Goal: Task Accomplishment & Management: Complete application form

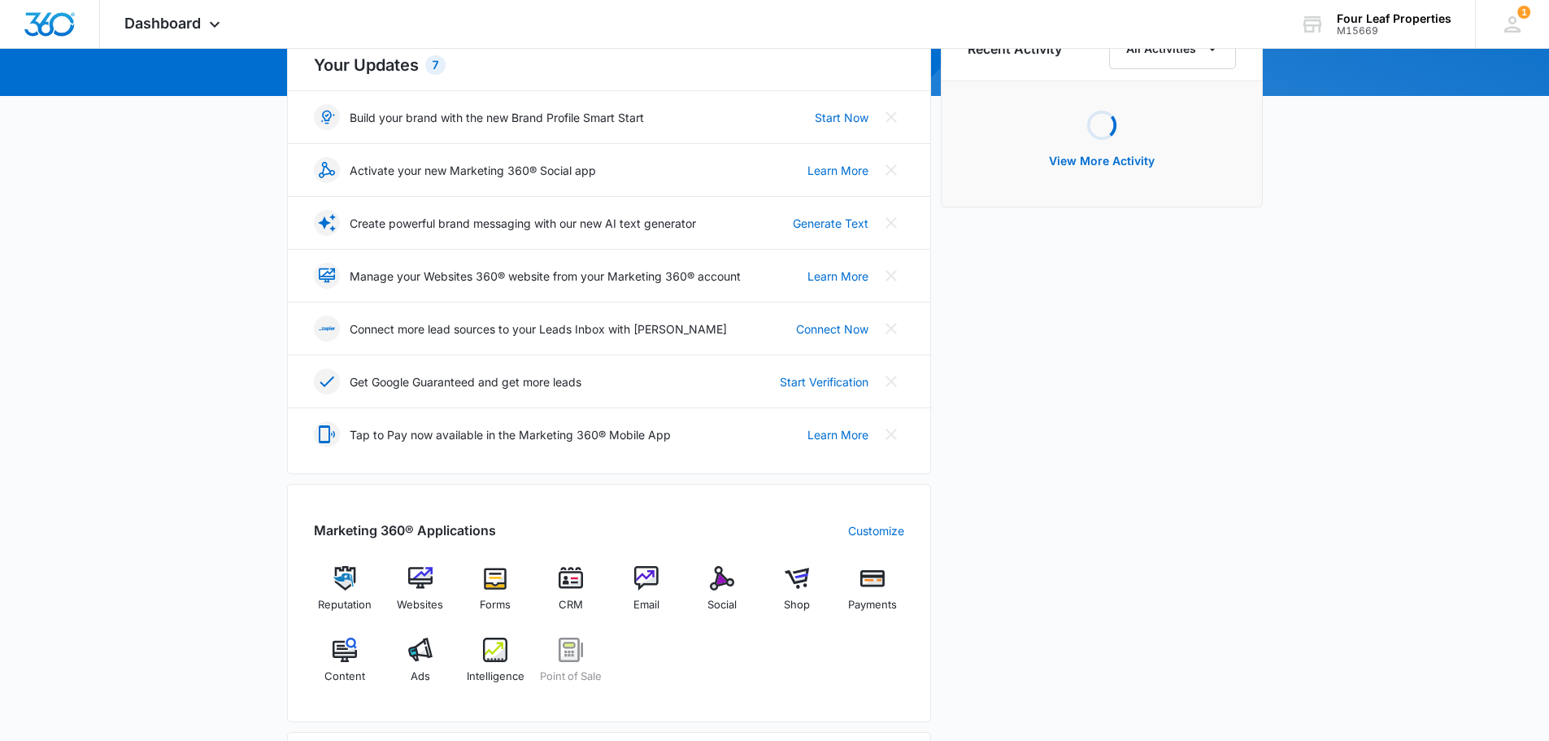
scroll to position [244, 0]
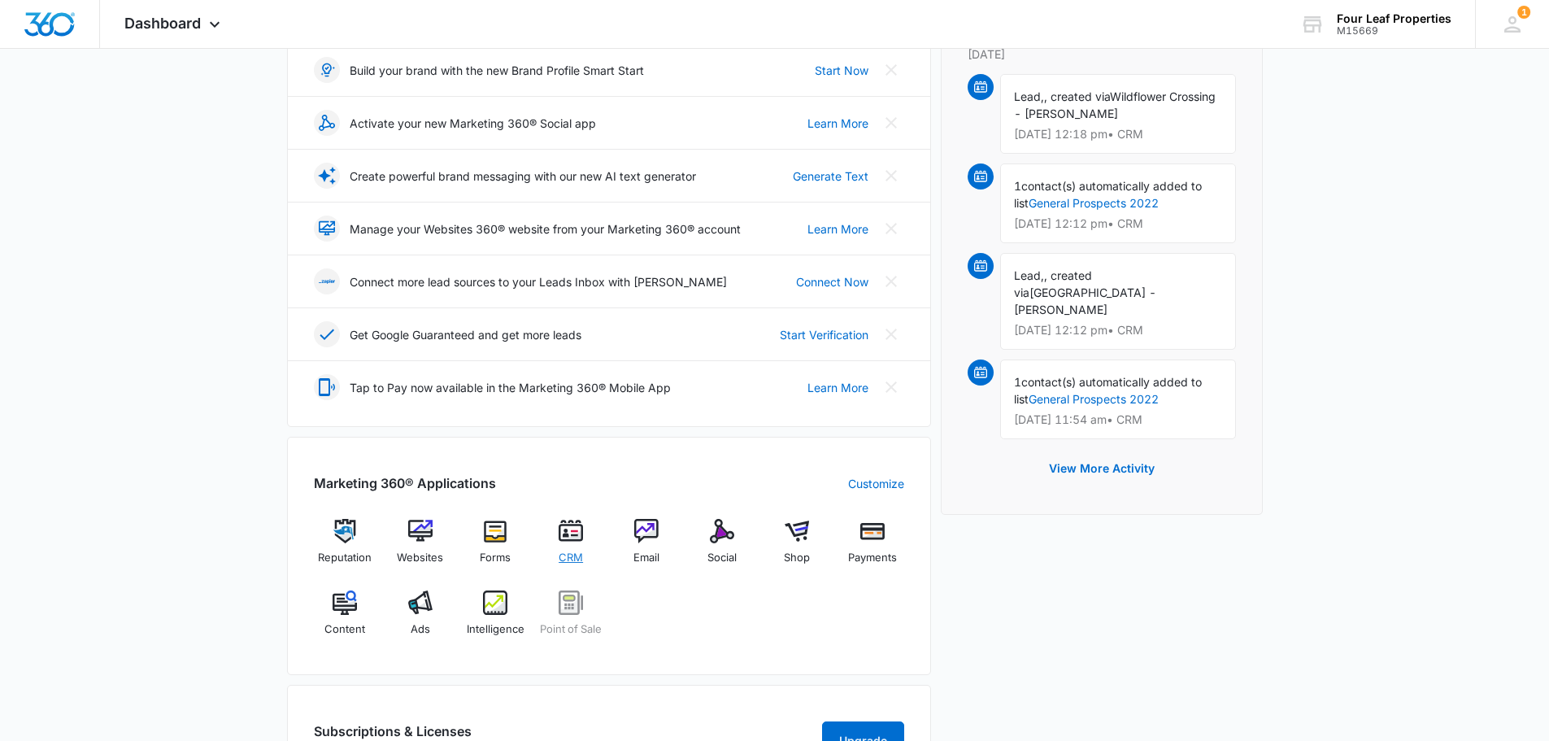
click at [575, 555] on span "CRM" at bounding box center [571, 558] width 24 height 16
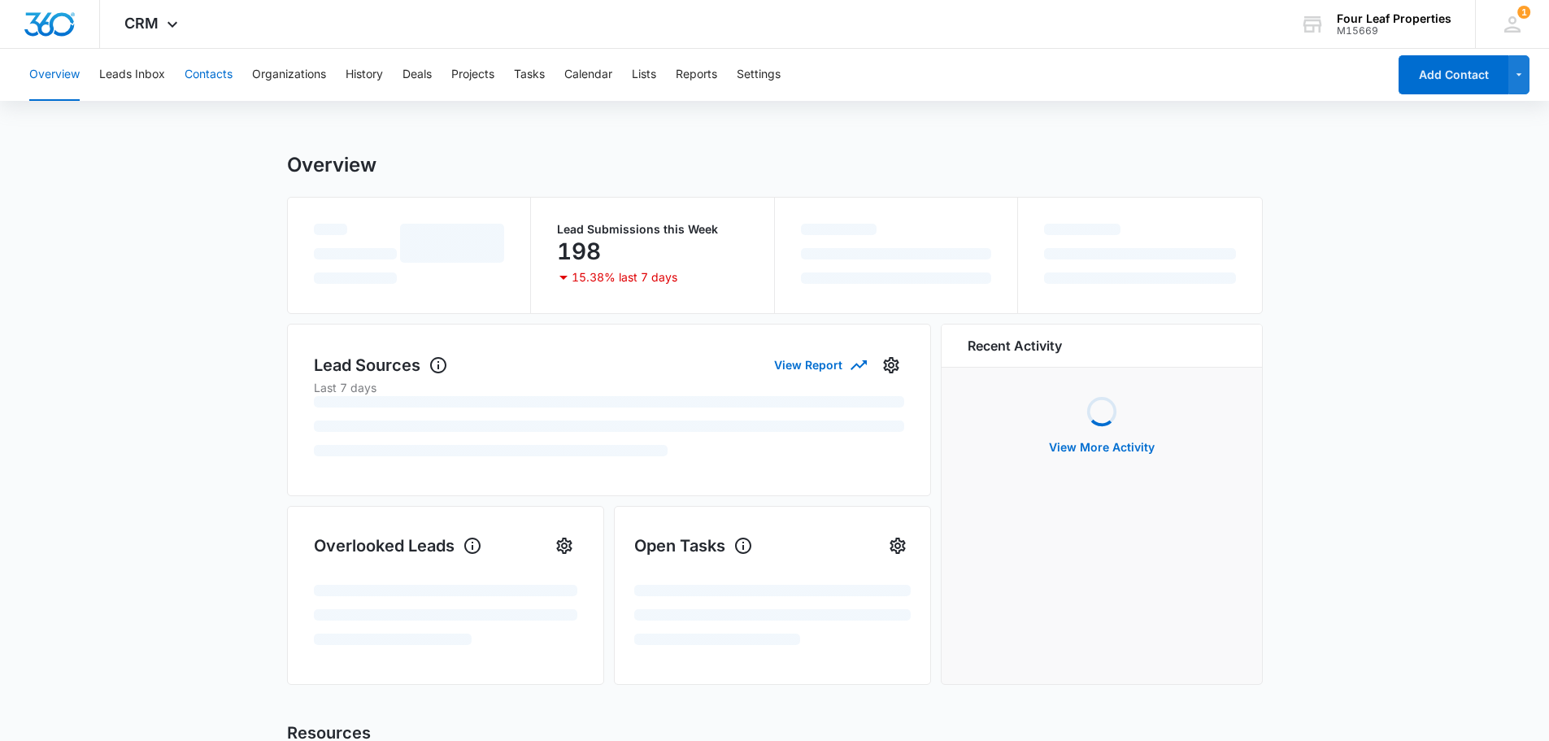
click at [194, 72] on button "Contacts" at bounding box center [209, 75] width 48 height 52
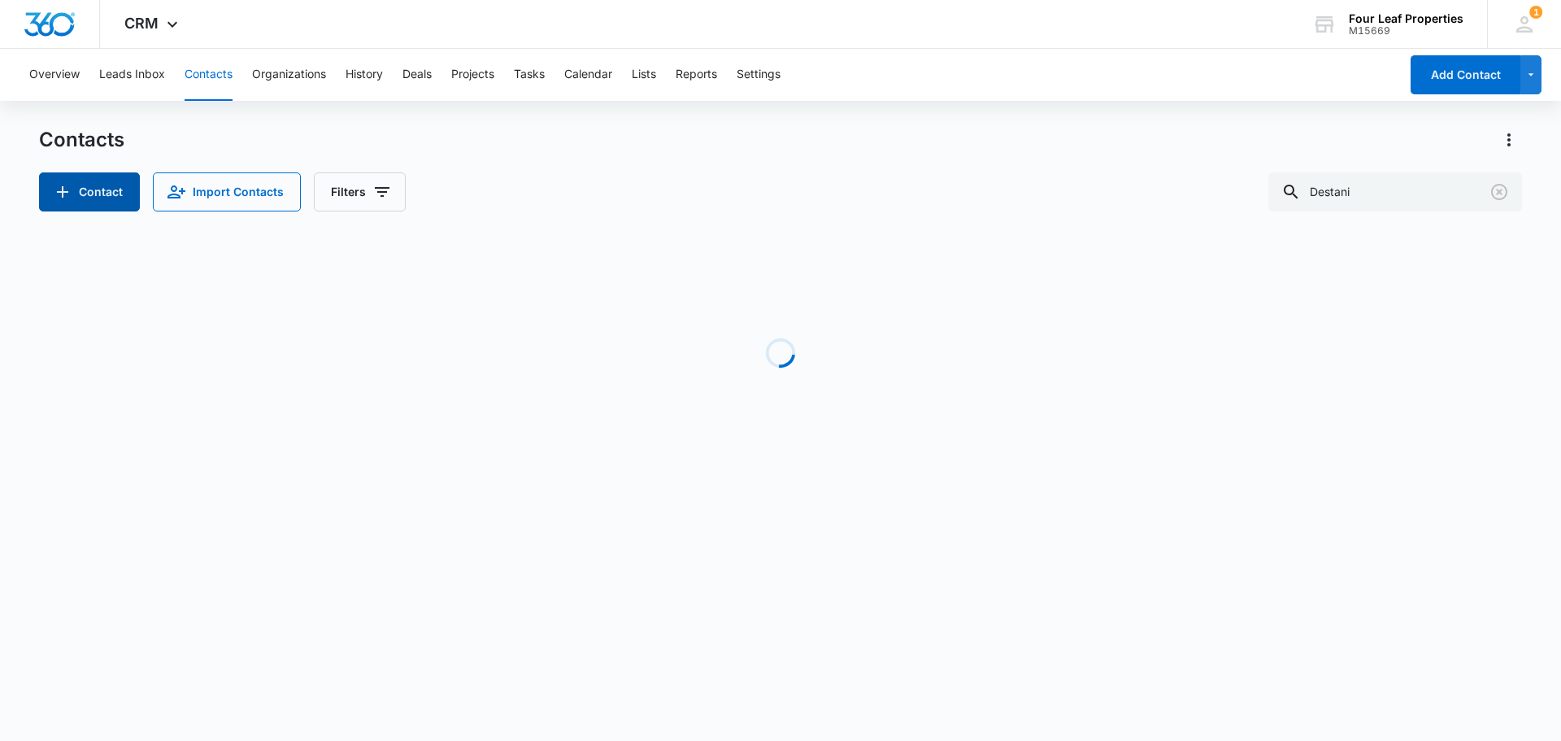
click at [121, 193] on button "Contact" at bounding box center [89, 191] width 101 height 39
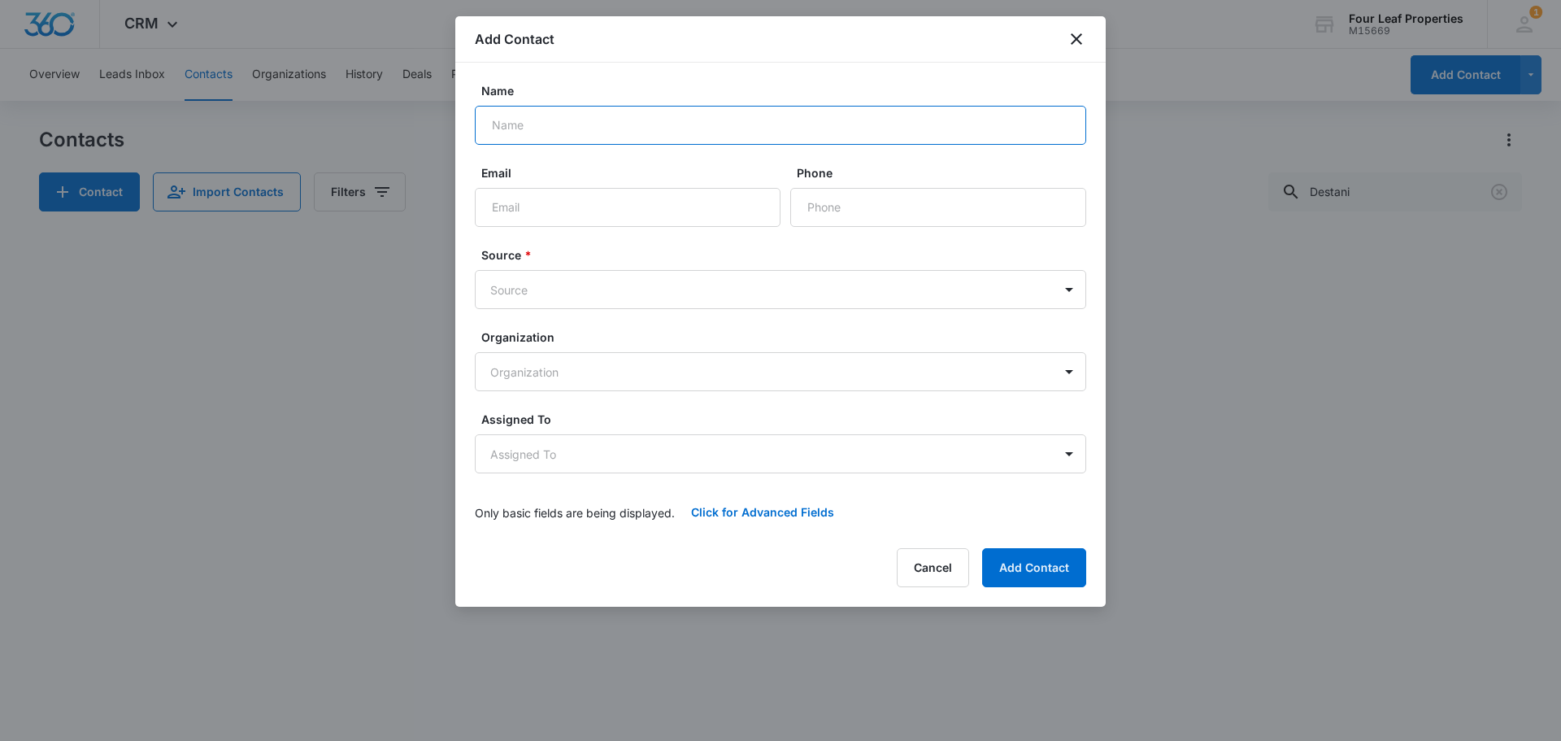
click at [572, 128] on input "Name" at bounding box center [780, 125] width 611 height 39
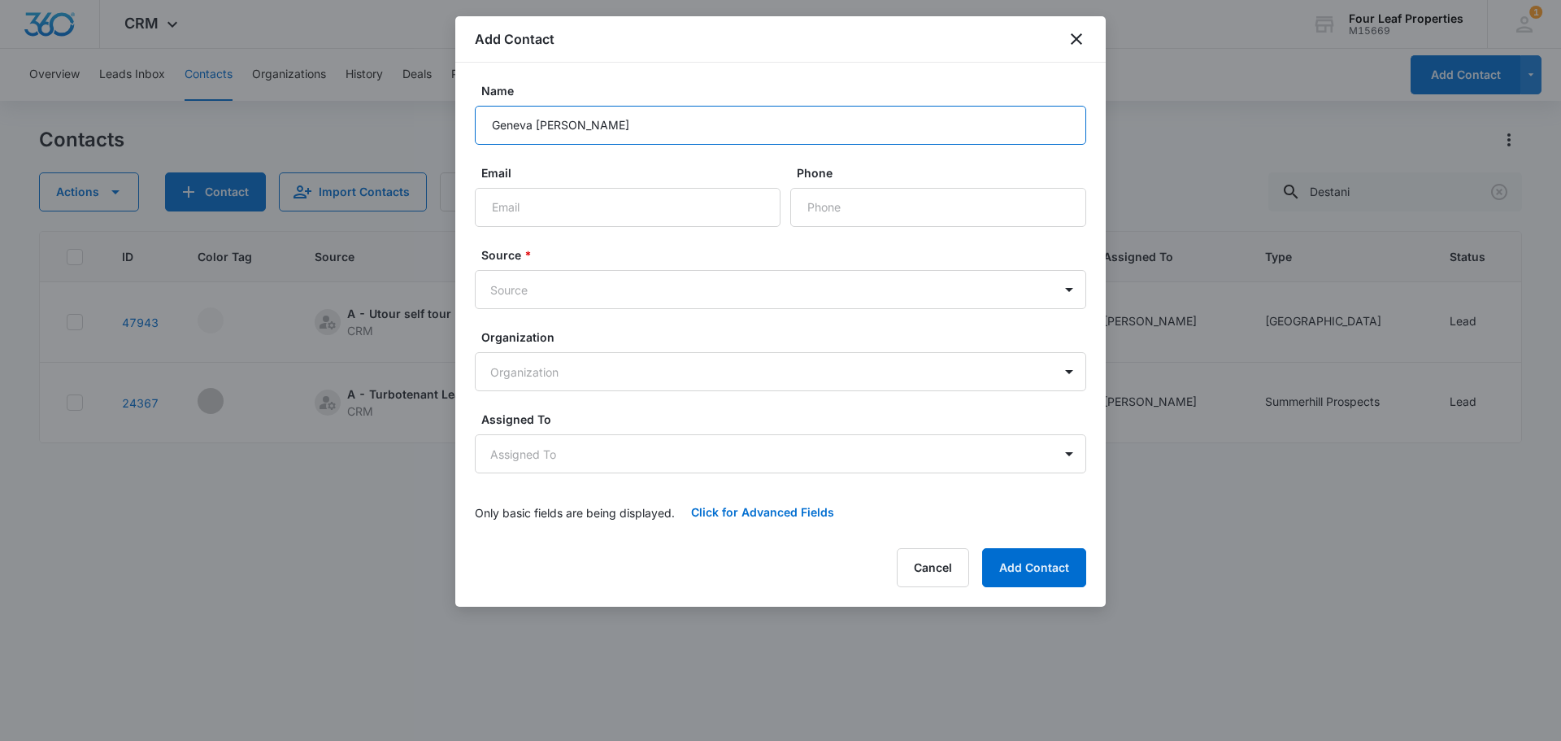
type input "Geneva [PERSON_NAME]"
type input "[EMAIL_ADDRESS][DOMAIN_NAME]"
type input "[PHONE_NUMBER]"
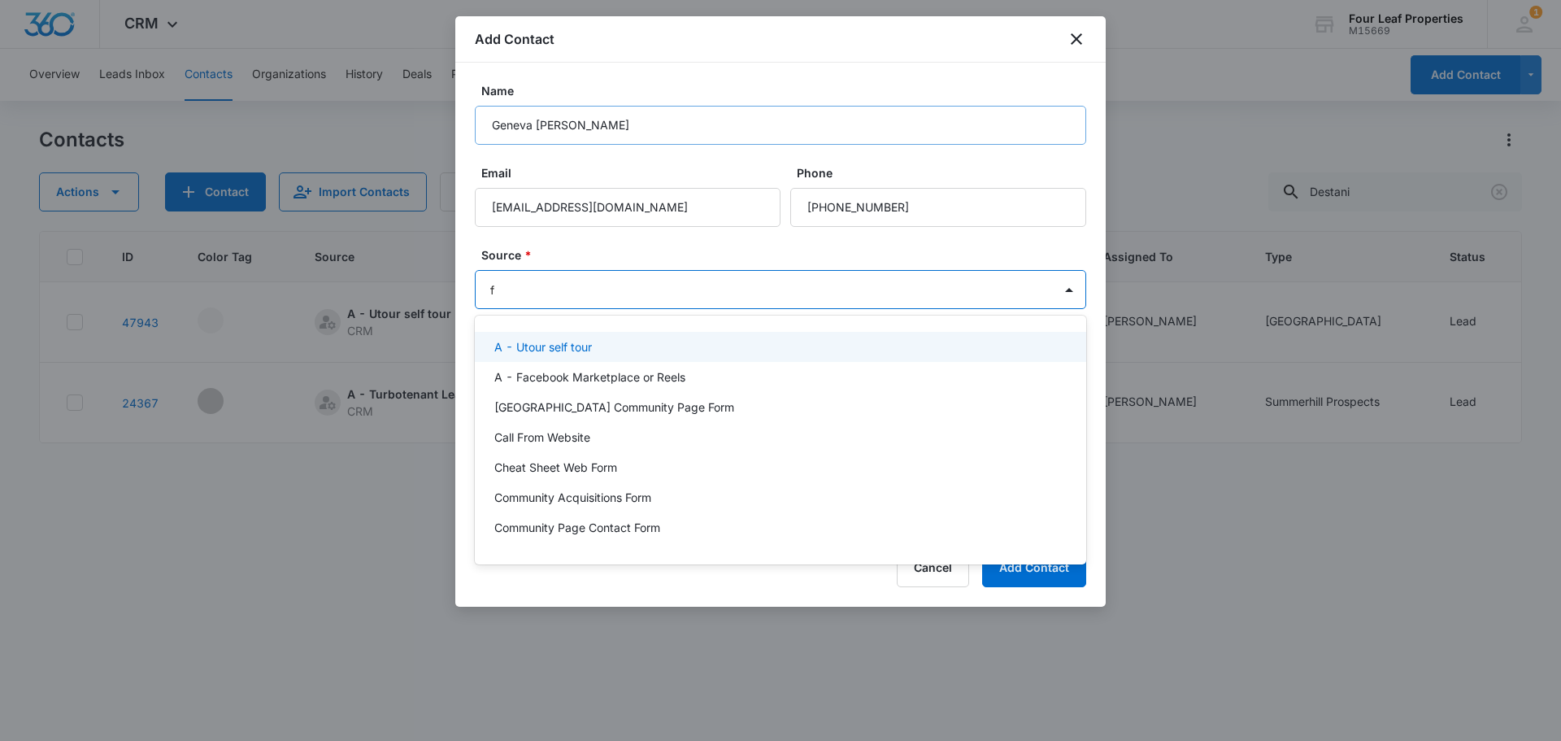
type input "fa"
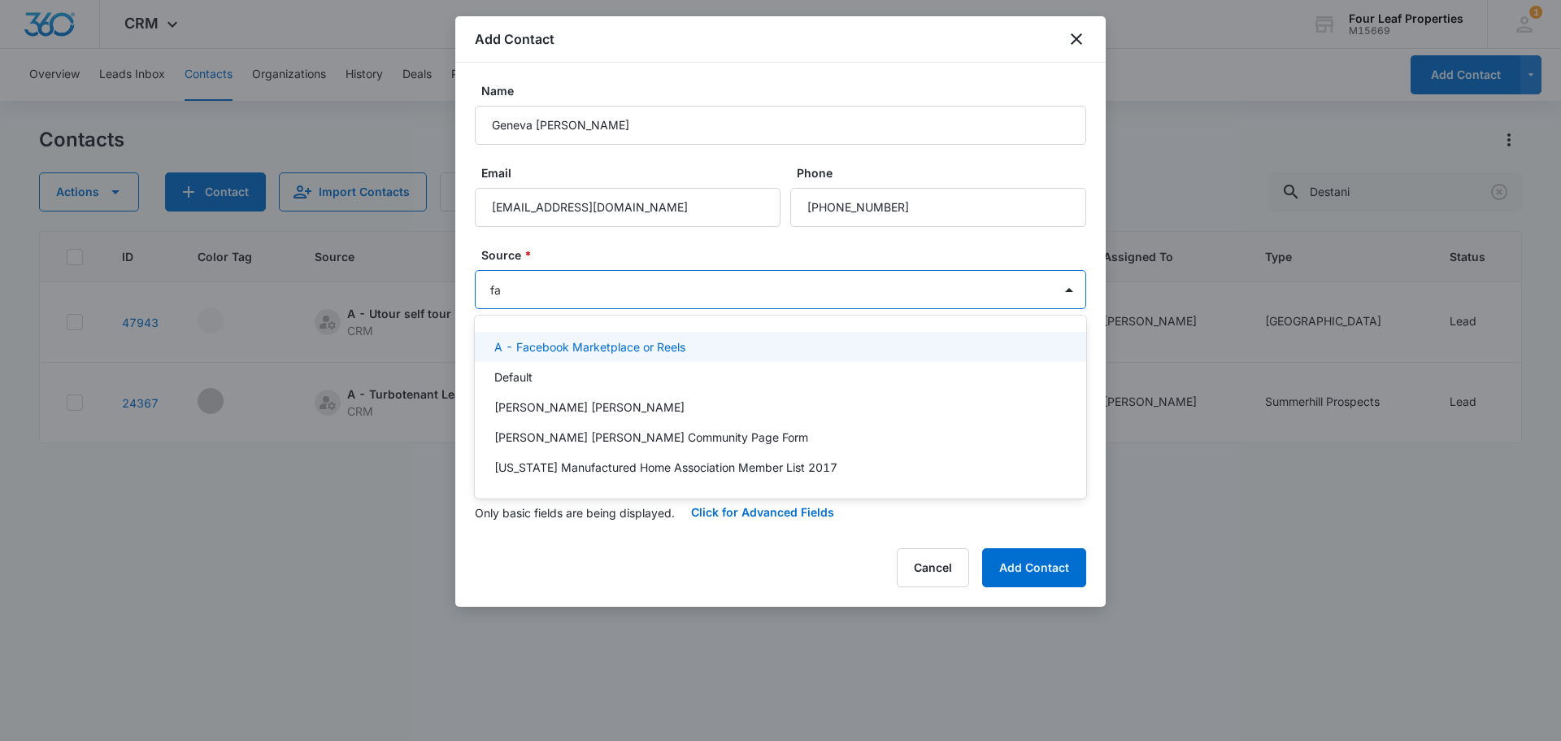
click at [570, 347] on p "A - Facebook Marketplace or Reels" at bounding box center [589, 346] width 191 height 17
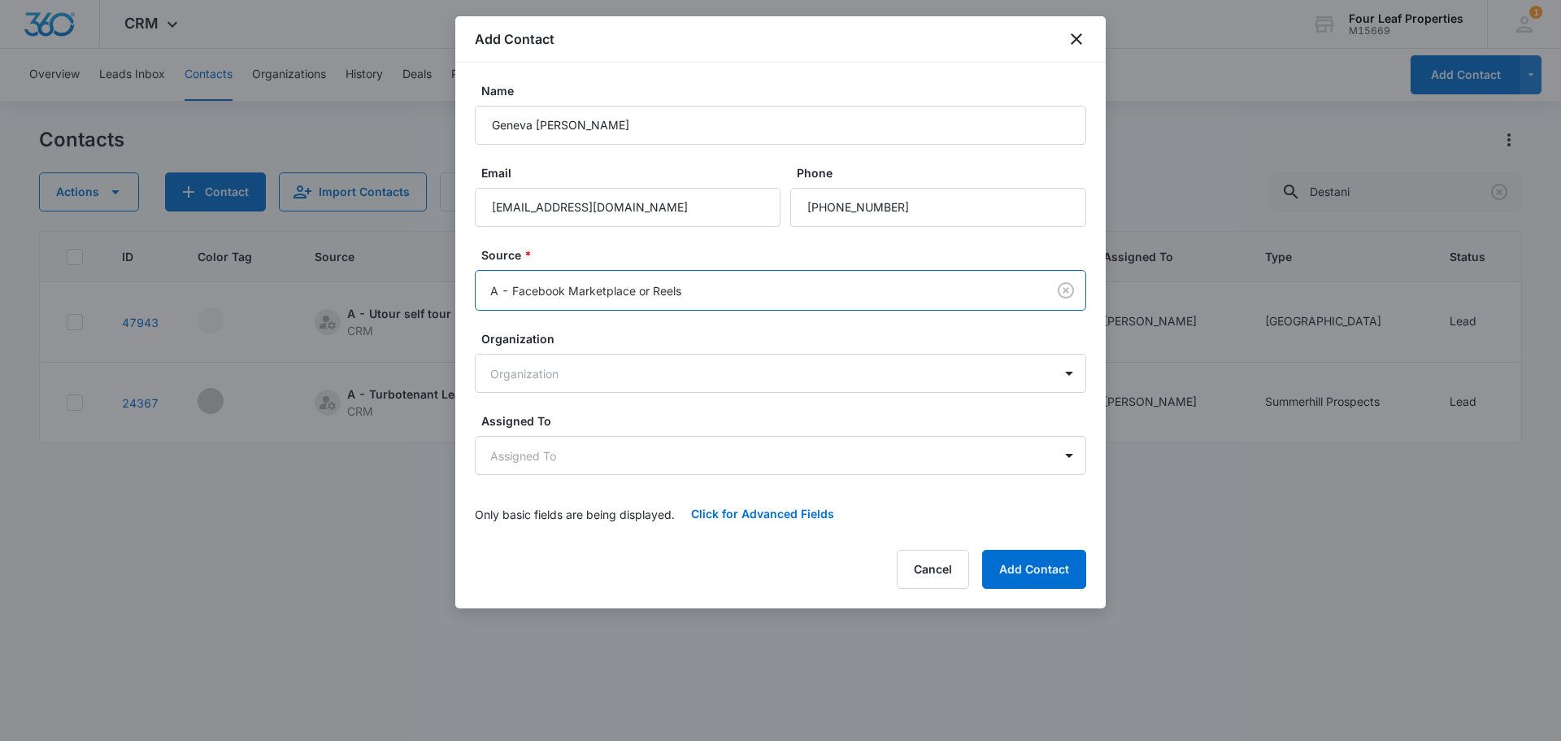
click at [556, 229] on form "Name Geneva [PERSON_NAME] Email [EMAIL_ADDRESS][DOMAIN_NAME] Phone Source * opt…" at bounding box center [780, 307] width 611 height 451
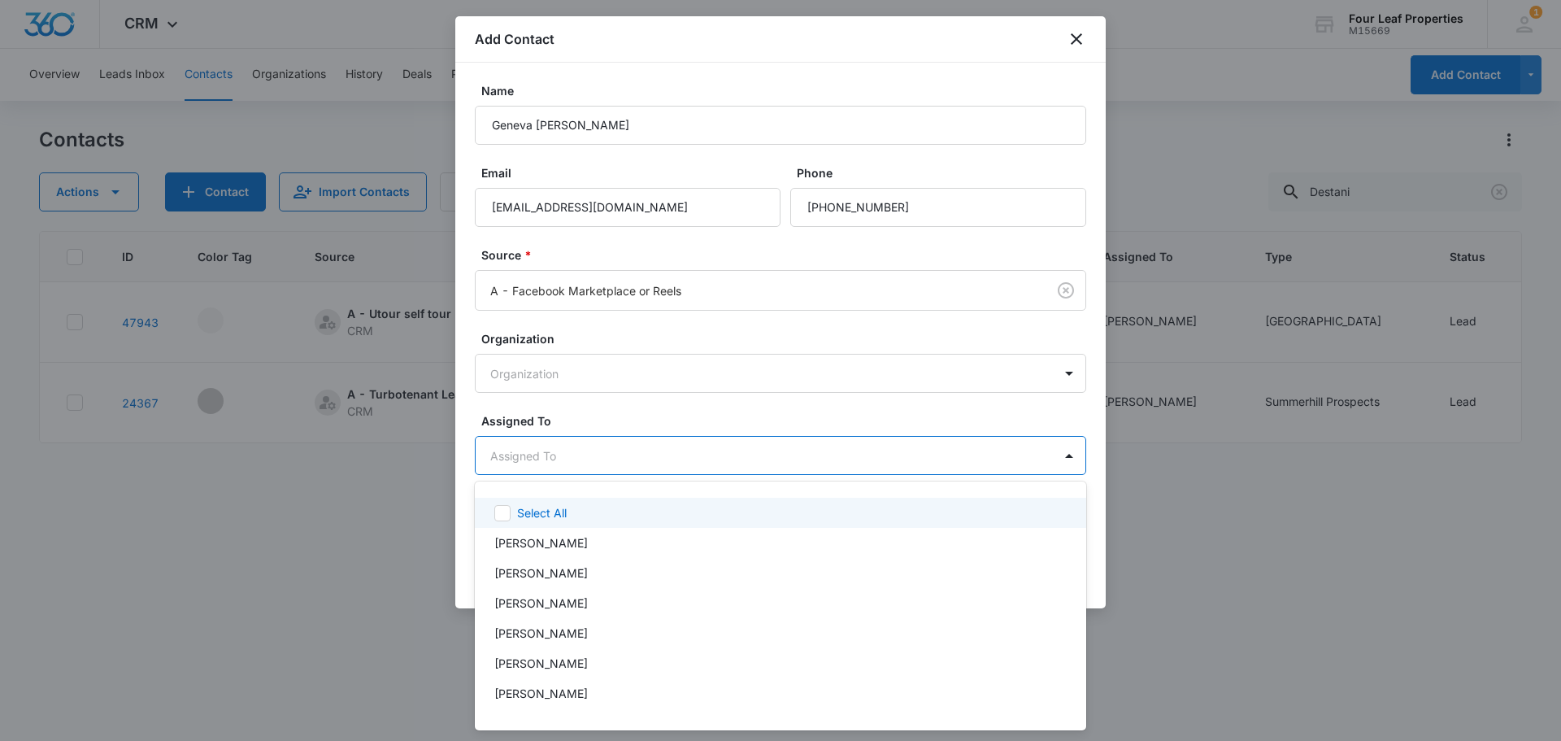
click at [552, 454] on body "CRM Apps Reputation Websites Forms CRM Email Social Shop Payments POS Content A…" at bounding box center [780, 370] width 1561 height 741
type input "fe"
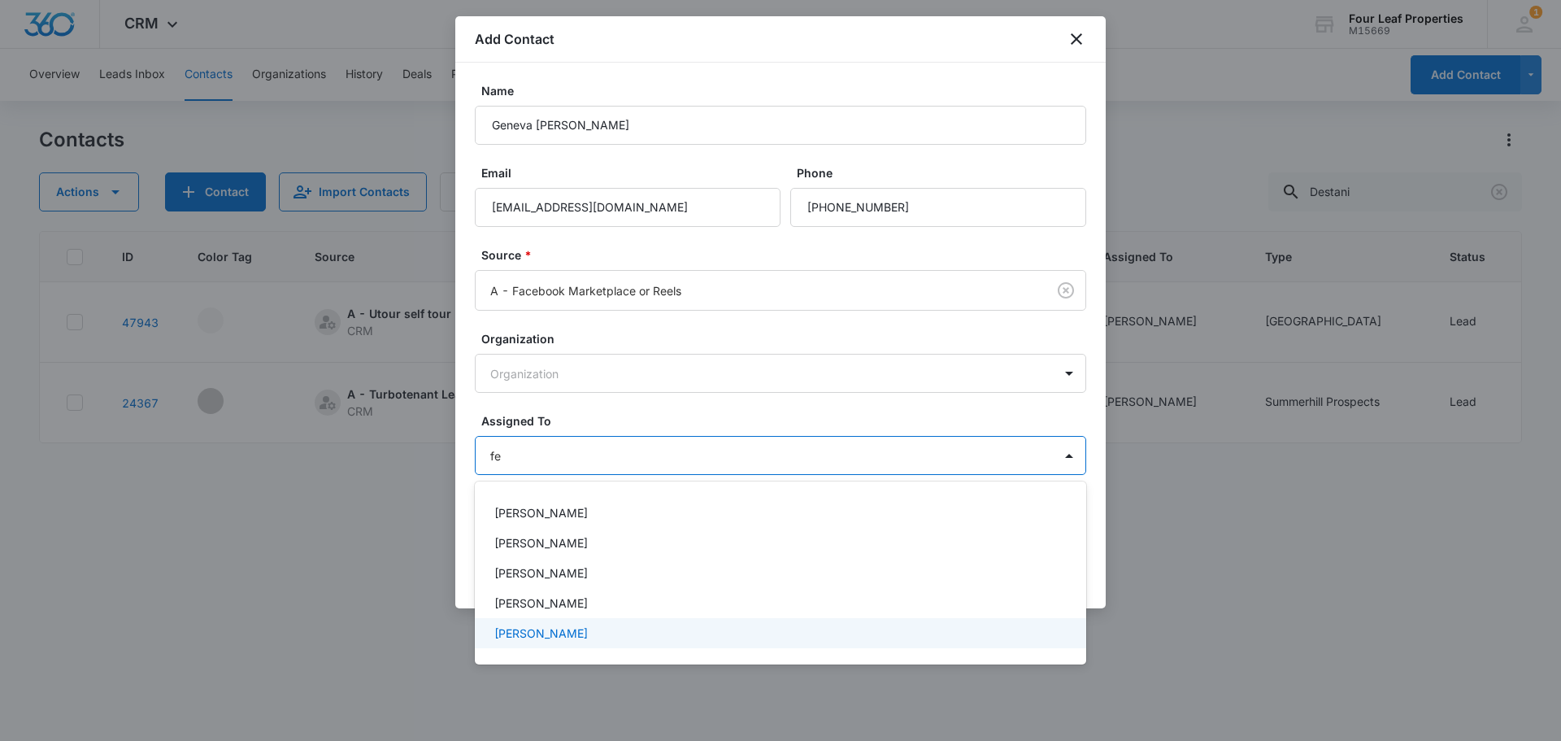
click at [553, 634] on p "[PERSON_NAME]" at bounding box center [541, 632] width 94 height 17
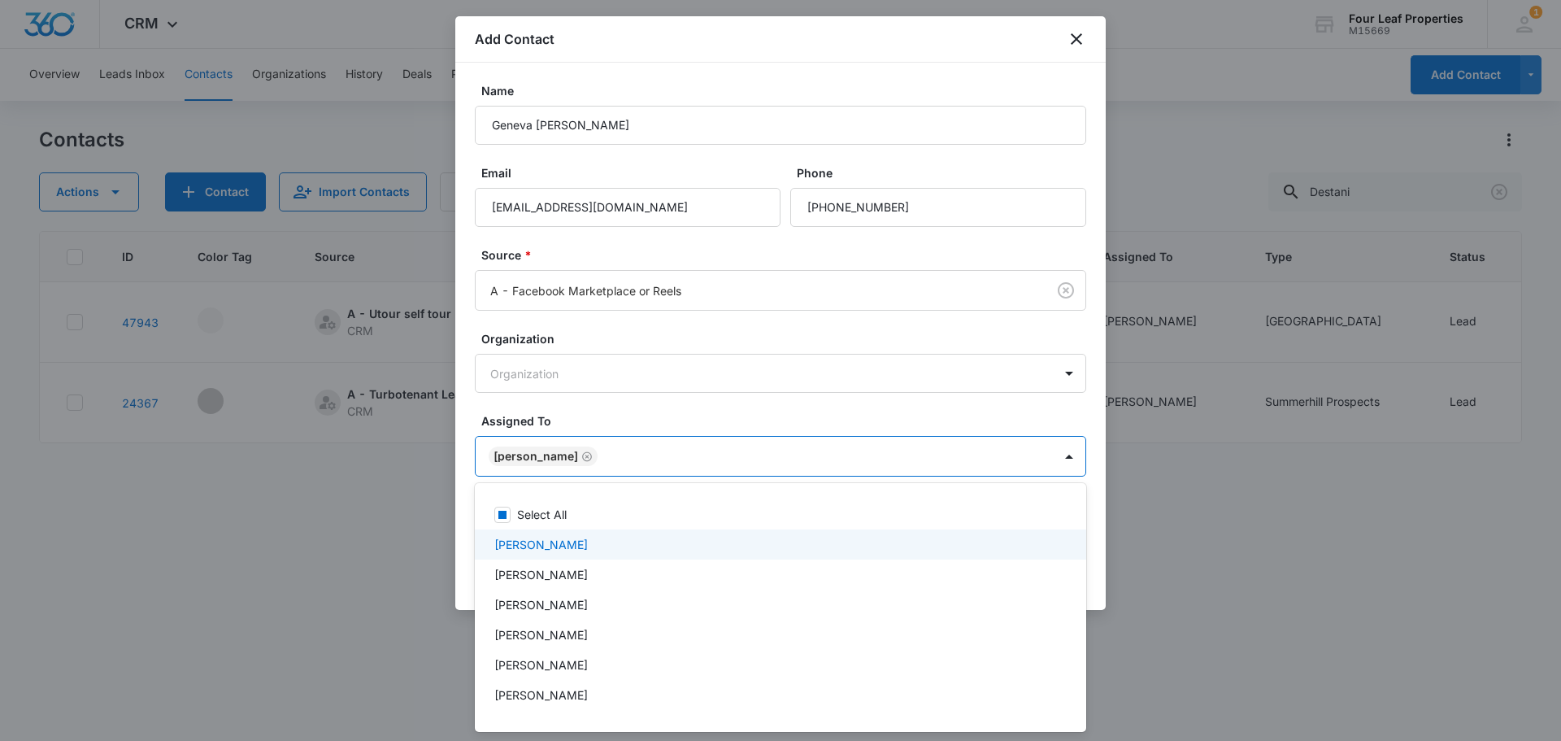
click at [683, 388] on div at bounding box center [780, 370] width 1561 height 741
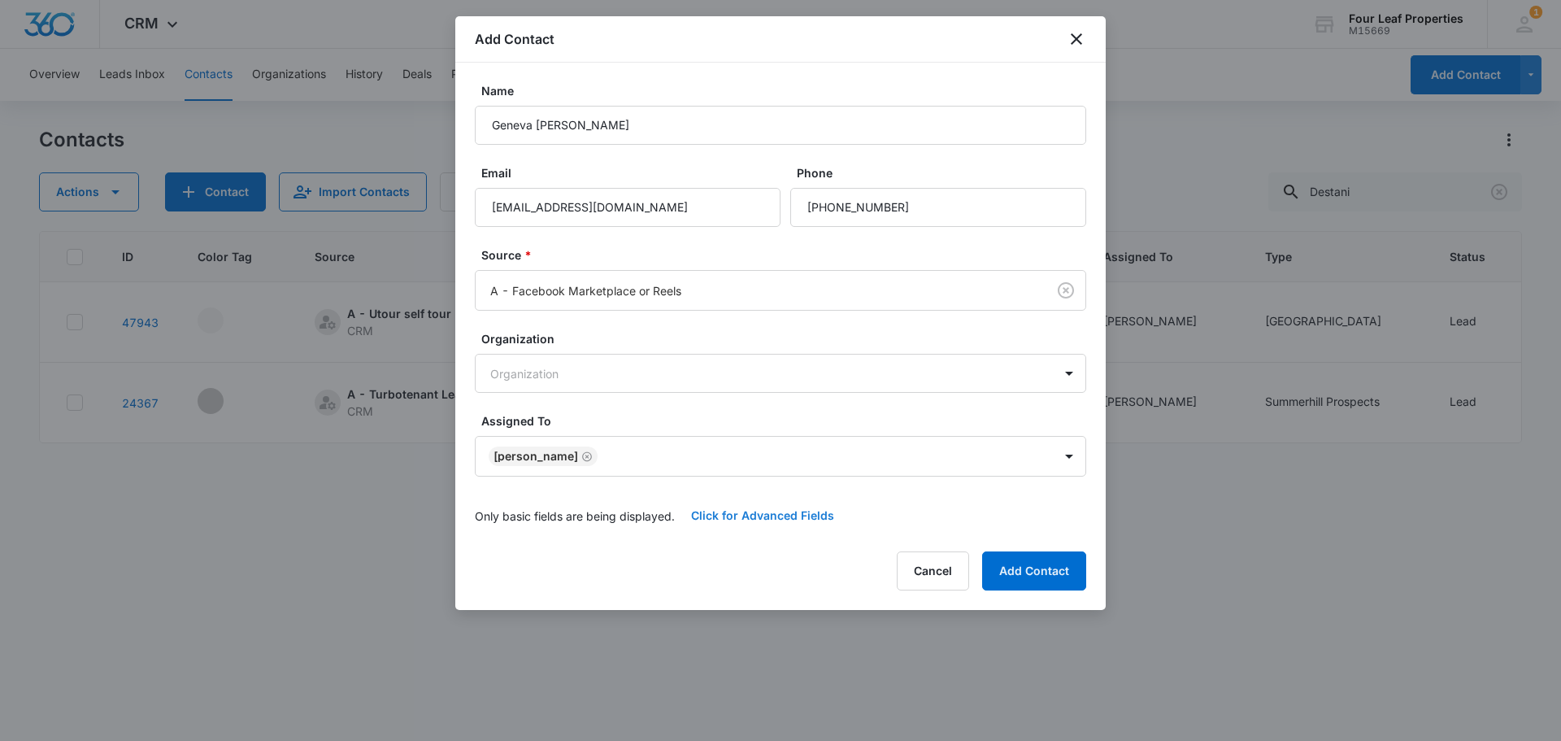
click at [751, 516] on button "Click for Advanced Fields" at bounding box center [763, 515] width 176 height 39
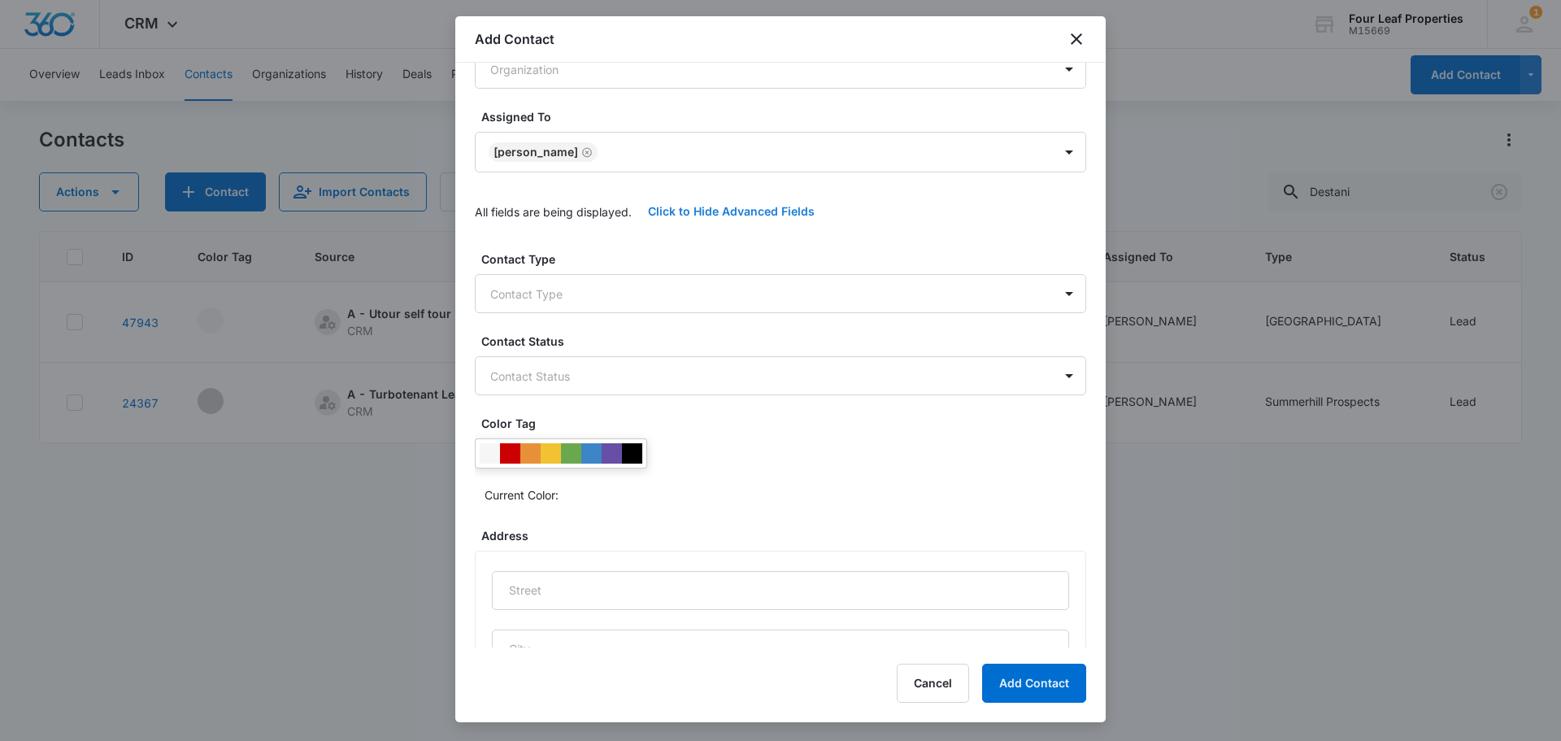
scroll to position [325, 0]
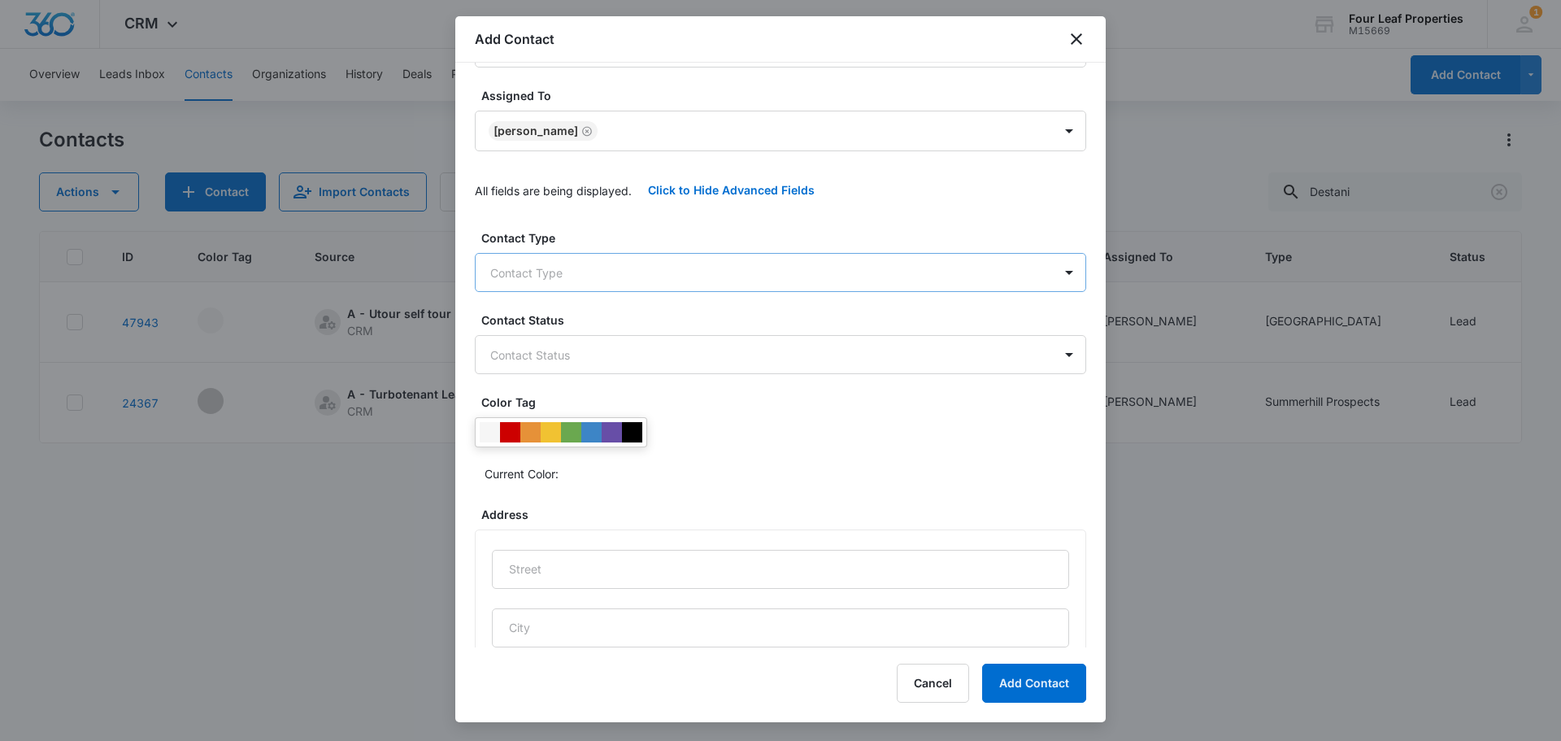
click at [548, 270] on body "CRM Apps Reputation Websites Forms CRM Email Social Shop Payments POS Content A…" at bounding box center [780, 370] width 1561 height 741
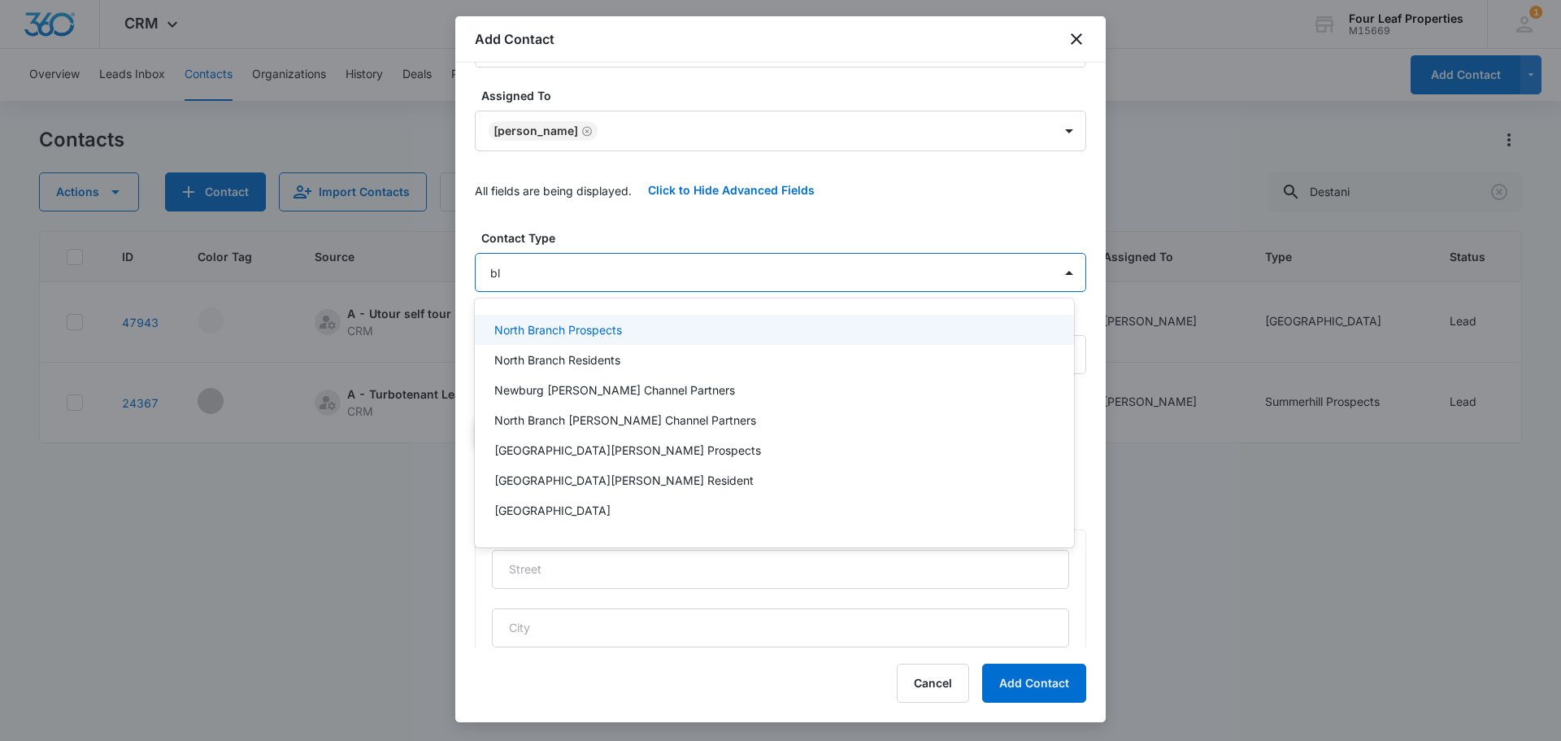
type input "blu"
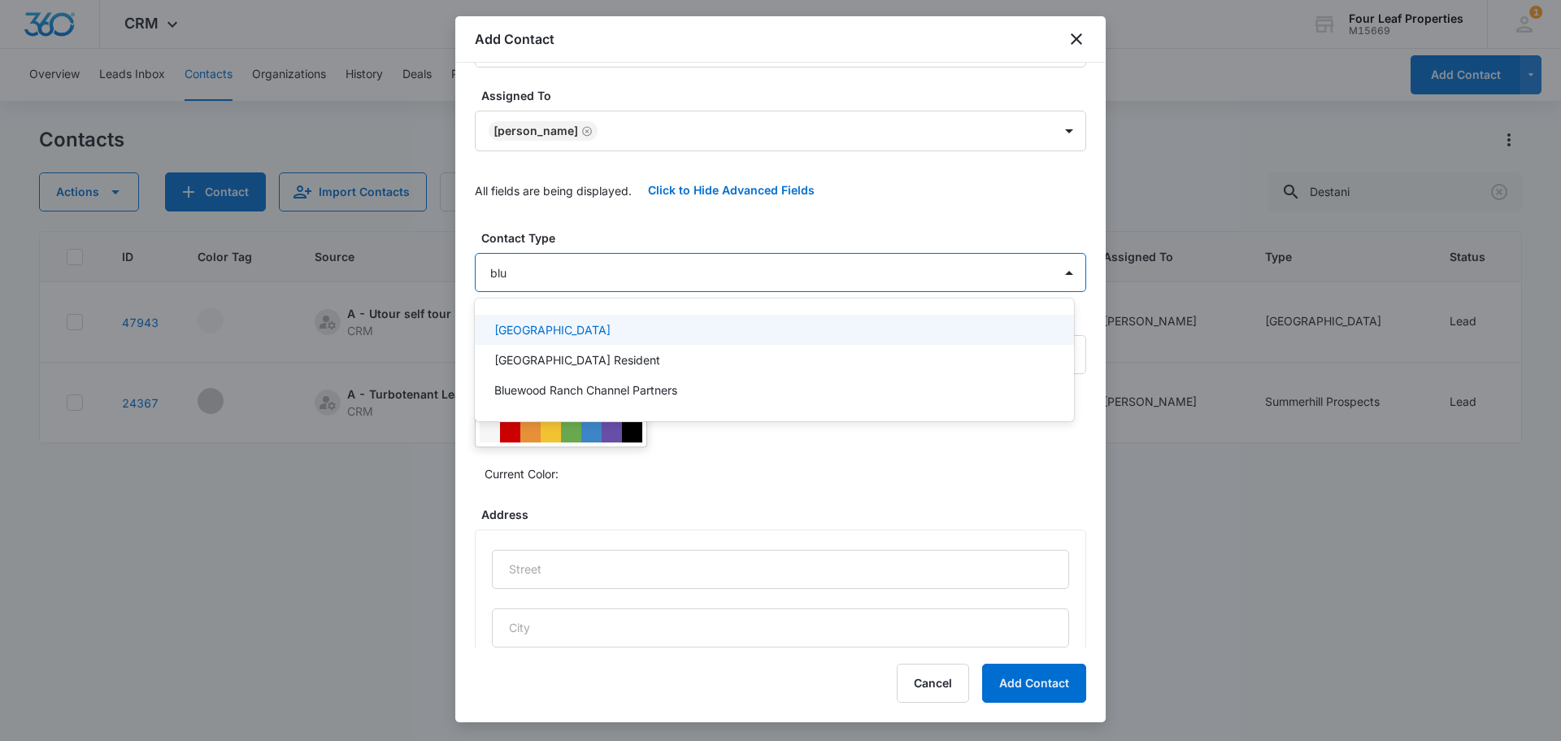
click at [568, 333] on p "[GEOGRAPHIC_DATA]" at bounding box center [552, 329] width 116 height 17
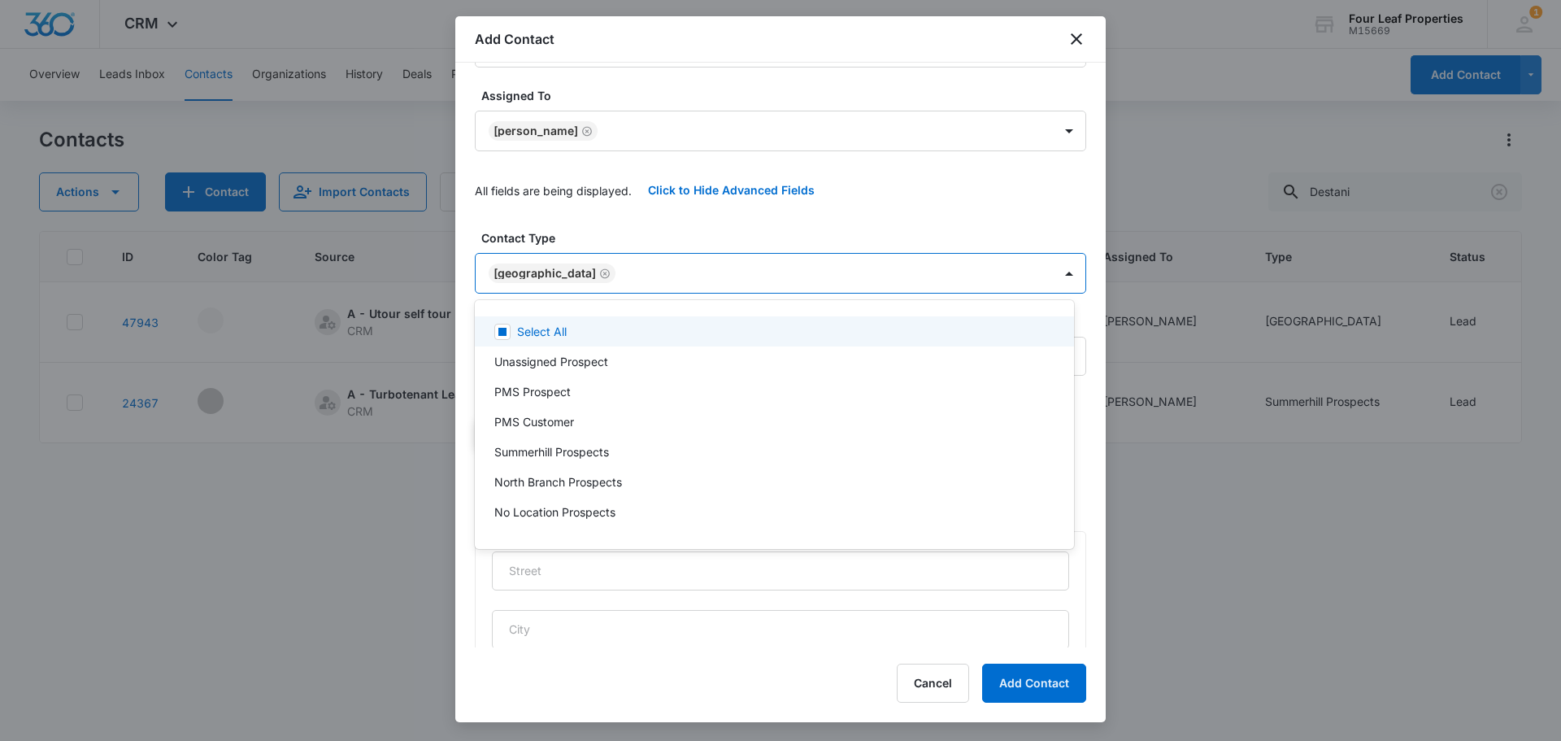
click at [551, 232] on div at bounding box center [780, 370] width 1561 height 741
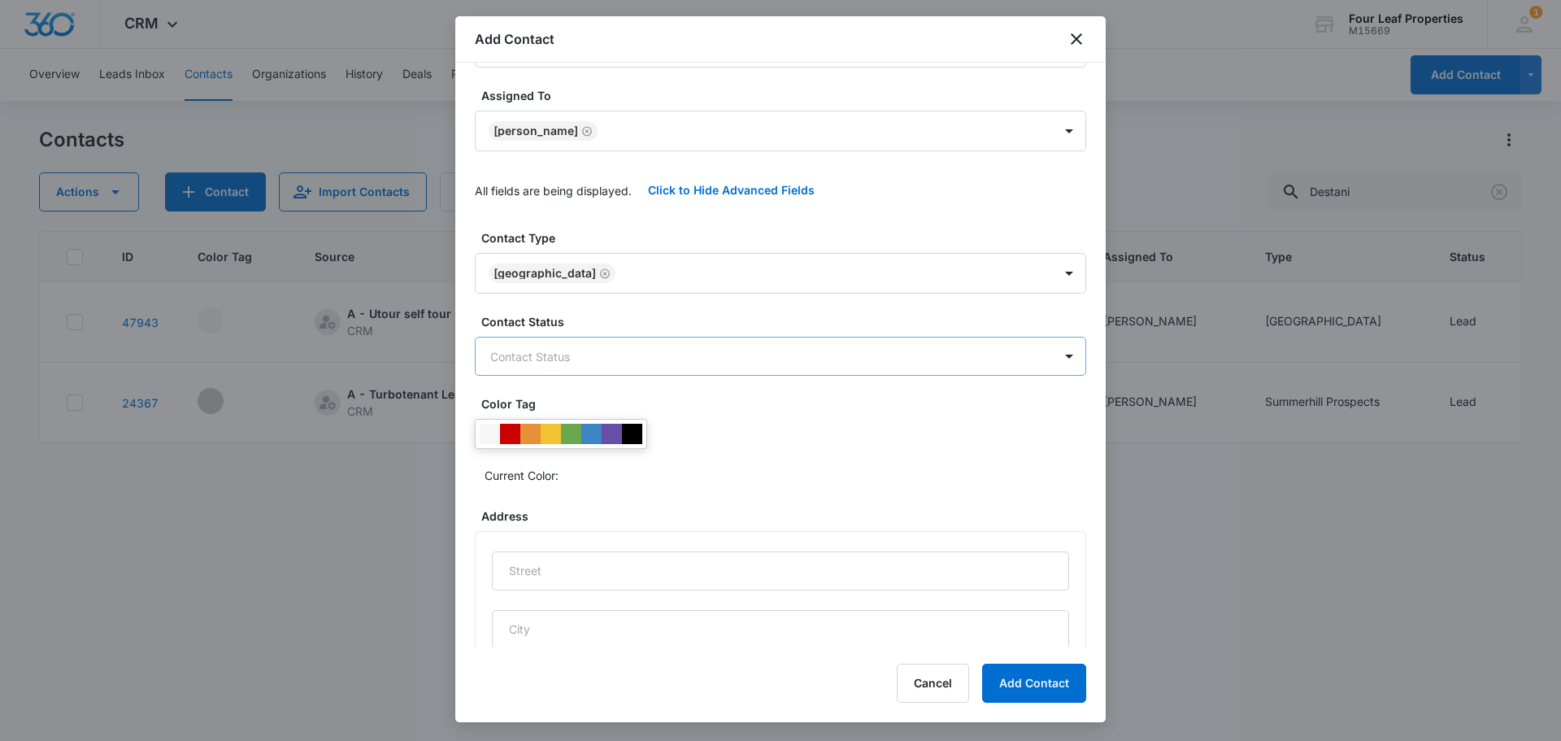
click at [546, 363] on body "CRM Apps Reputation Websites Forms CRM Email Social Shop Payments POS Content A…" at bounding box center [780, 370] width 1561 height 741
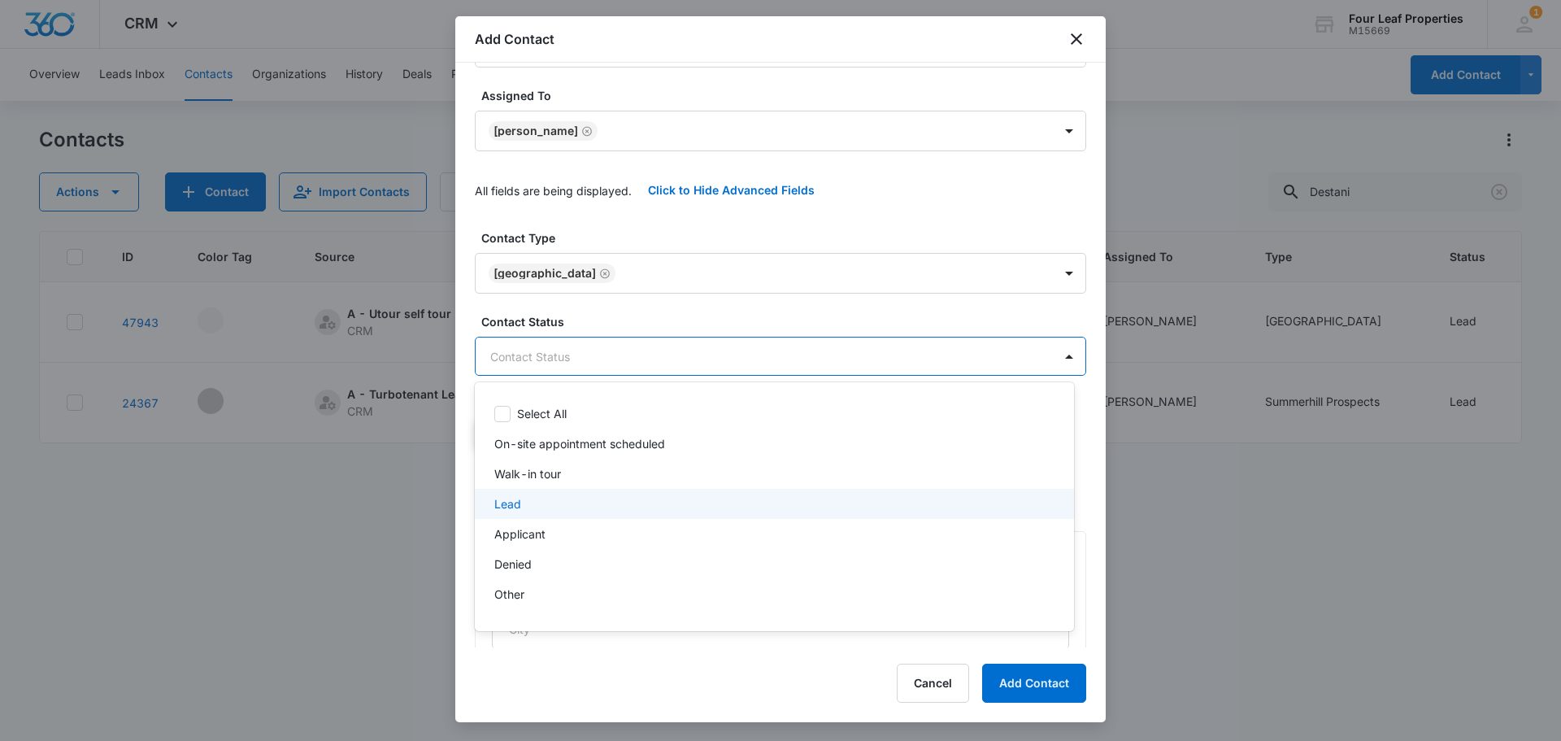
click at [552, 499] on div "Lead" at bounding box center [772, 503] width 557 height 17
click at [626, 295] on div at bounding box center [780, 370] width 1561 height 741
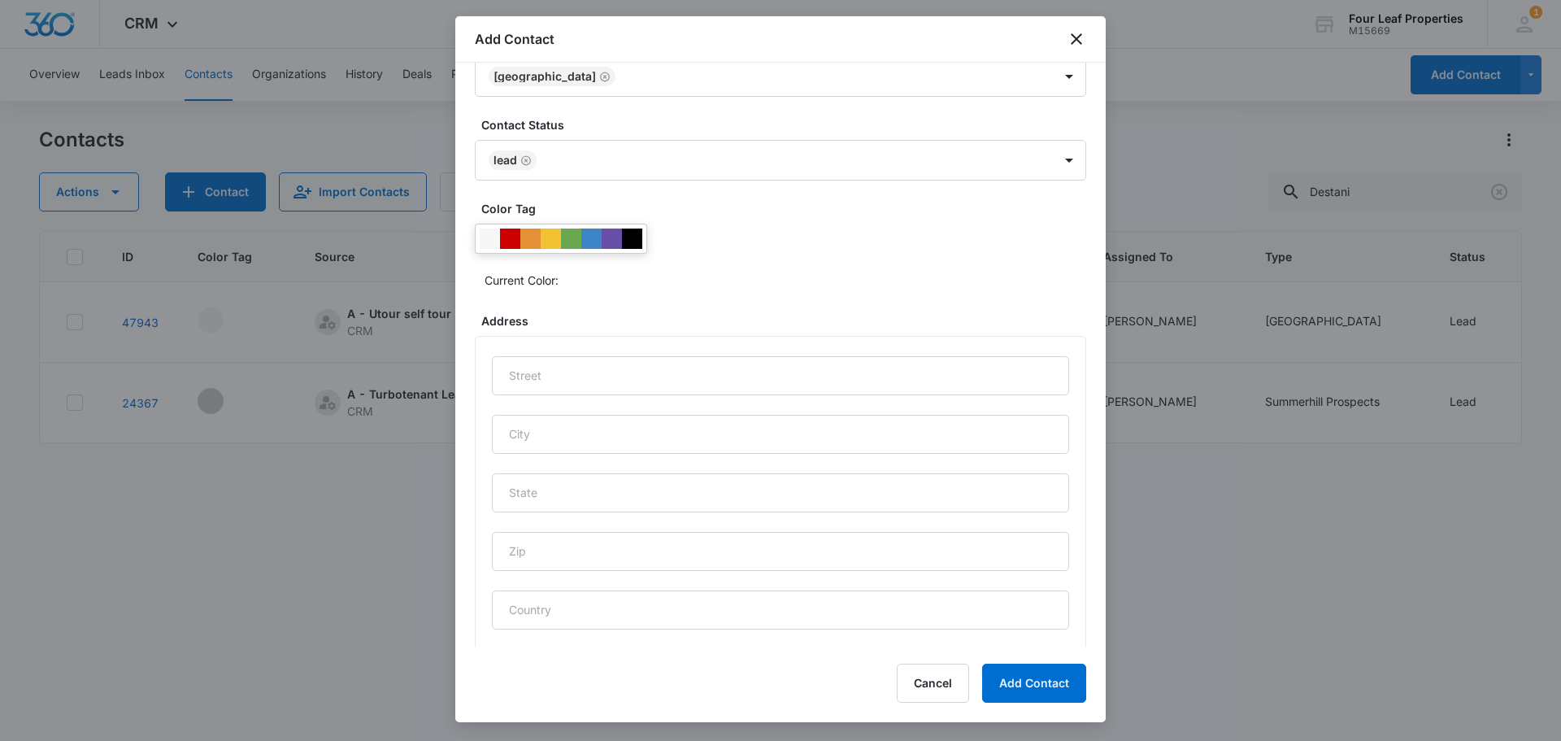
scroll to position [680, 0]
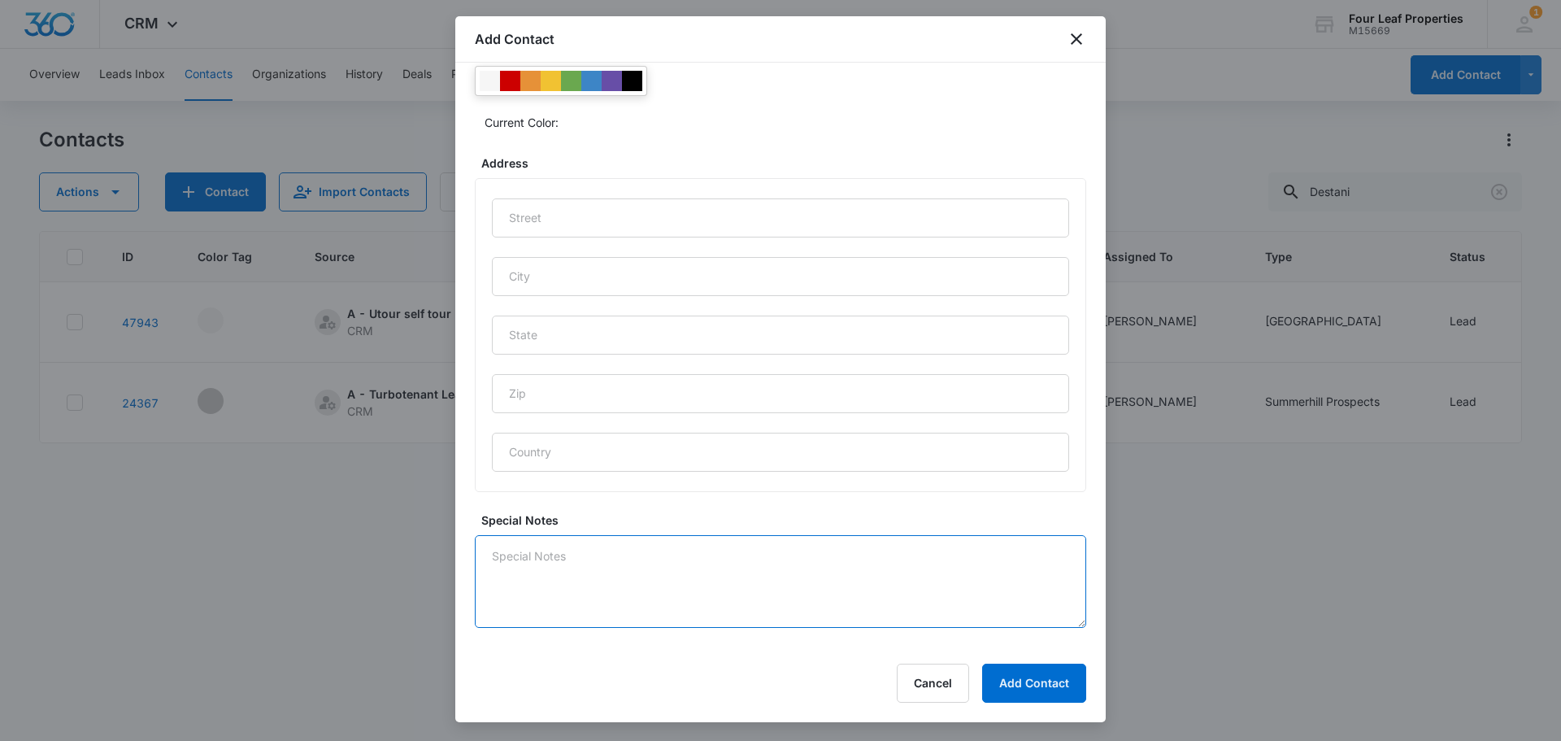
click at [585, 585] on textarea "Special Notes" at bounding box center [780, 581] width 611 height 93
type textarea "Filled out app for Mariner Aug move in"
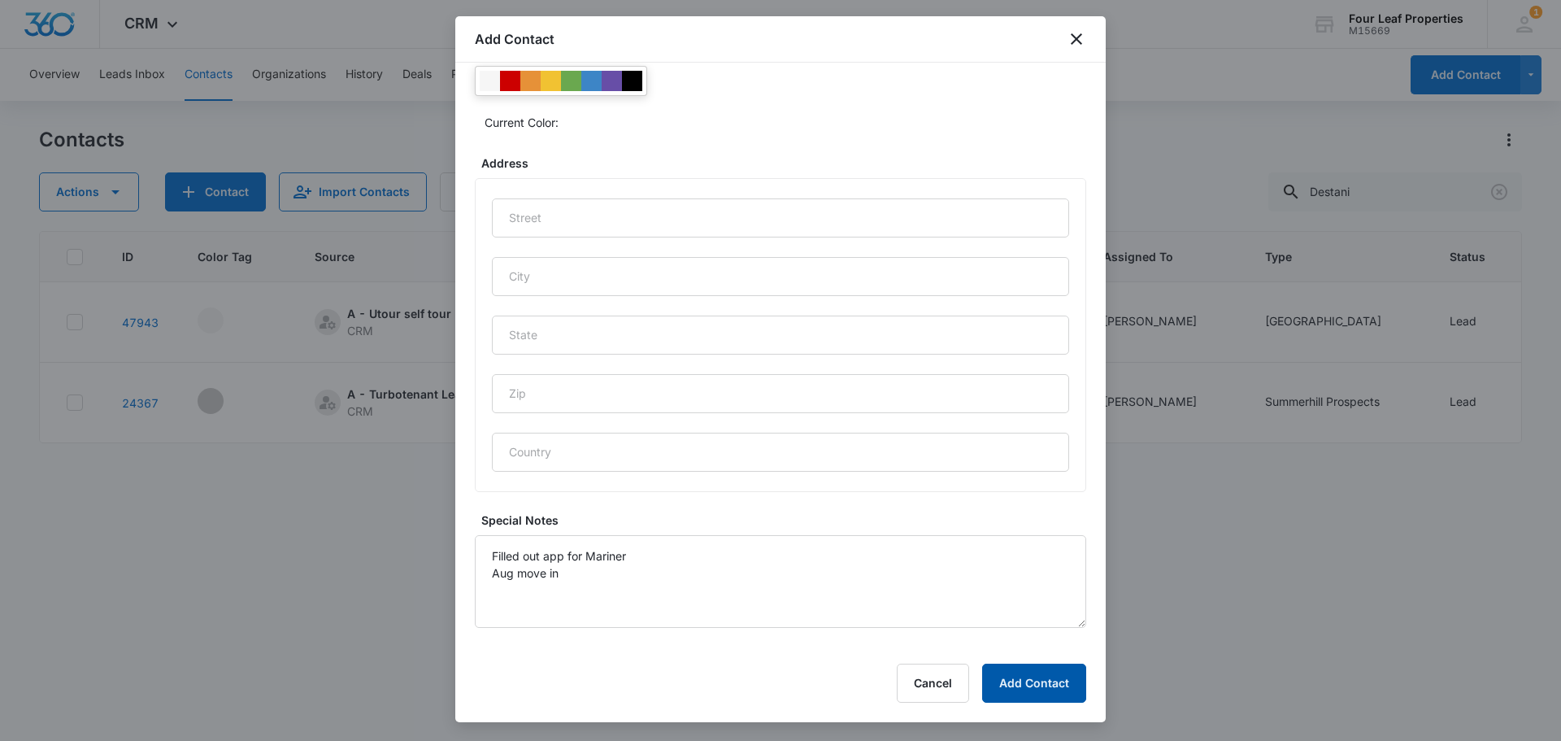
click at [997, 672] on button "Add Contact" at bounding box center [1034, 683] width 104 height 39
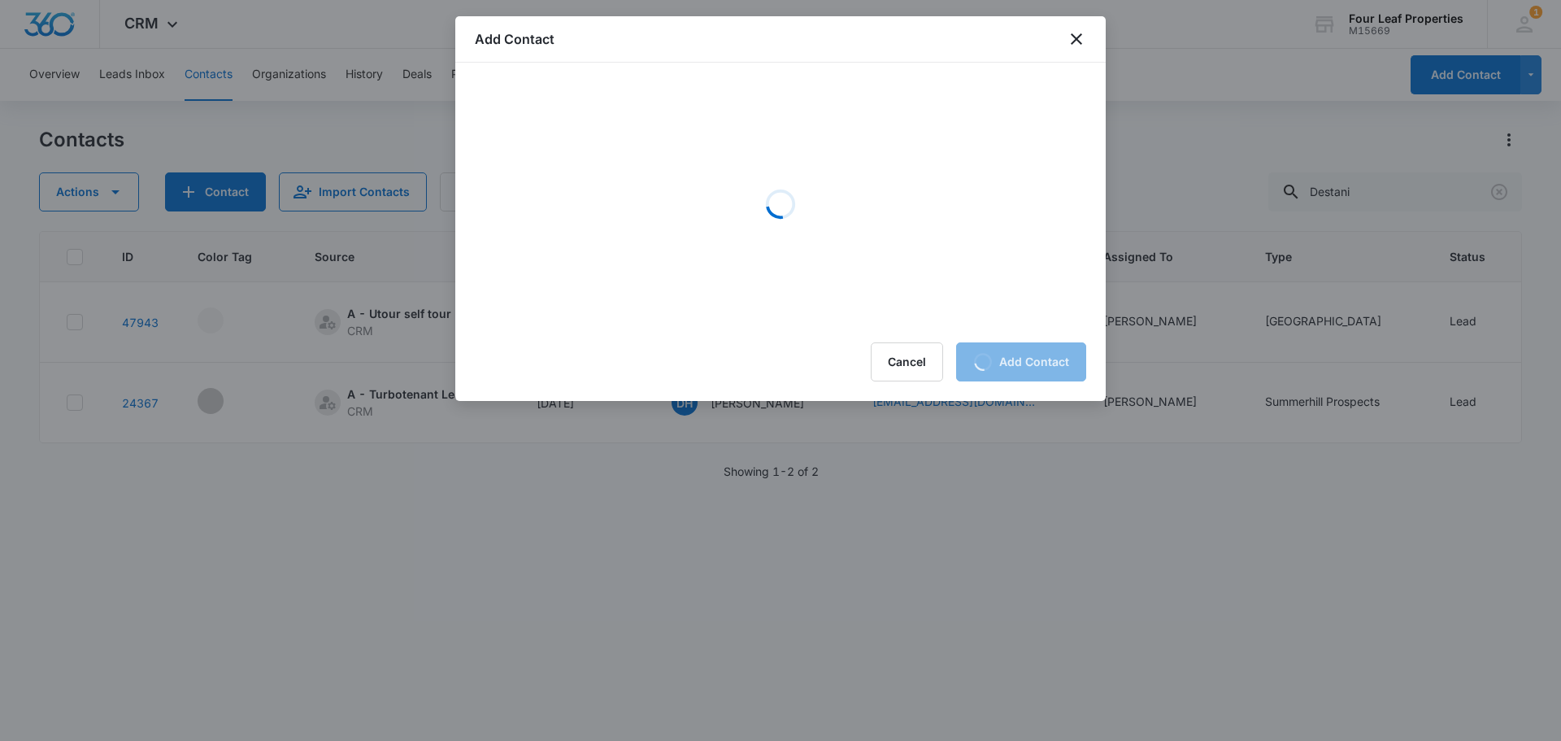
scroll to position [0, 0]
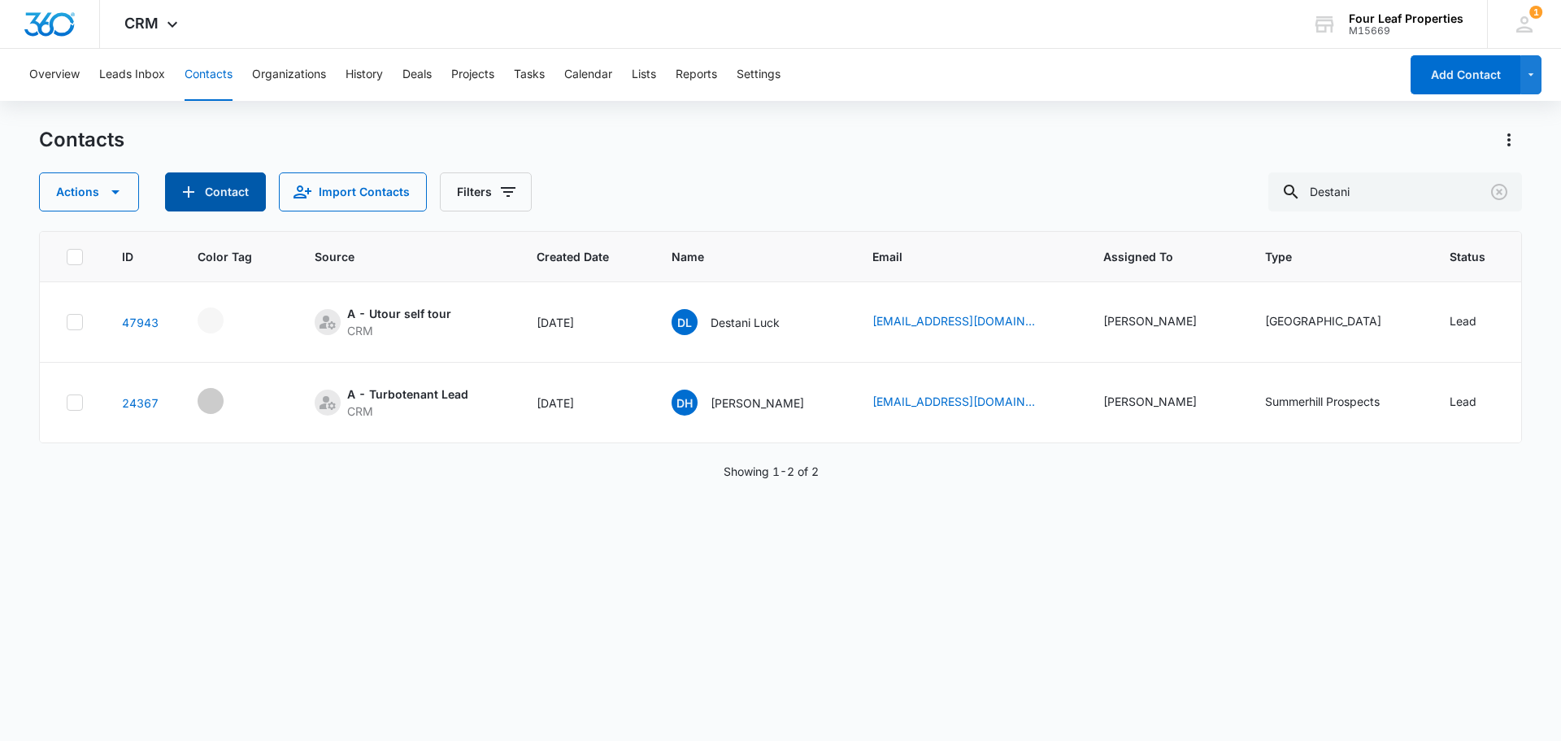
click at [223, 185] on button "Contact" at bounding box center [215, 191] width 101 height 39
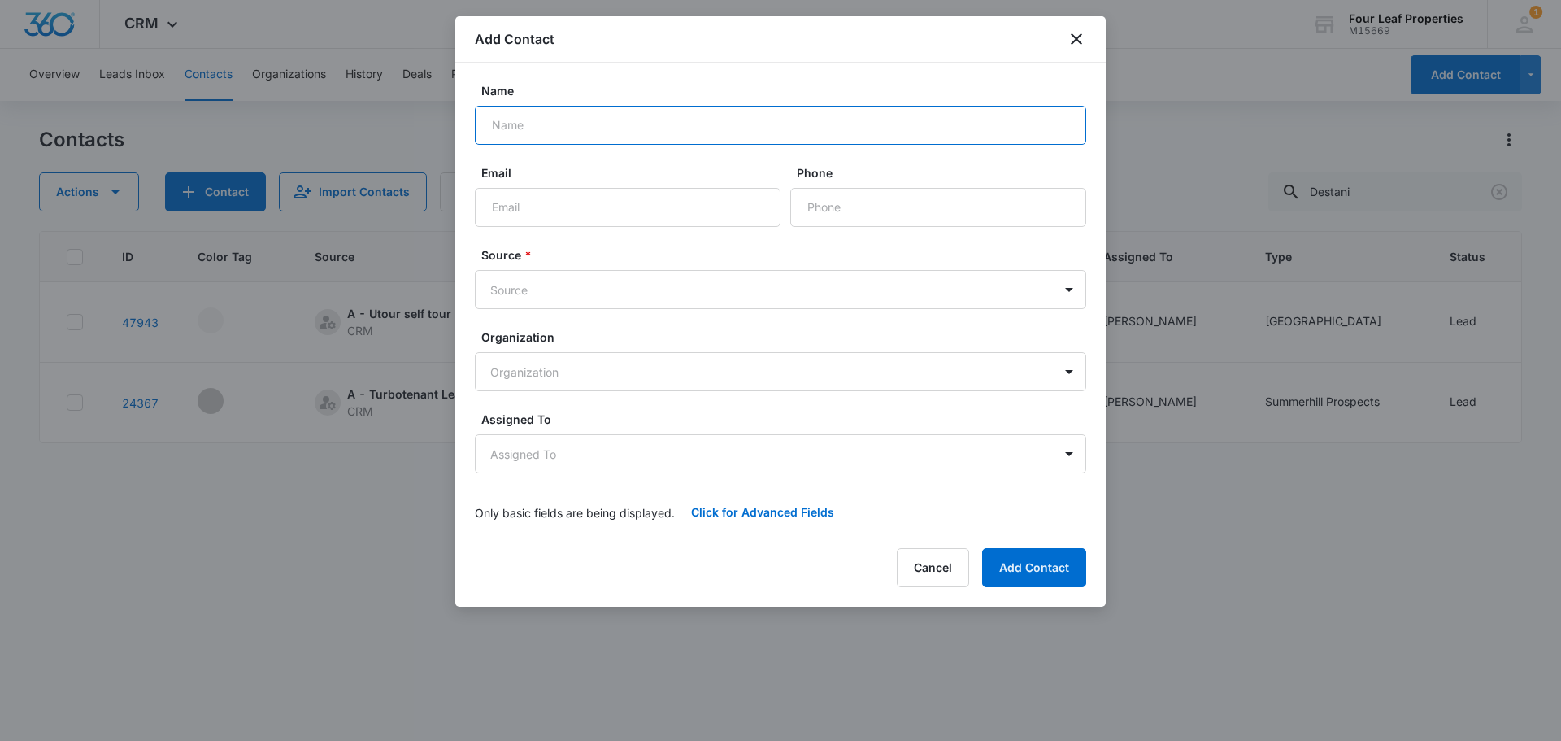
click at [556, 121] on input "Name" at bounding box center [780, 125] width 611 height 39
click at [579, 128] on input "[DEMOGRAPHIC_DATA]" at bounding box center [780, 125] width 611 height 39
type input "[PERSON_NAME]"
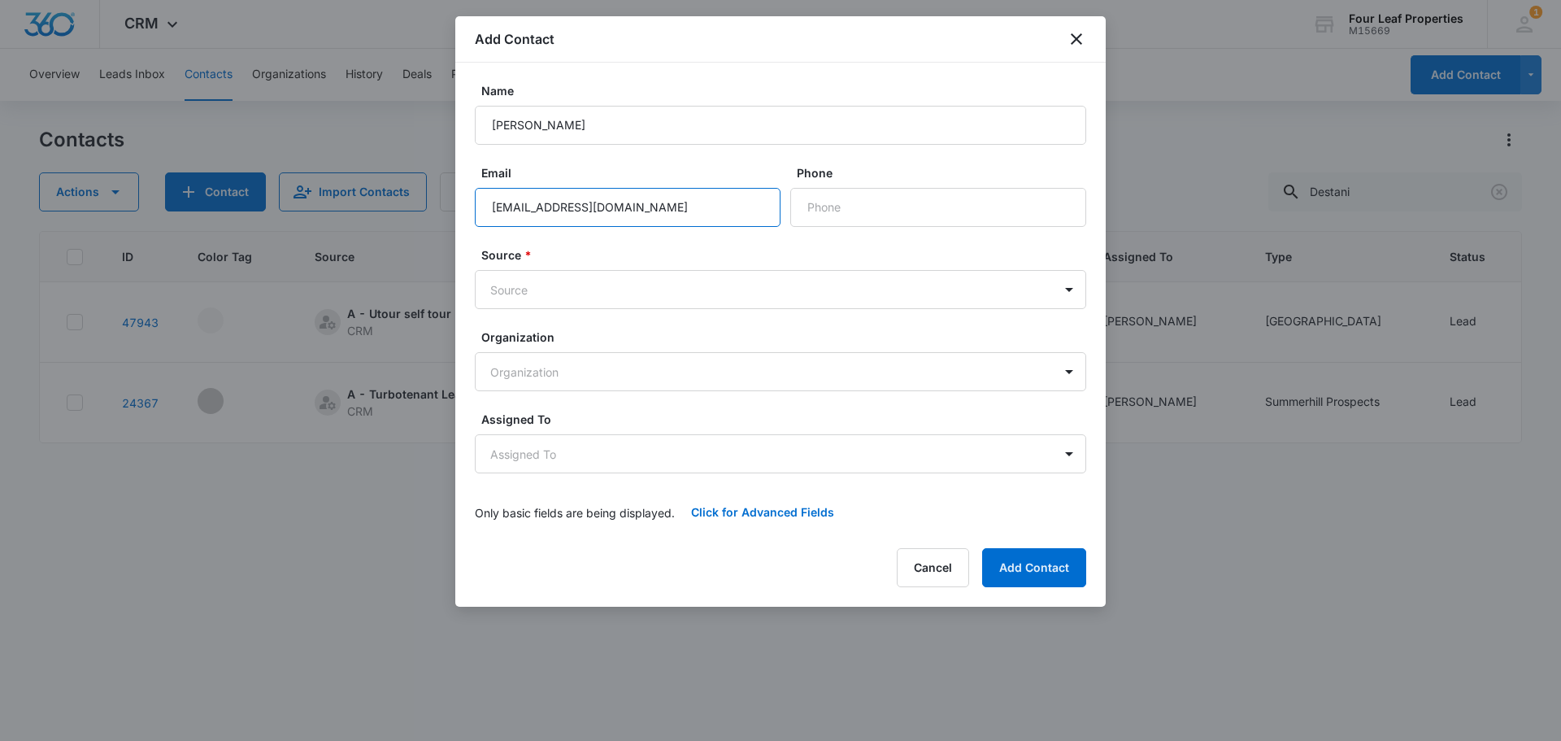
type input "[EMAIL_ADDRESS][DOMAIN_NAME]"
type input "[PHONE_NUMBER]"
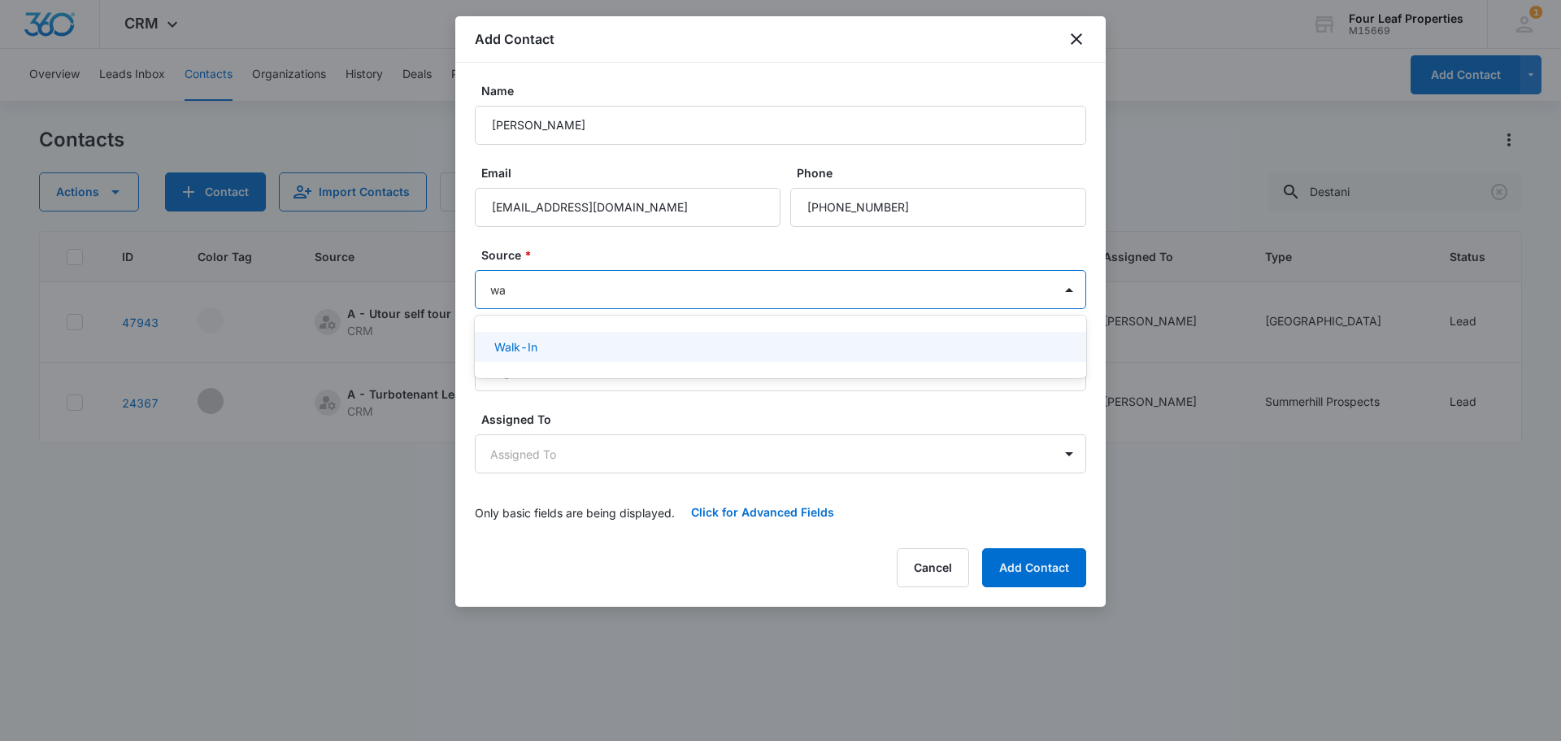
type input "wal"
click at [520, 336] on div "Walk-In" at bounding box center [780, 347] width 611 height 30
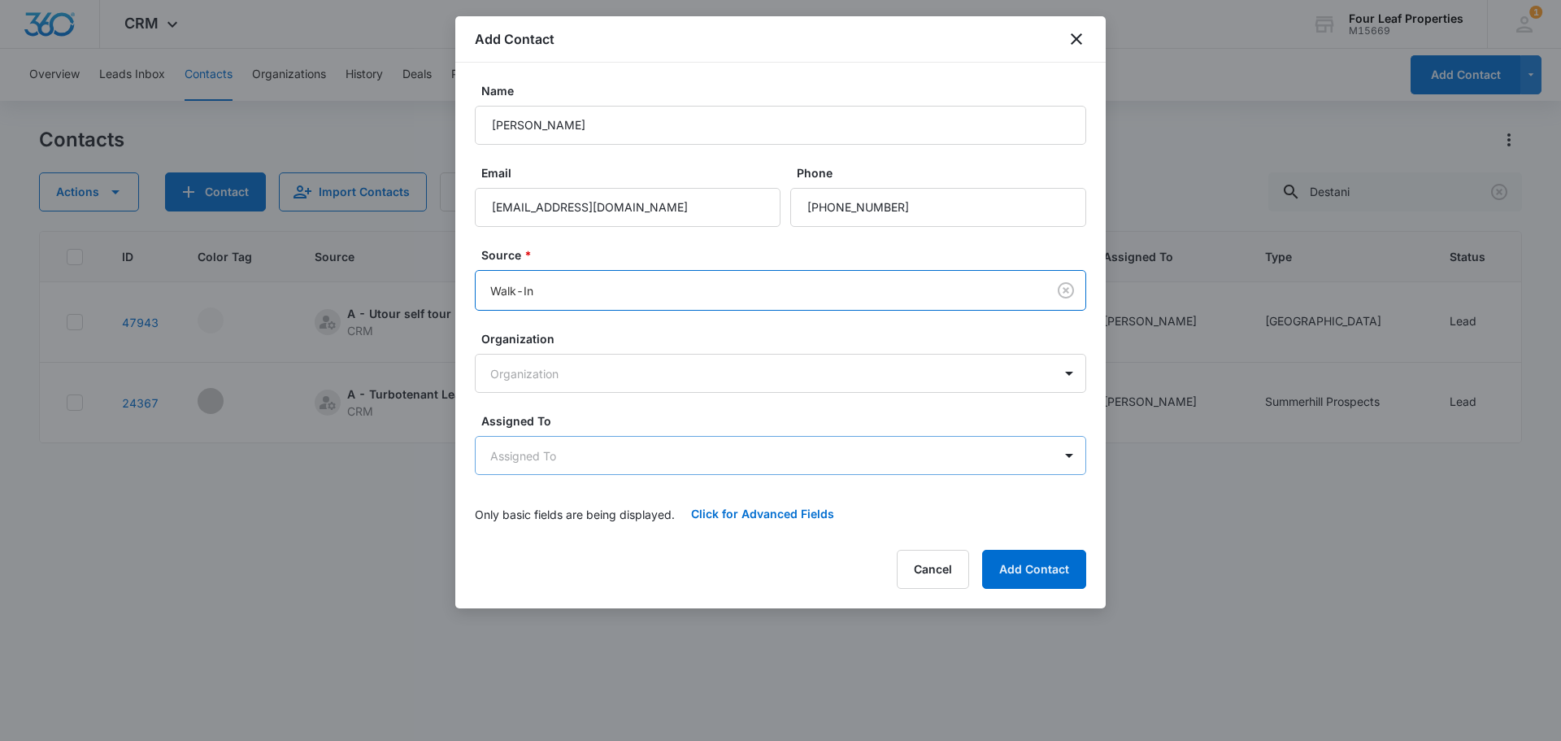
click at [513, 453] on body "CRM Apps Reputation Websites Forms CRM Email Social Shop Payments POS Content A…" at bounding box center [780, 370] width 1561 height 741
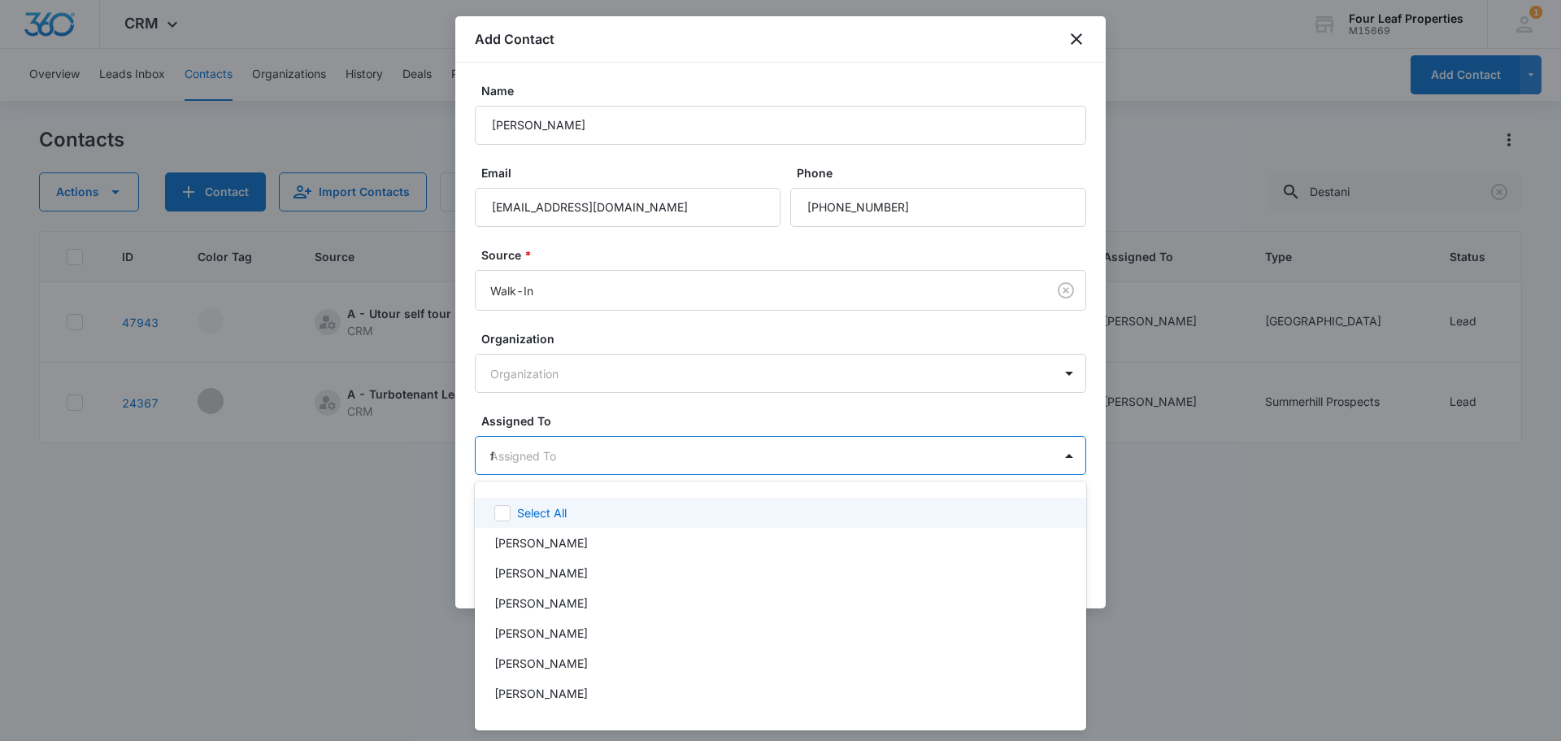
type input "fe"
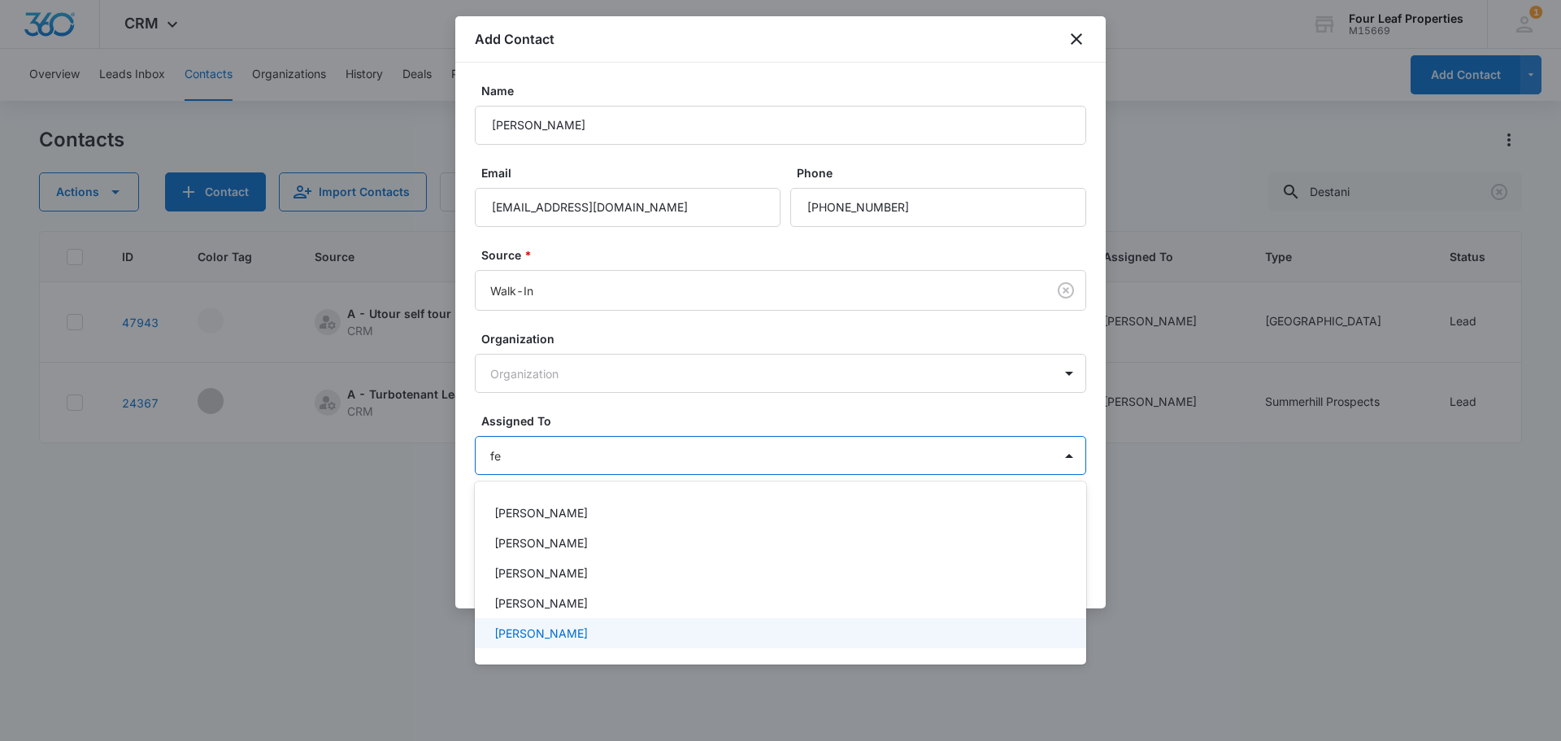
click at [542, 631] on p "[PERSON_NAME]" at bounding box center [541, 632] width 94 height 17
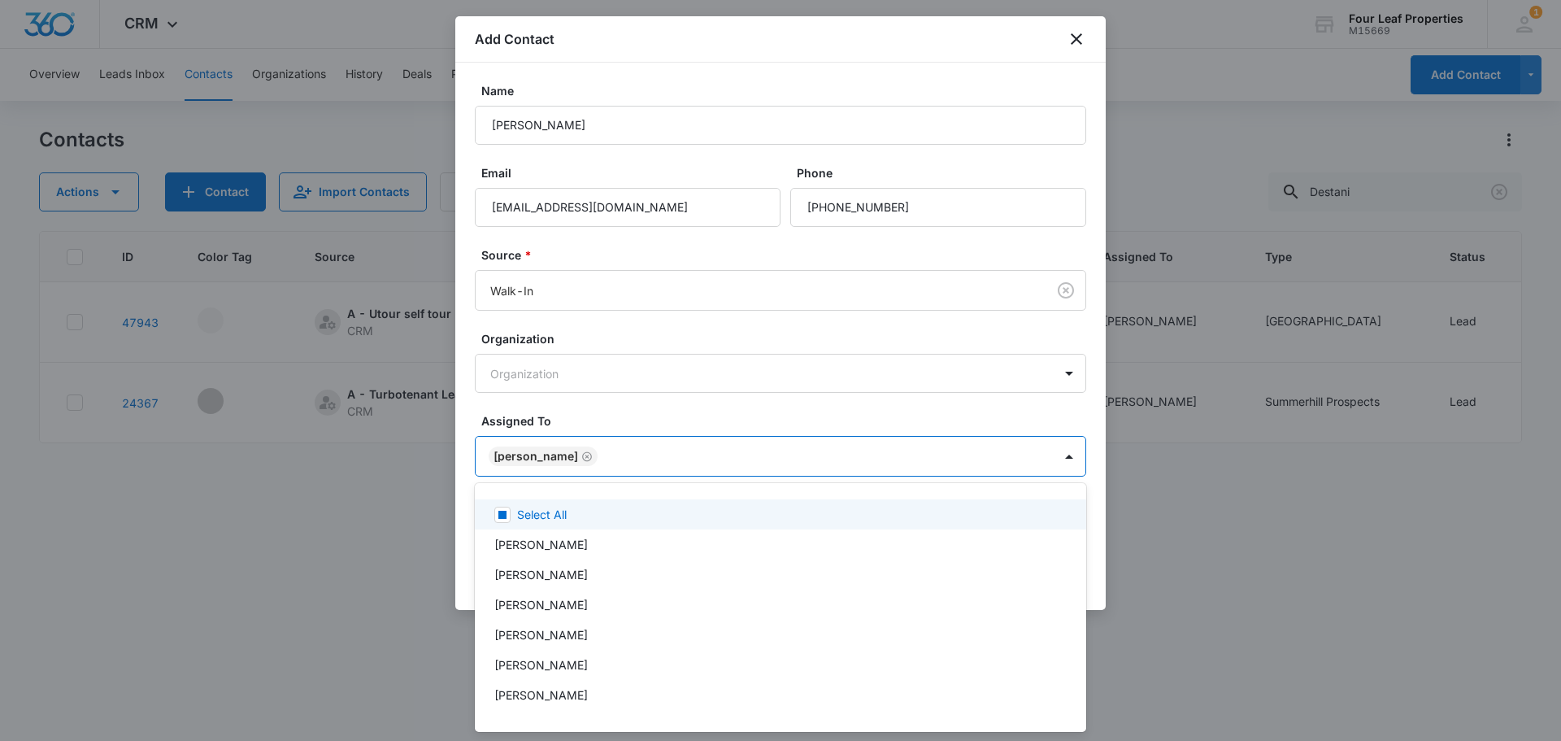
click at [600, 359] on div at bounding box center [780, 370] width 1561 height 741
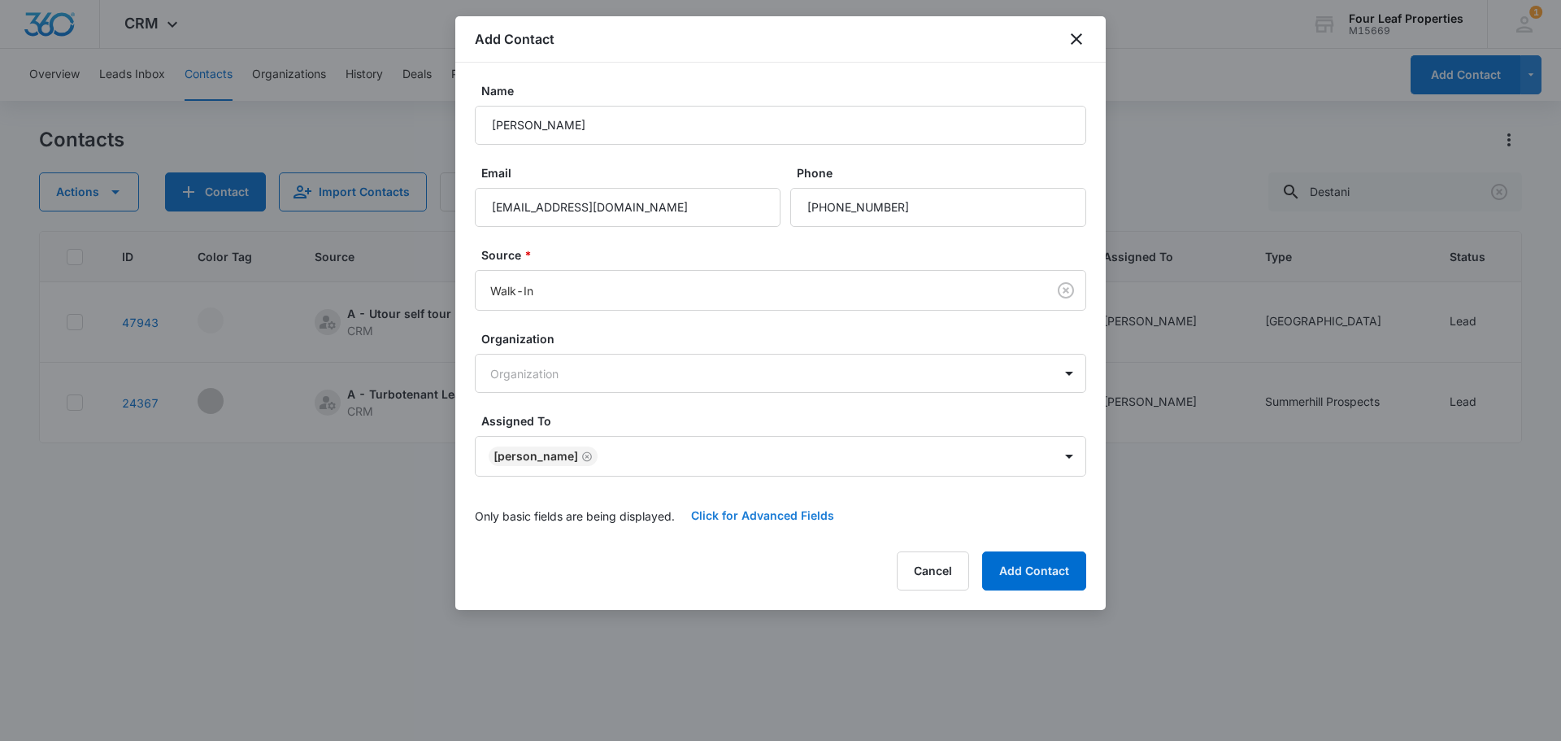
click at [726, 506] on button "Click for Advanced Fields" at bounding box center [763, 515] width 176 height 39
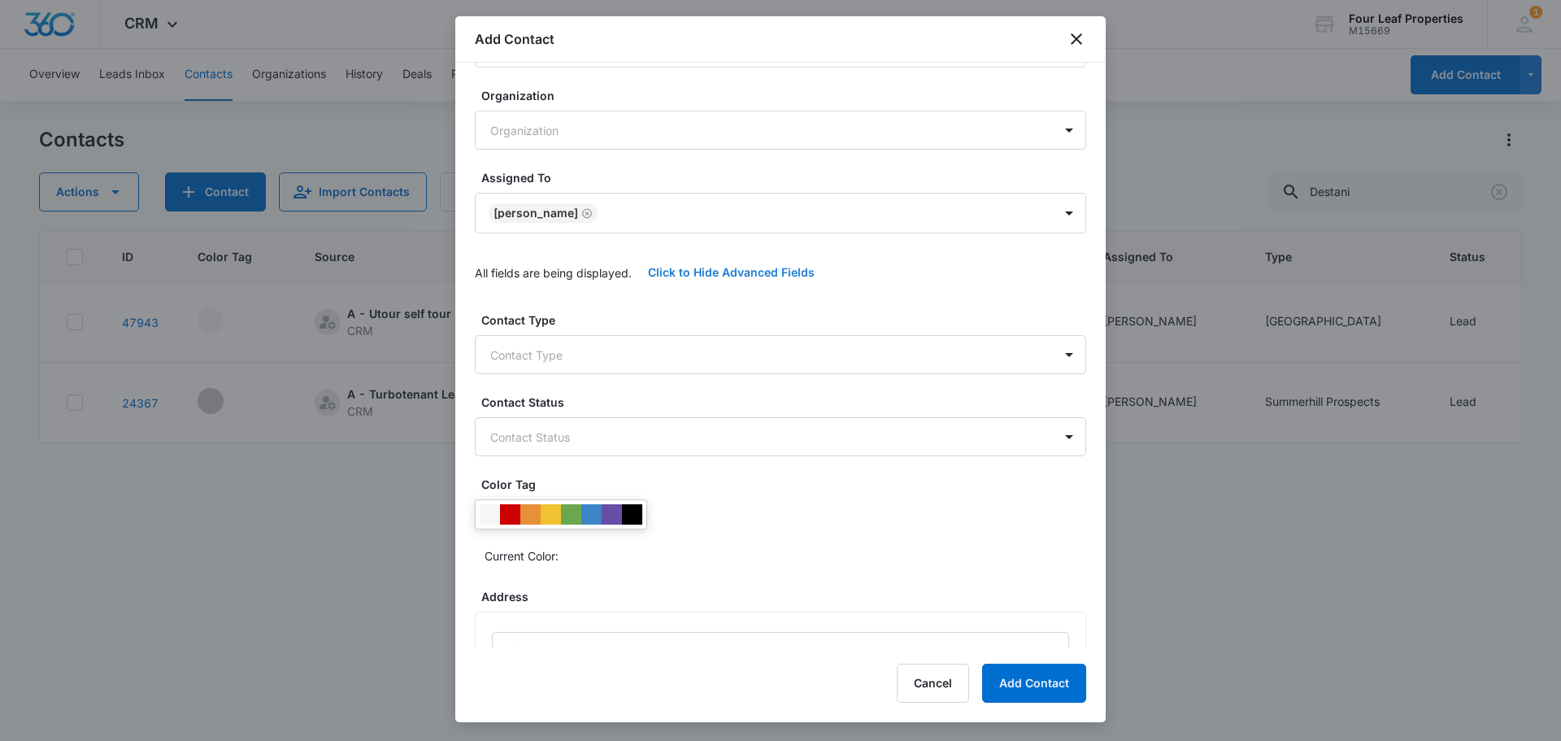
scroll to position [244, 0]
click at [540, 364] on body "CRM Apps Reputation Websites Forms CRM Email Social Shop Payments POS Content A…" at bounding box center [780, 370] width 1561 height 741
type input "bl"
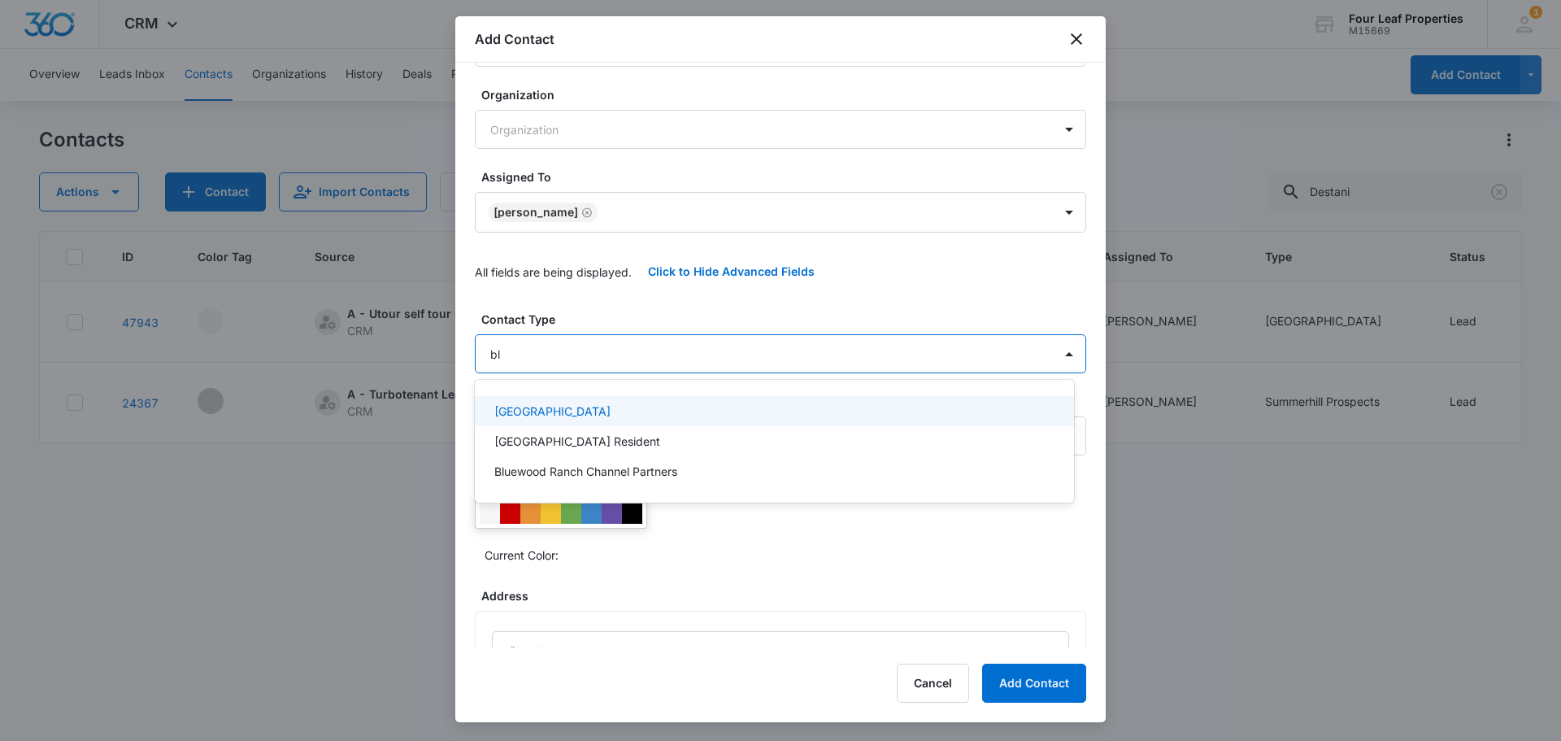
click at [550, 407] on p "[GEOGRAPHIC_DATA]" at bounding box center [552, 411] width 116 height 17
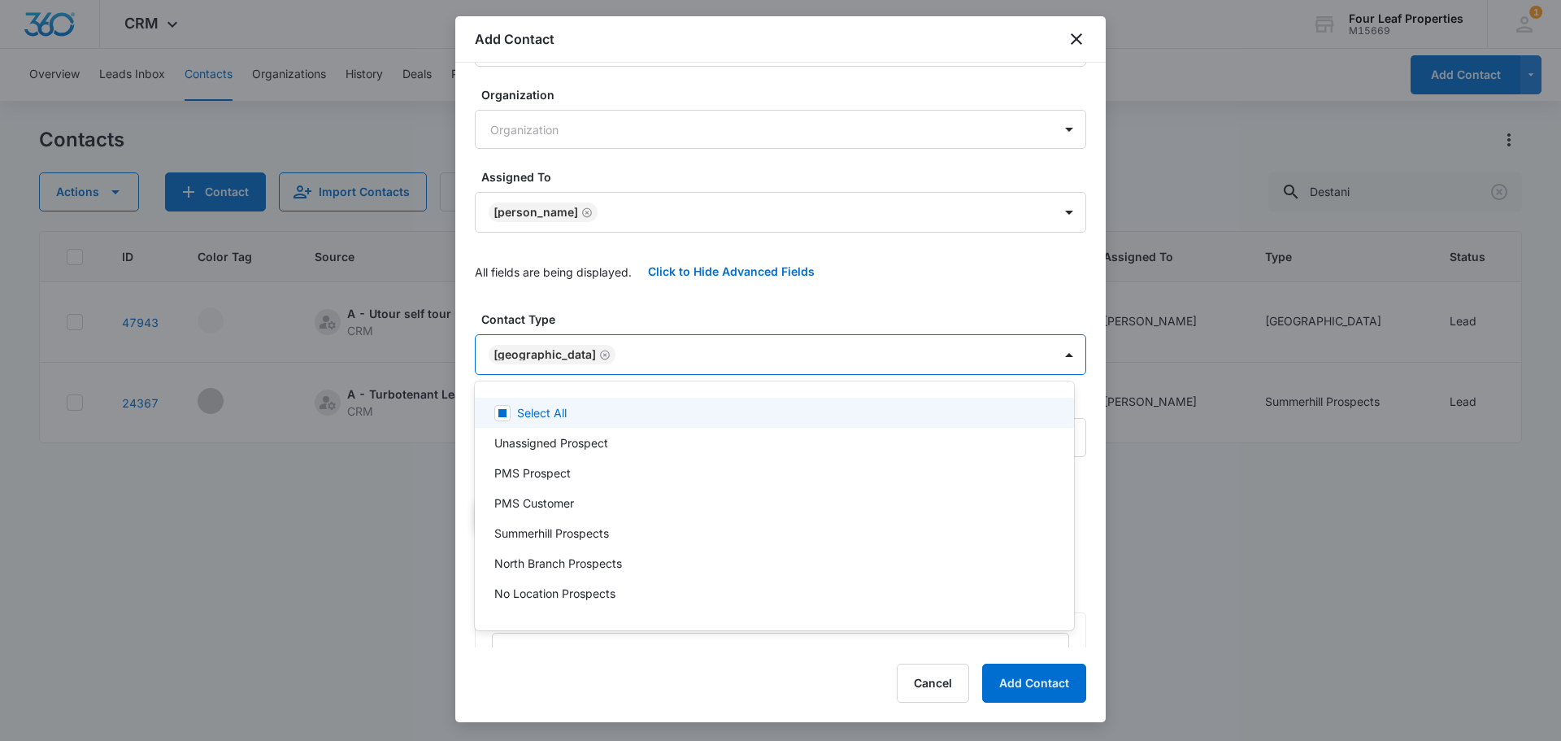
click at [562, 317] on div at bounding box center [780, 370] width 1561 height 741
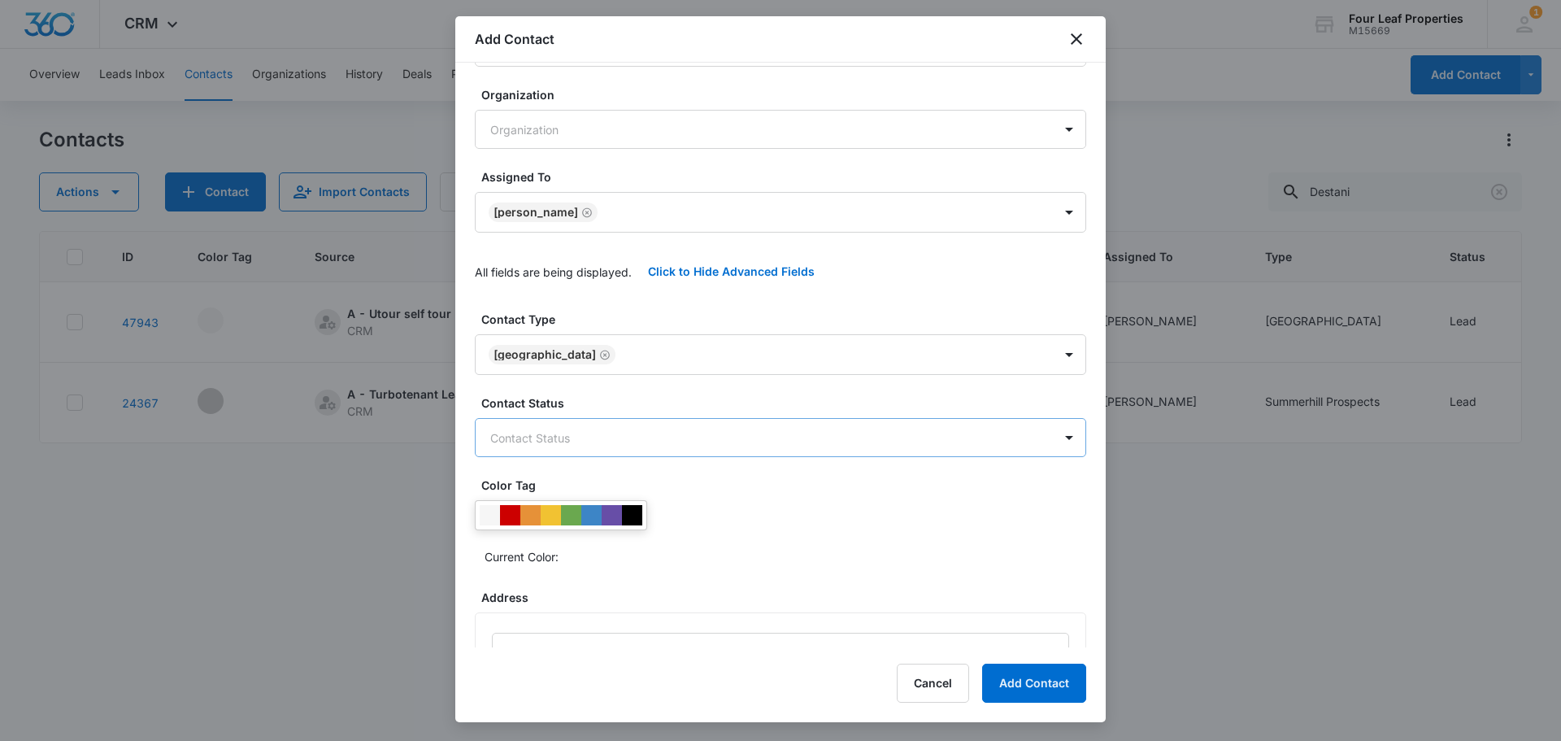
click at [545, 429] on body "CRM Apps Reputation Websites Forms CRM Email Social Shop Payments POS Content A…" at bounding box center [780, 370] width 1561 height 741
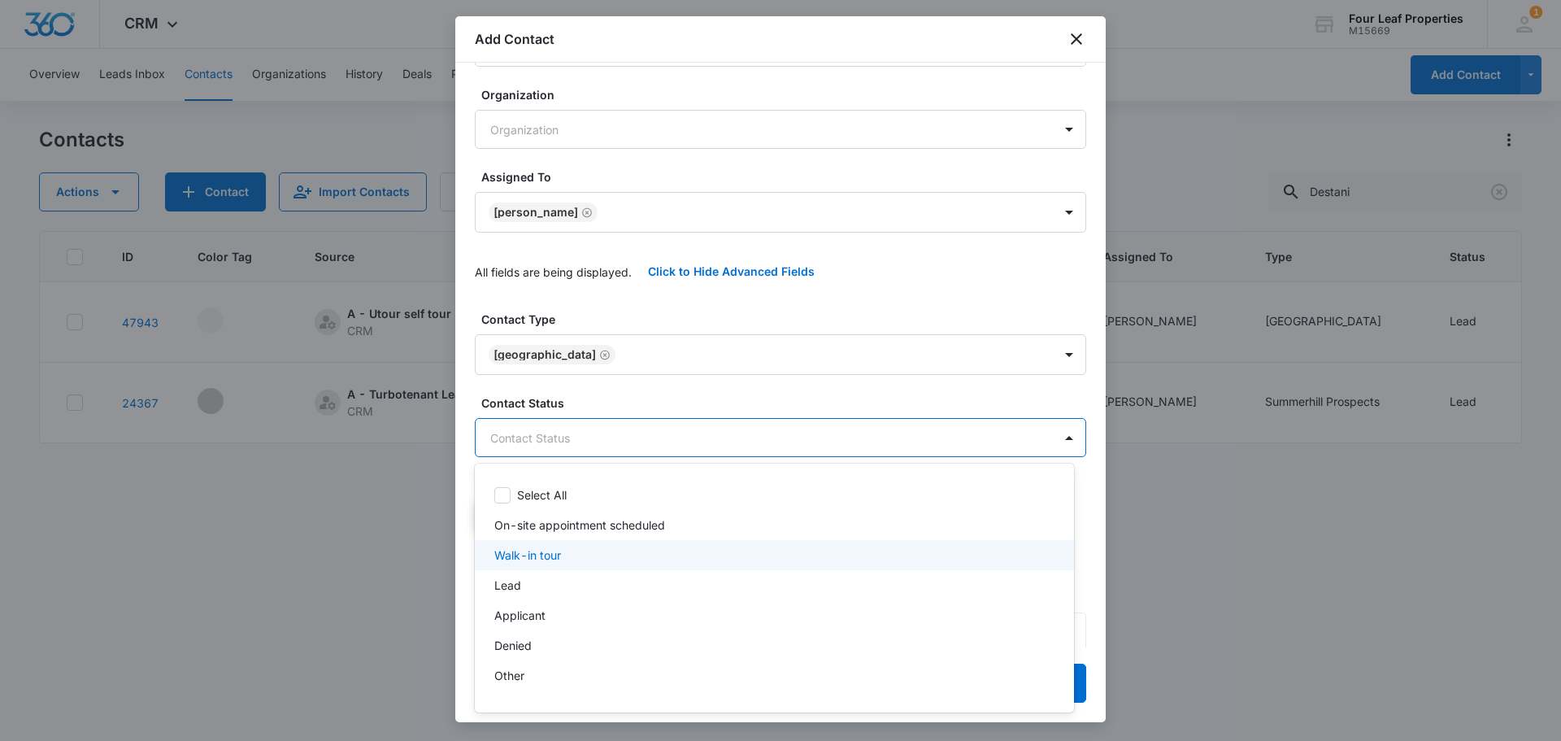
click at [547, 546] on div "Walk-in tour" at bounding box center [774, 555] width 599 height 30
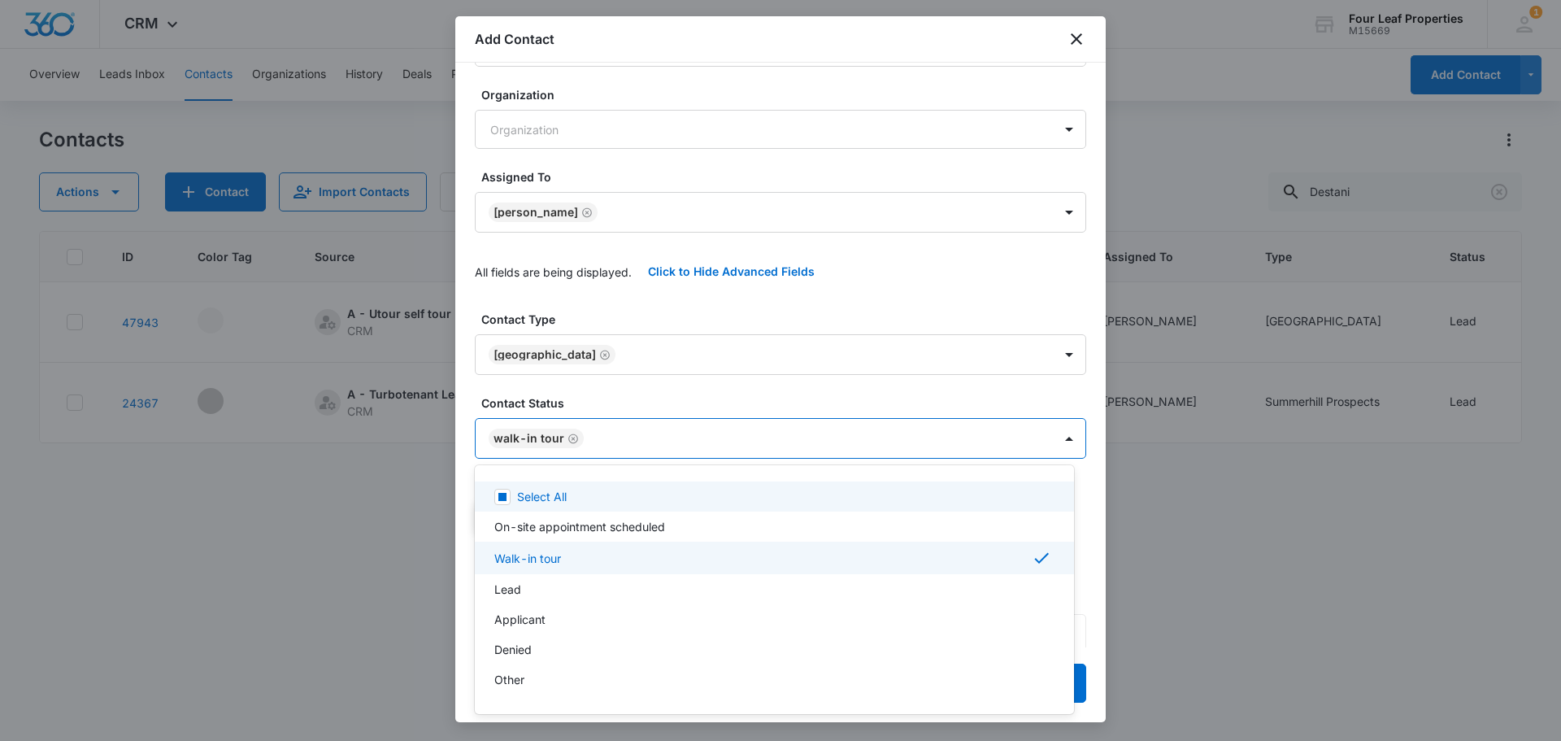
click at [653, 347] on div at bounding box center [780, 370] width 1561 height 741
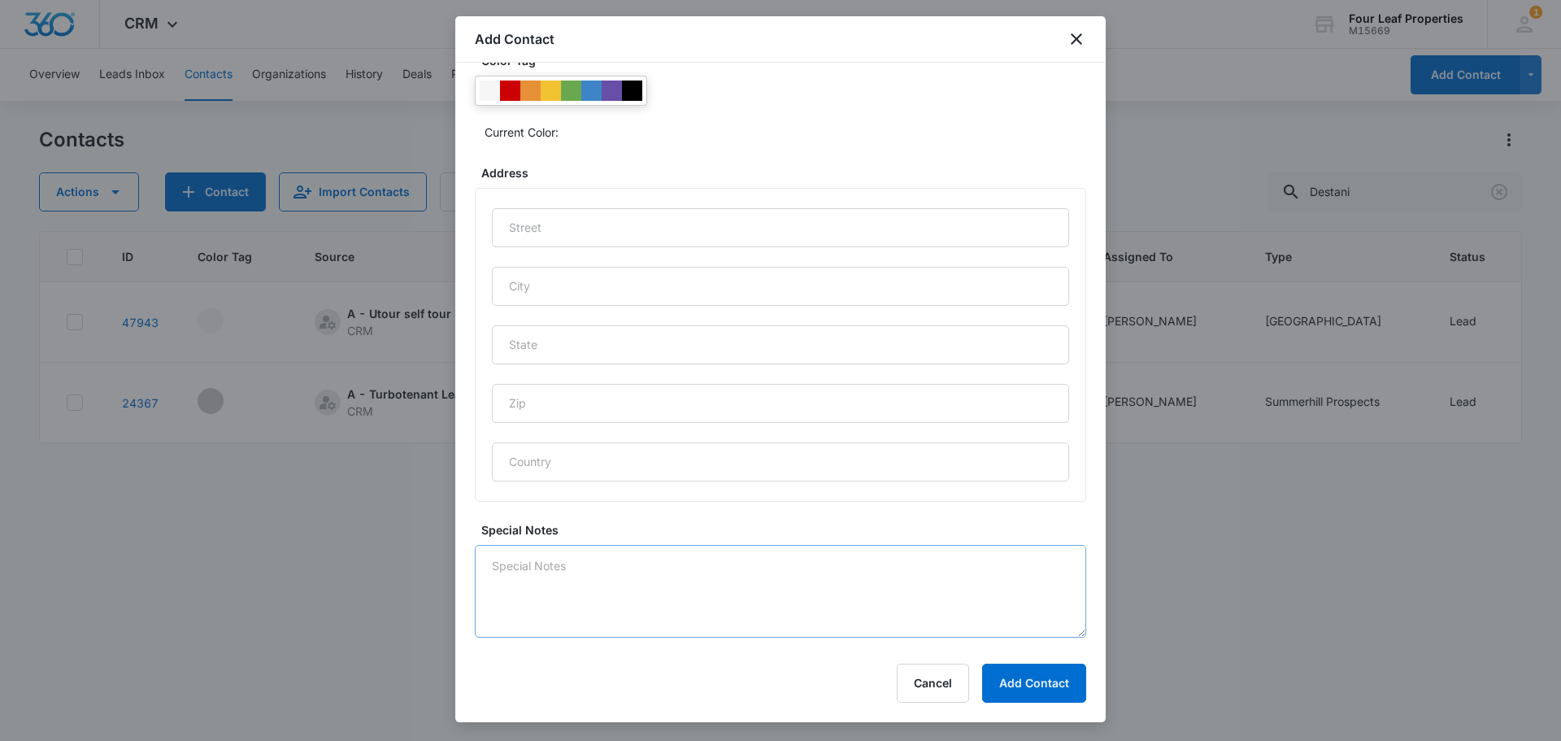
scroll to position [680, 0]
click at [646, 586] on textarea "Special Notes" at bounding box center [780, 581] width 611 height 93
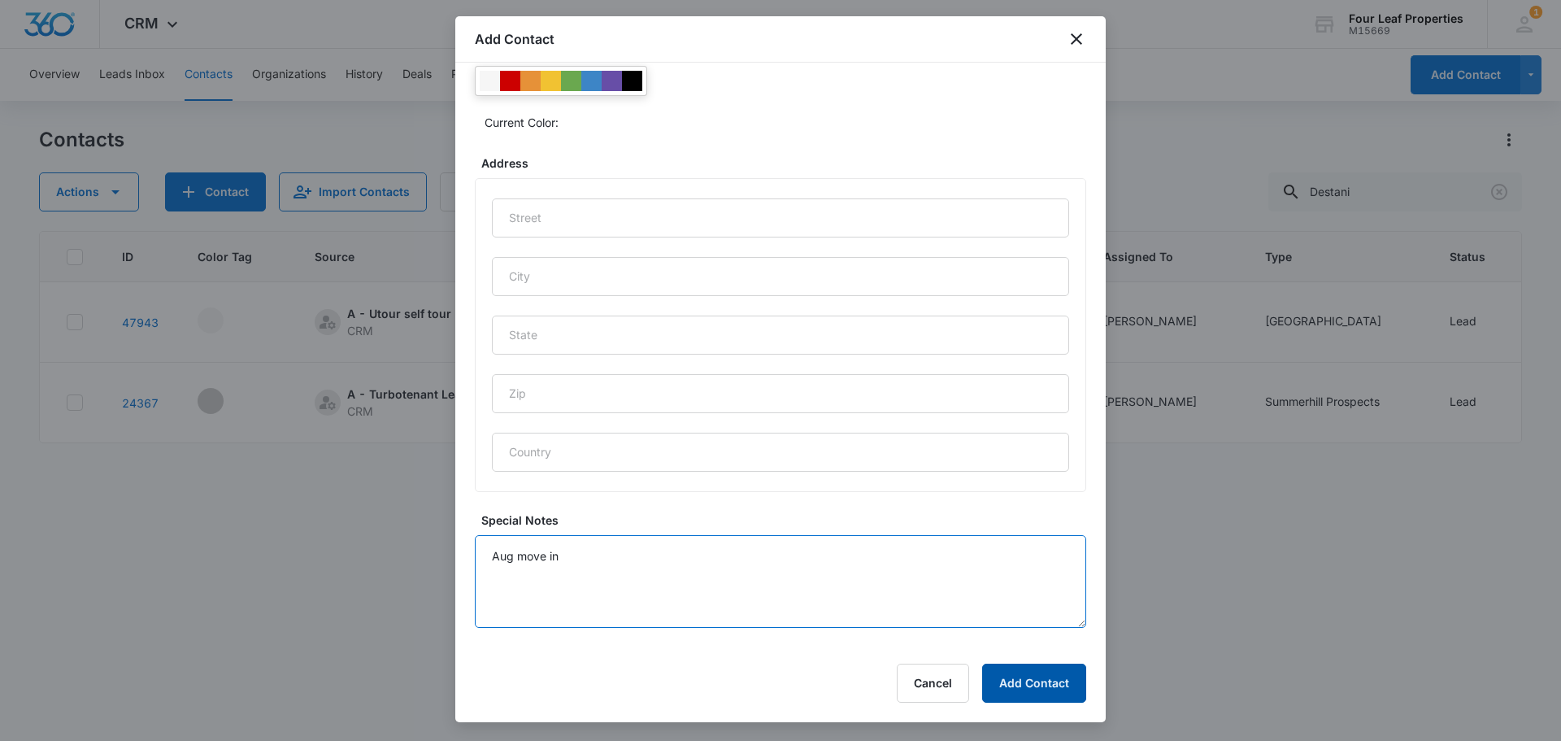
type textarea "Aug move in"
click at [1049, 681] on button "Add Contact" at bounding box center [1034, 683] width 104 height 39
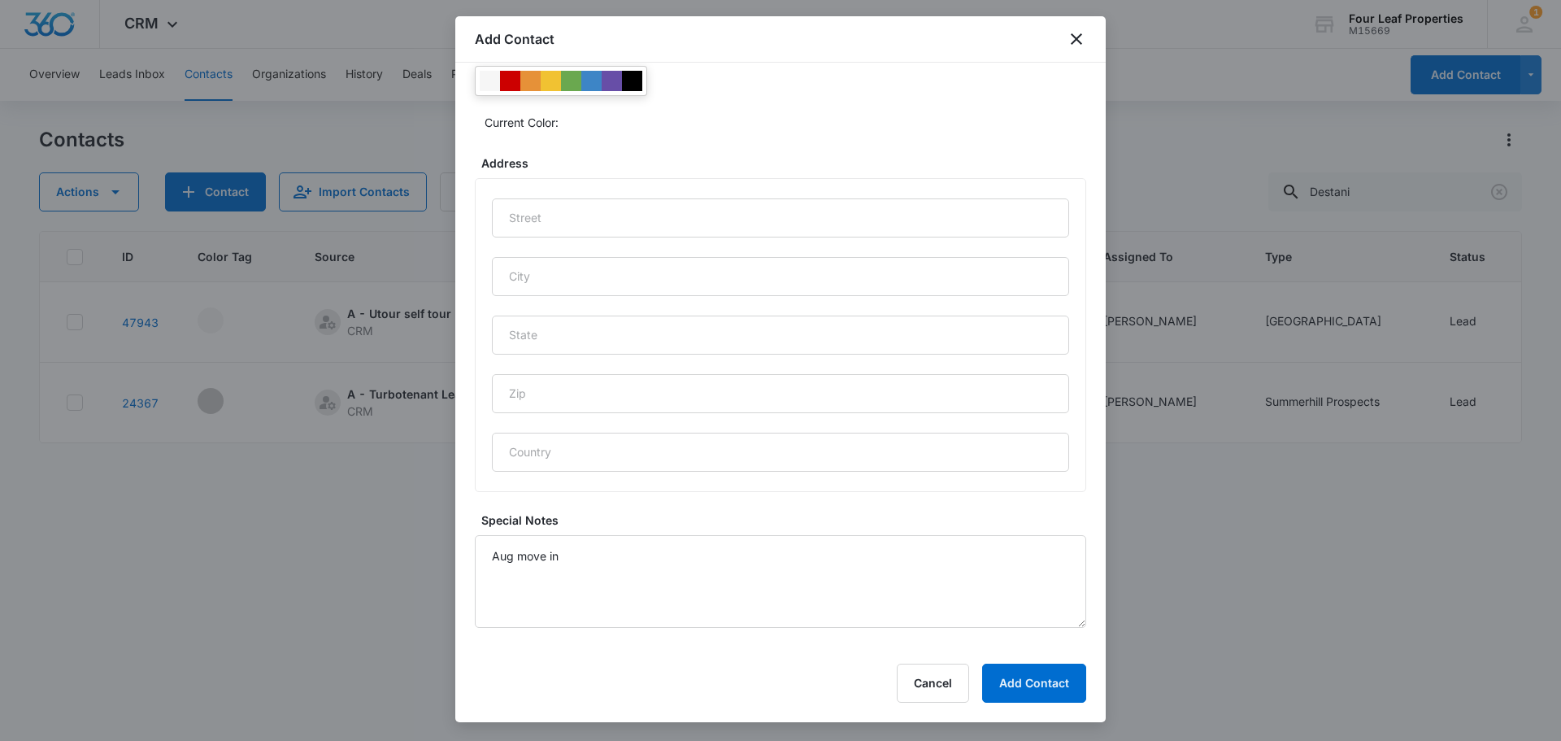
scroll to position [0, 0]
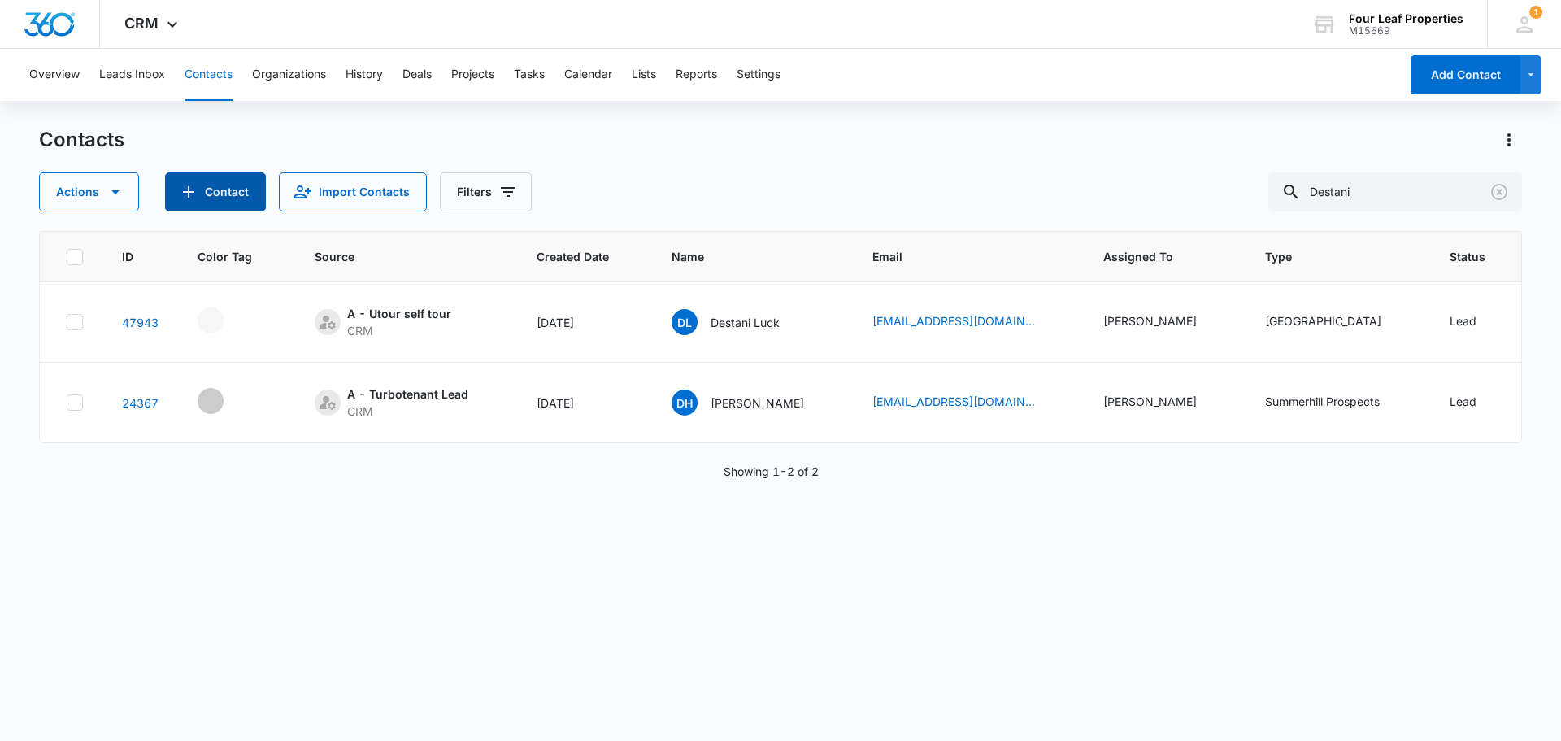
click at [188, 197] on icon "Add Contact" at bounding box center [188, 191] width 11 height 11
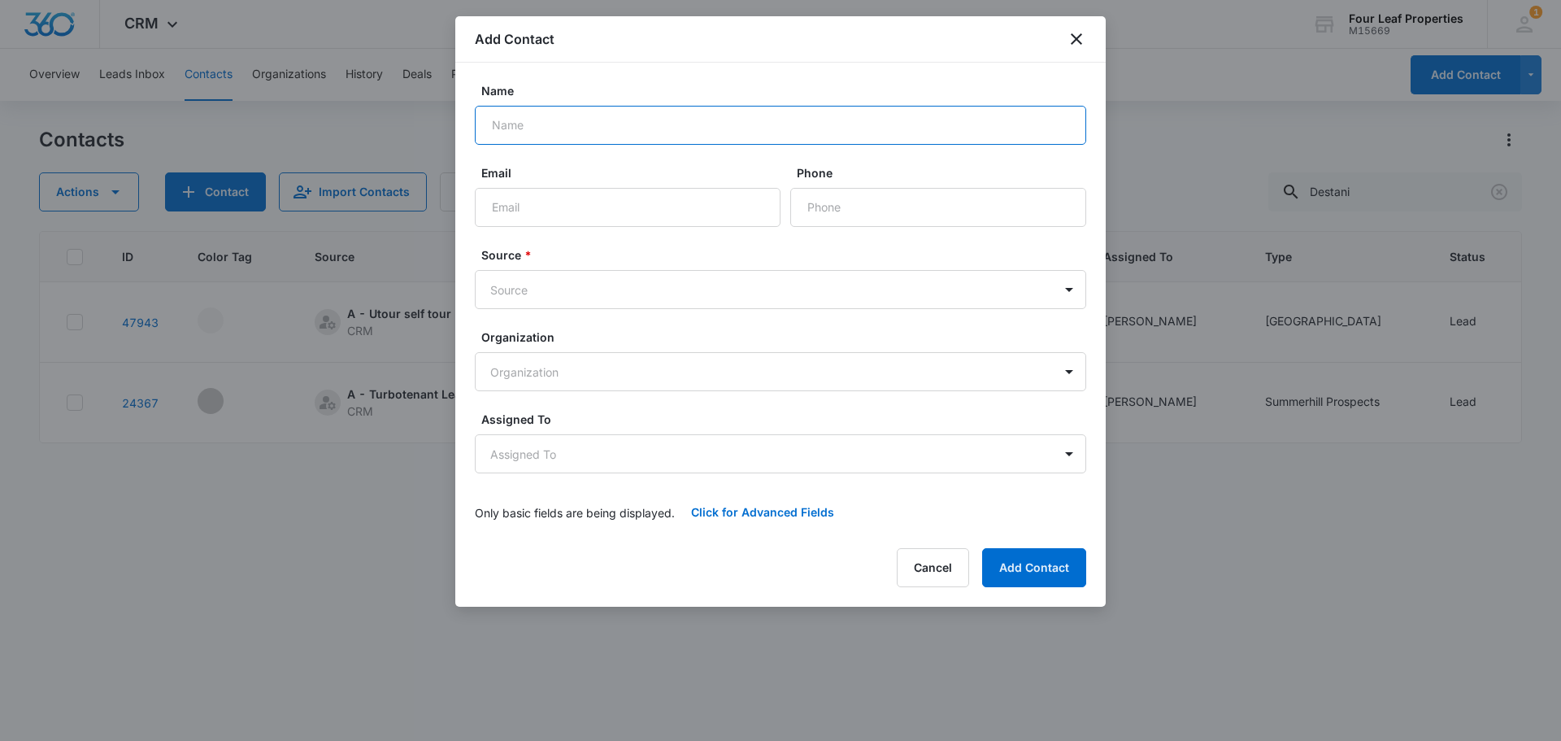
click at [551, 107] on input "Name" at bounding box center [780, 125] width 611 height 39
type input "[PERSON_NAME]"
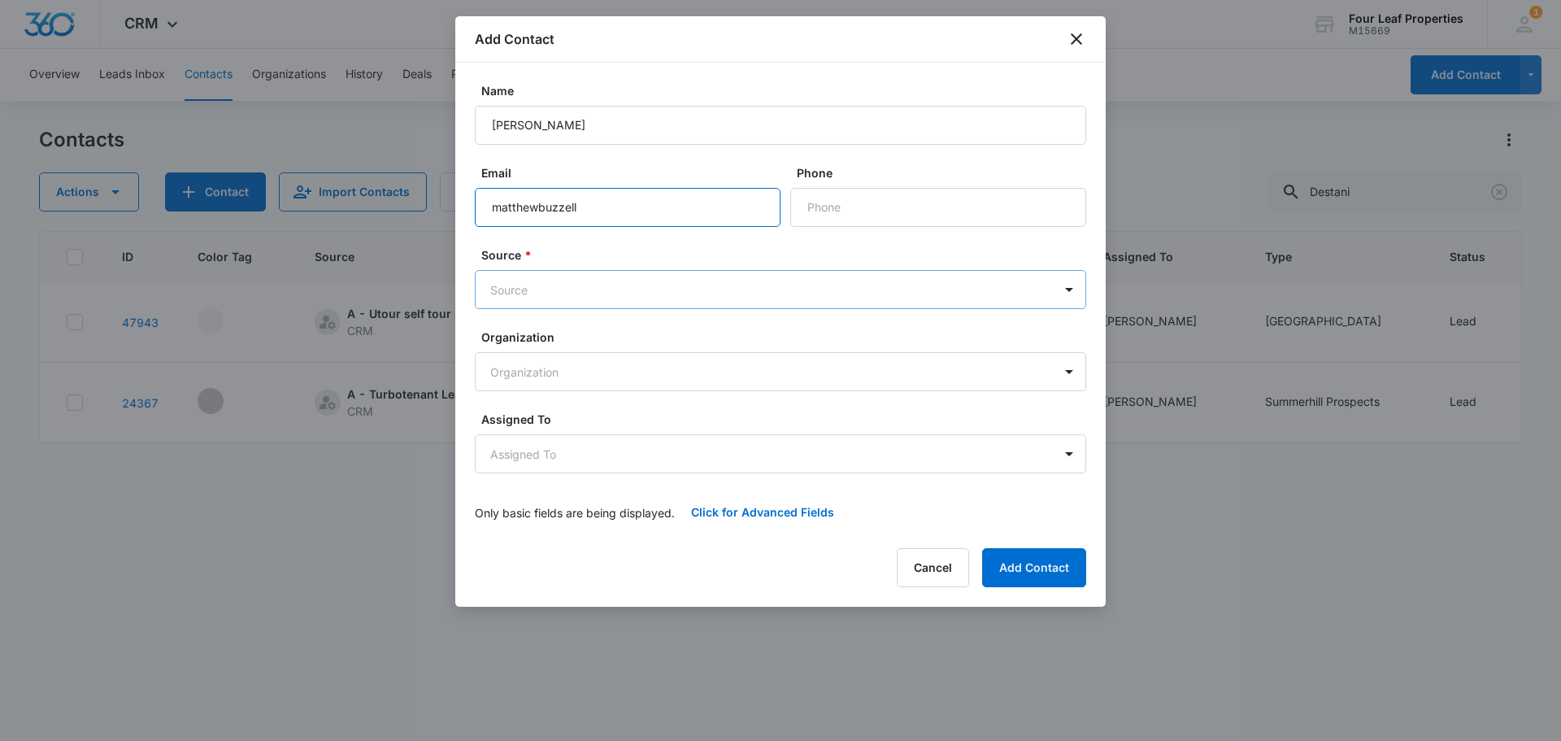
type input "[EMAIL_ADDRESS][DOMAIN_NAME]"
click at [872, 210] on input "Phone" at bounding box center [938, 207] width 296 height 39
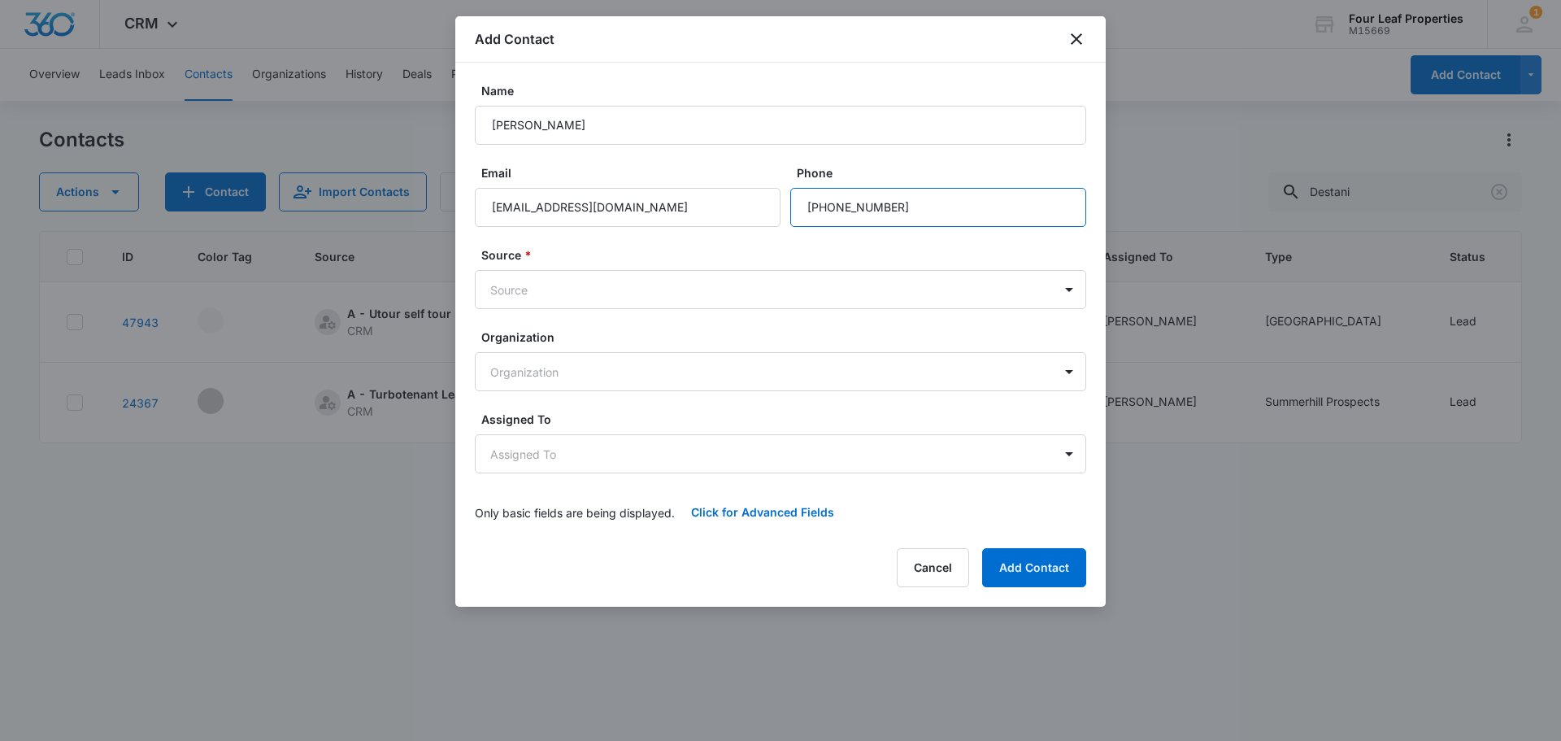
type input "[PHONE_NUMBER]"
type input "w"
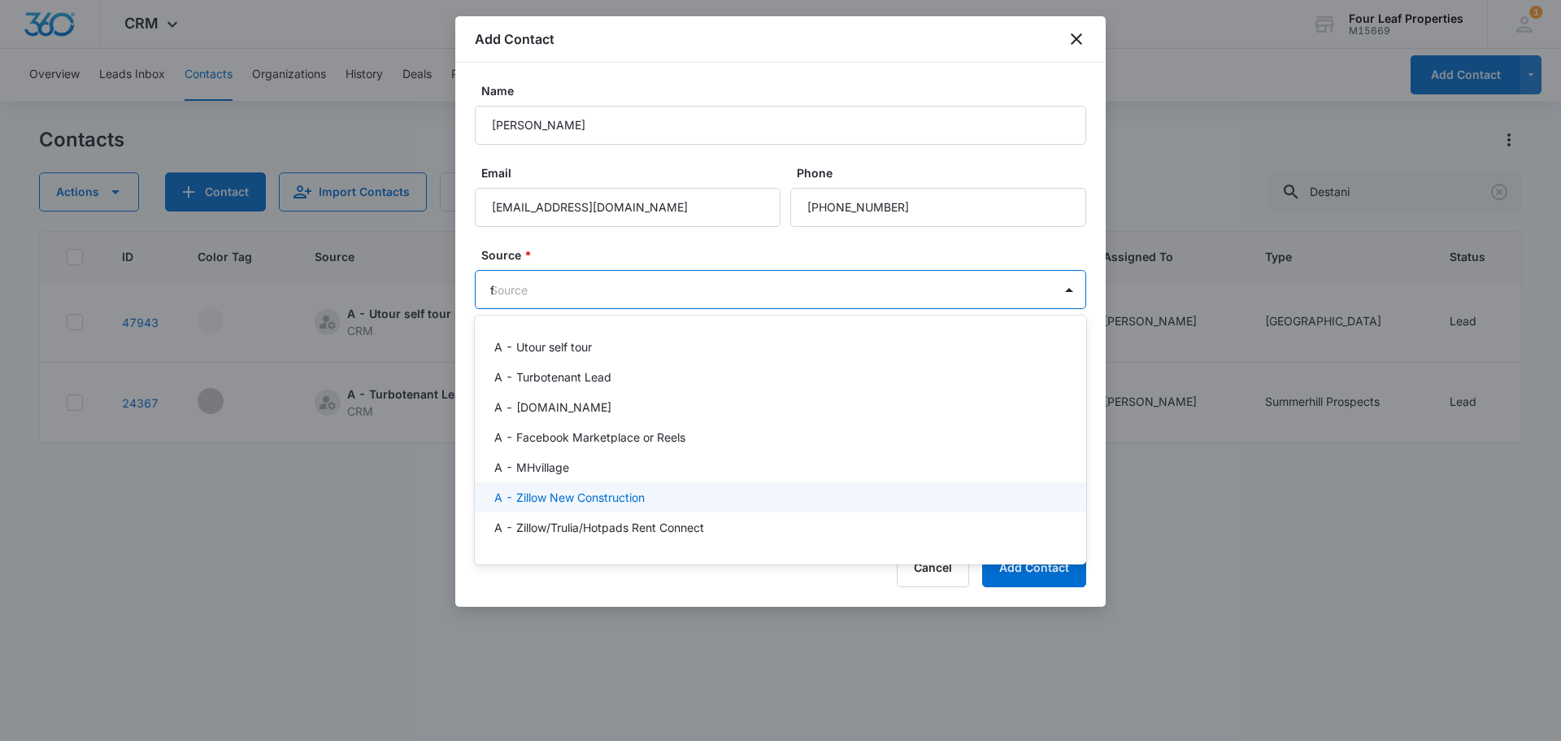
type input "fa"
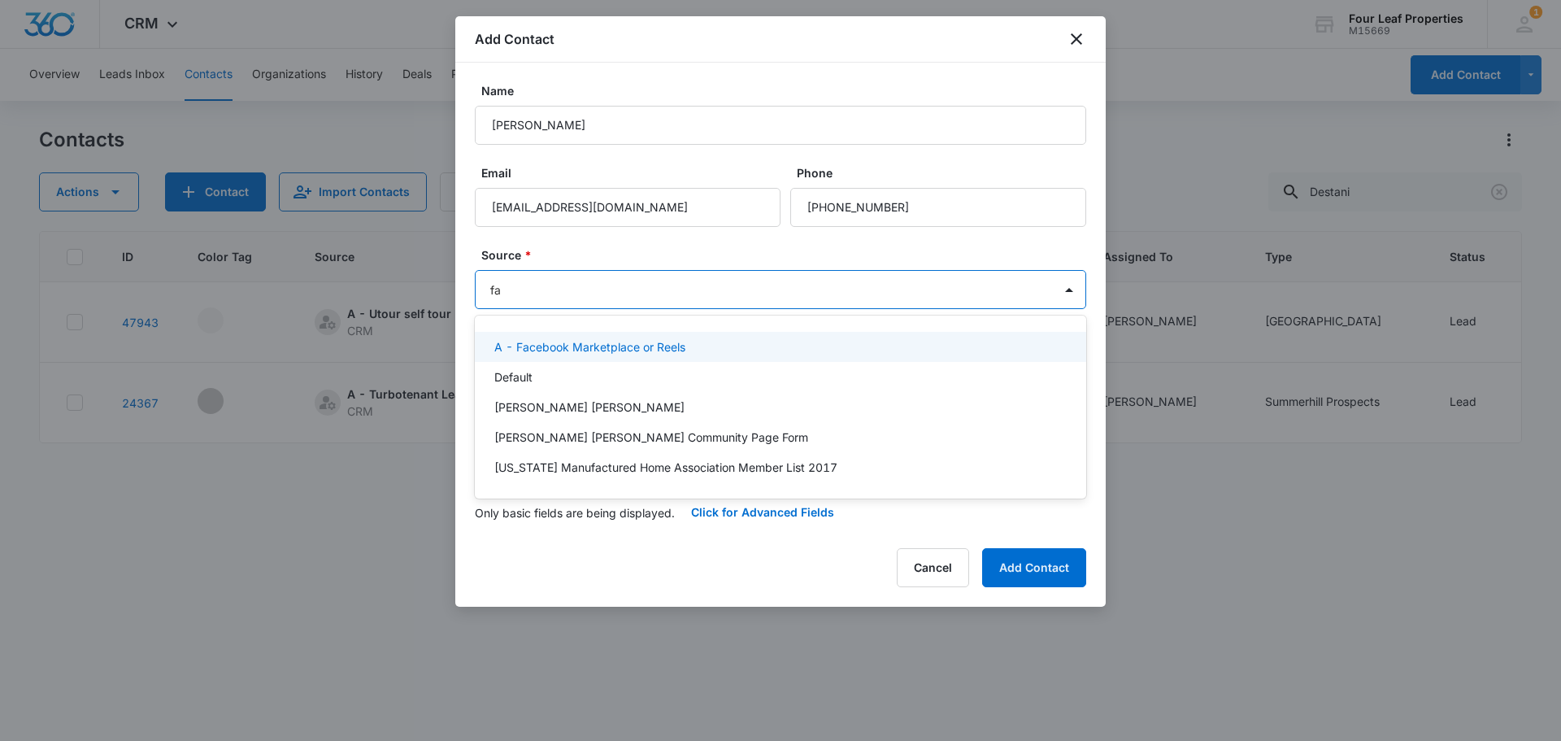
click at [524, 351] on p "A - Facebook Marketplace or Reels" at bounding box center [589, 346] width 191 height 17
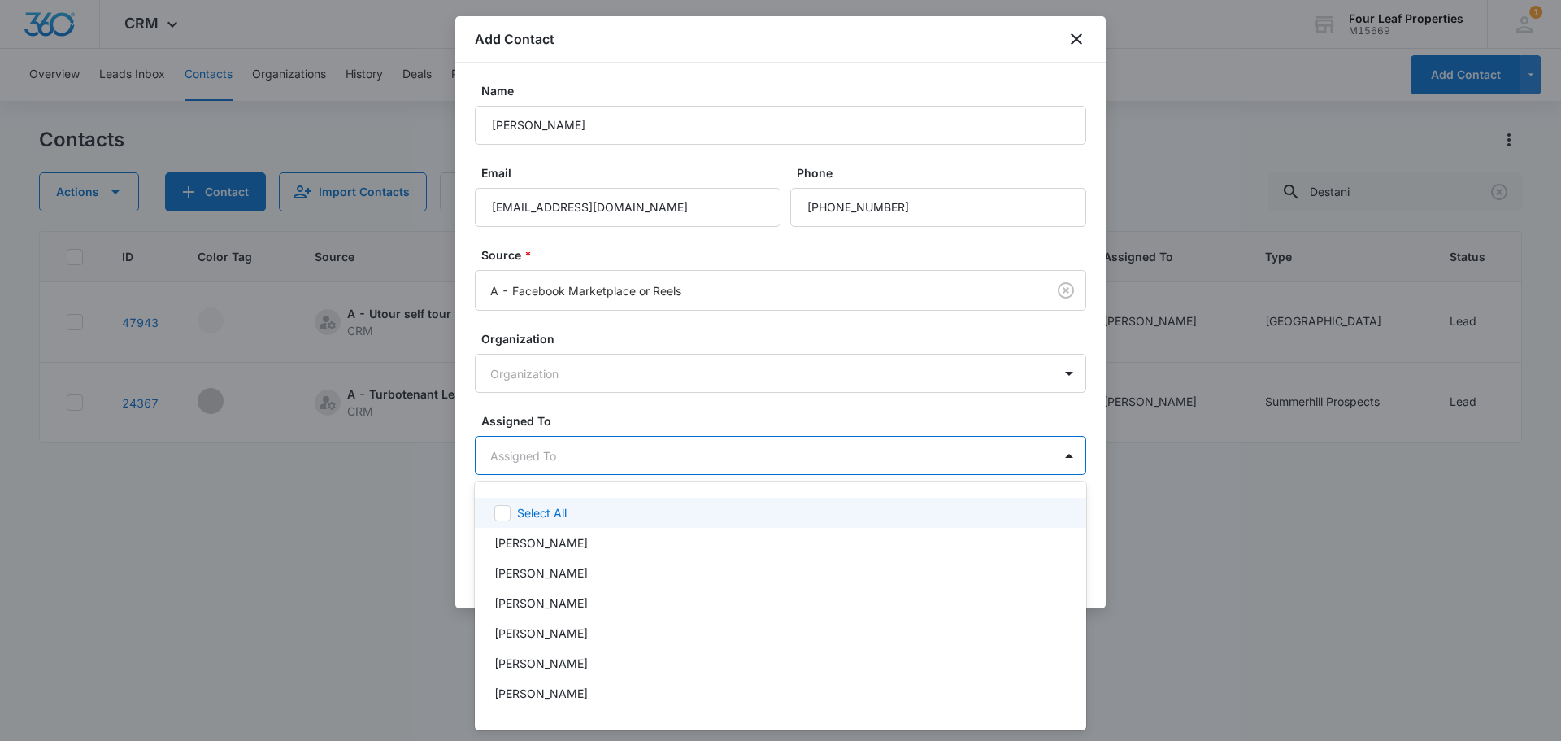
click at [547, 462] on body "CRM Apps Reputation Websites Forms CRM Email Social Shop Payments POS Content A…" at bounding box center [780, 370] width 1561 height 741
type input "fe"
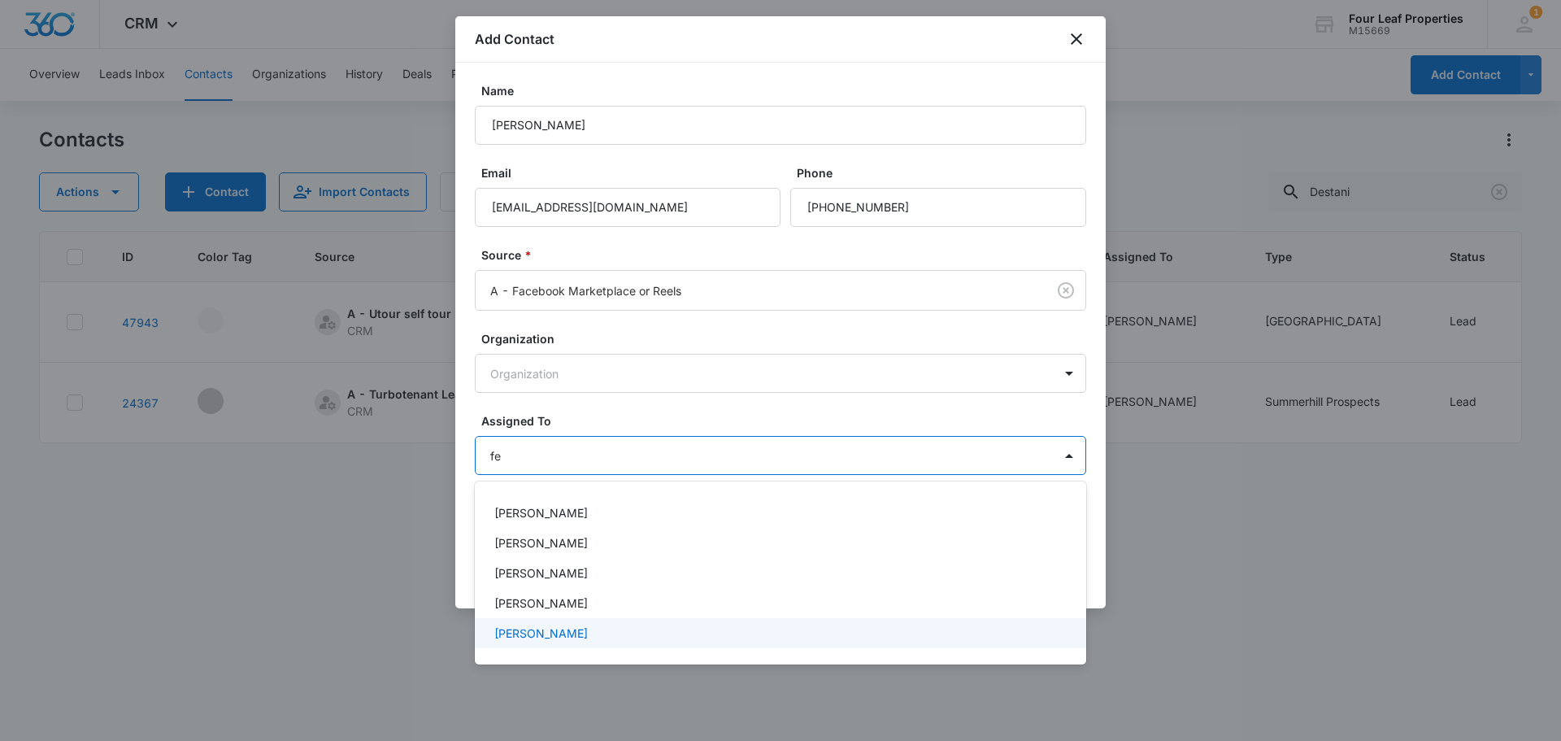
click at [561, 627] on p "[PERSON_NAME]" at bounding box center [541, 632] width 94 height 17
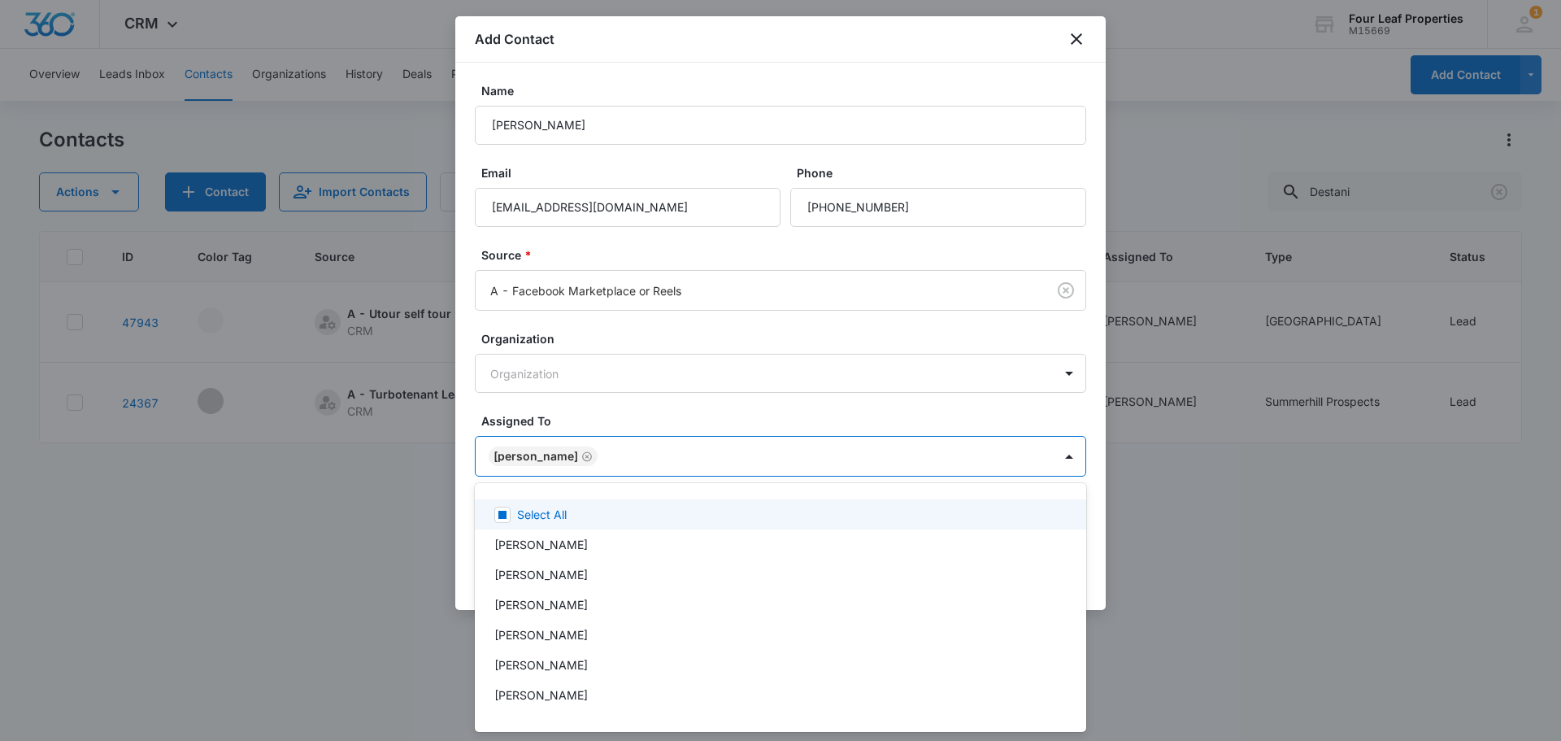
click at [612, 336] on div at bounding box center [780, 370] width 1561 height 741
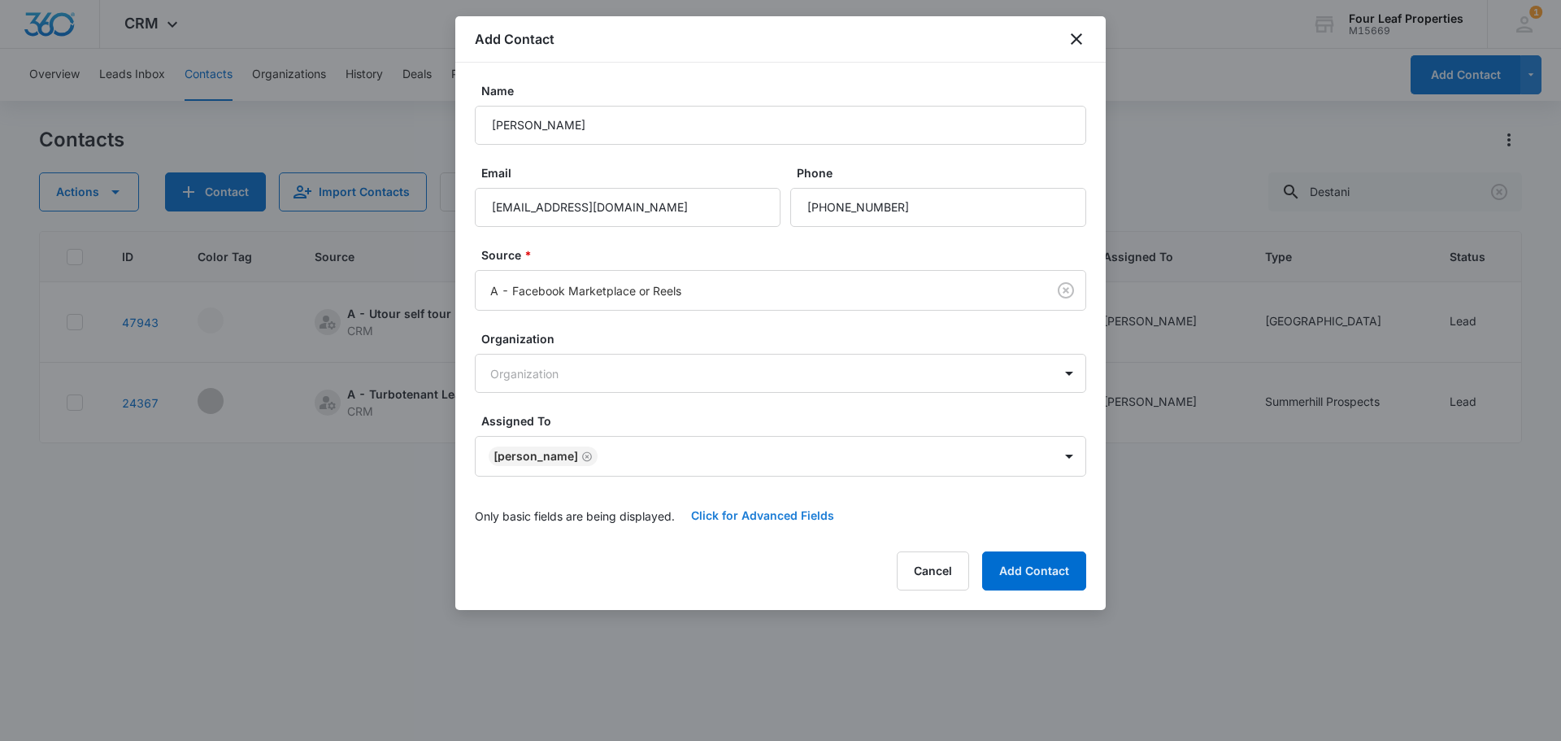
click at [759, 512] on button "Click for Advanced Fields" at bounding box center [763, 515] width 176 height 39
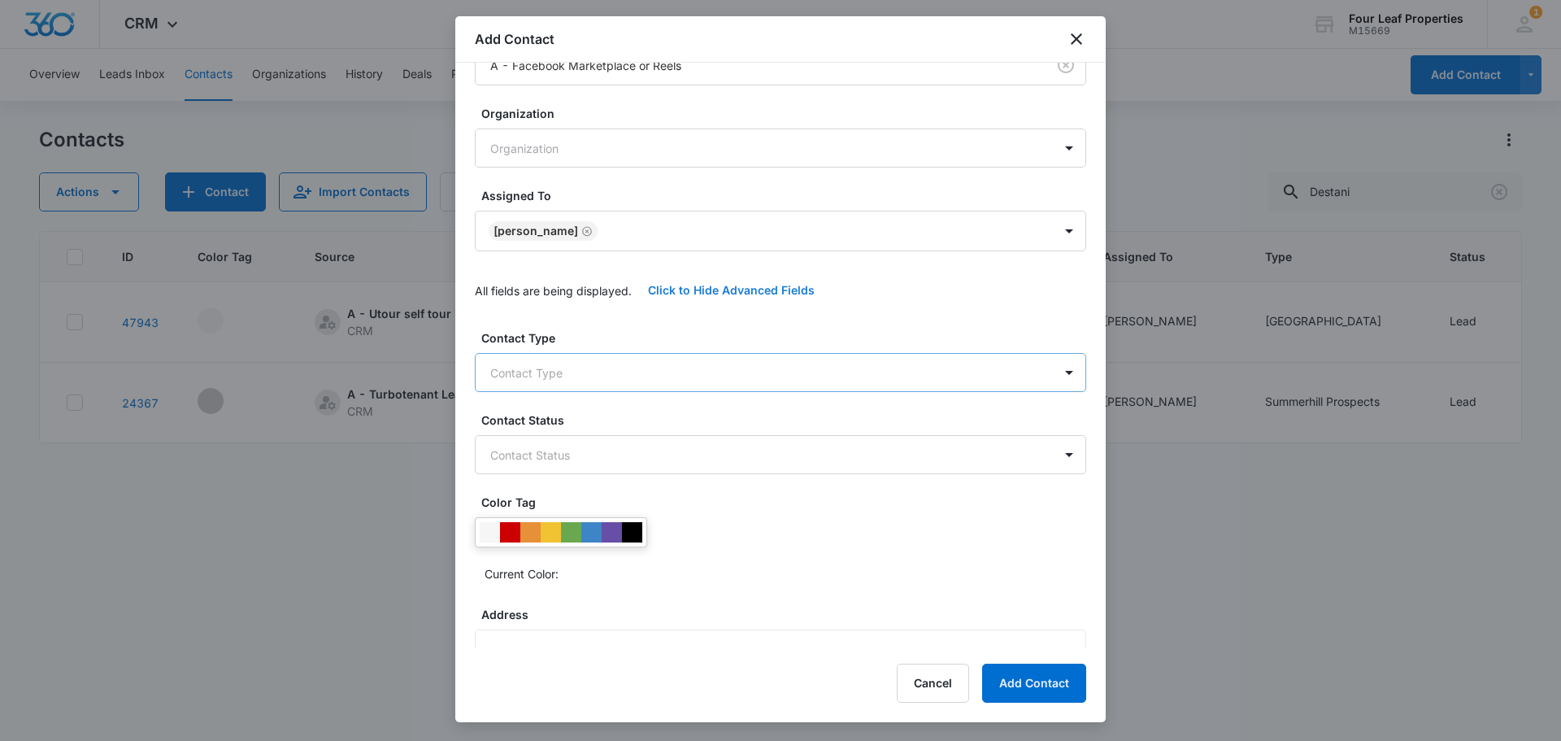
scroll to position [244, 0]
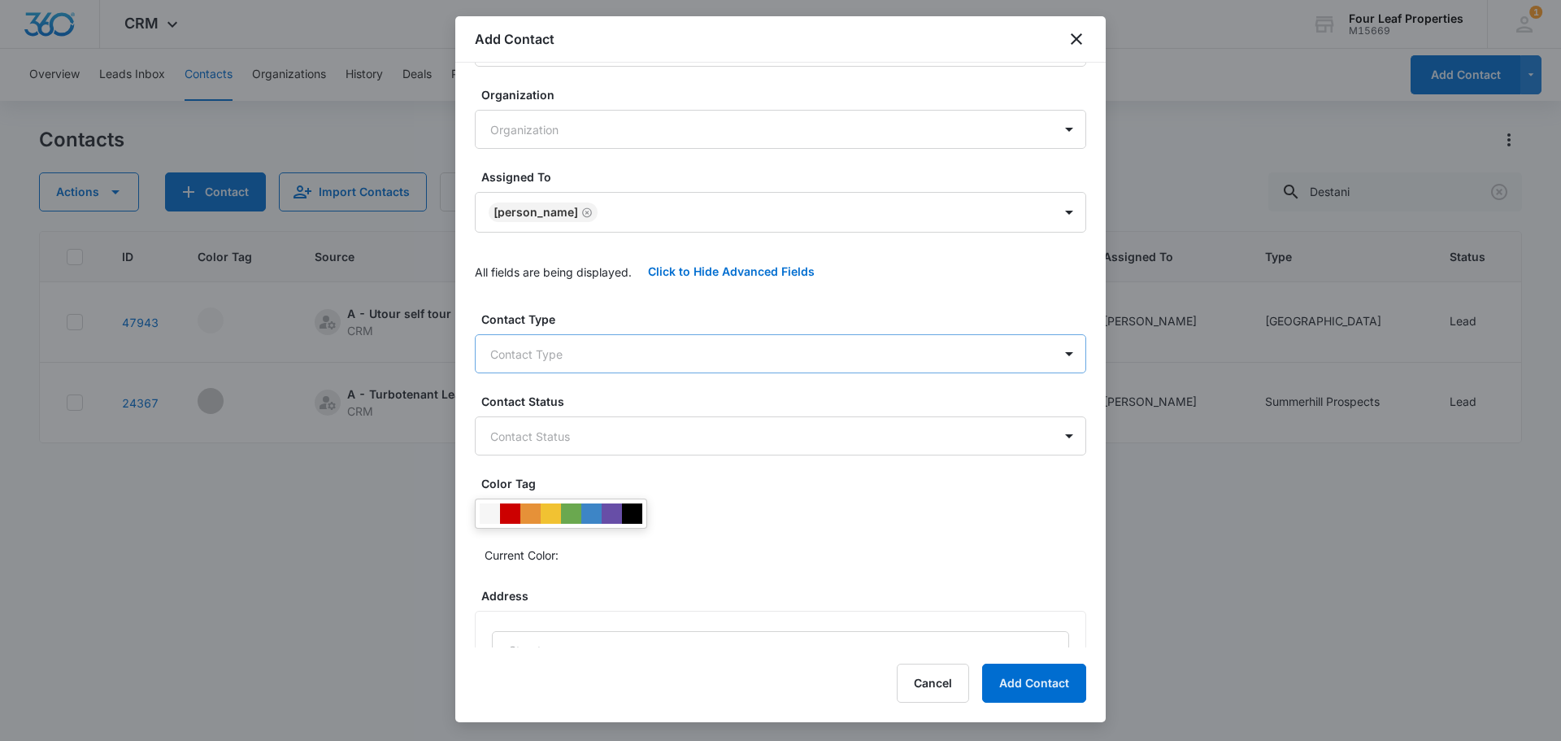
click at [511, 359] on body "CRM Apps Reputation Websites Forms CRM Email Social Shop Payments POS Content A…" at bounding box center [780, 370] width 1561 height 741
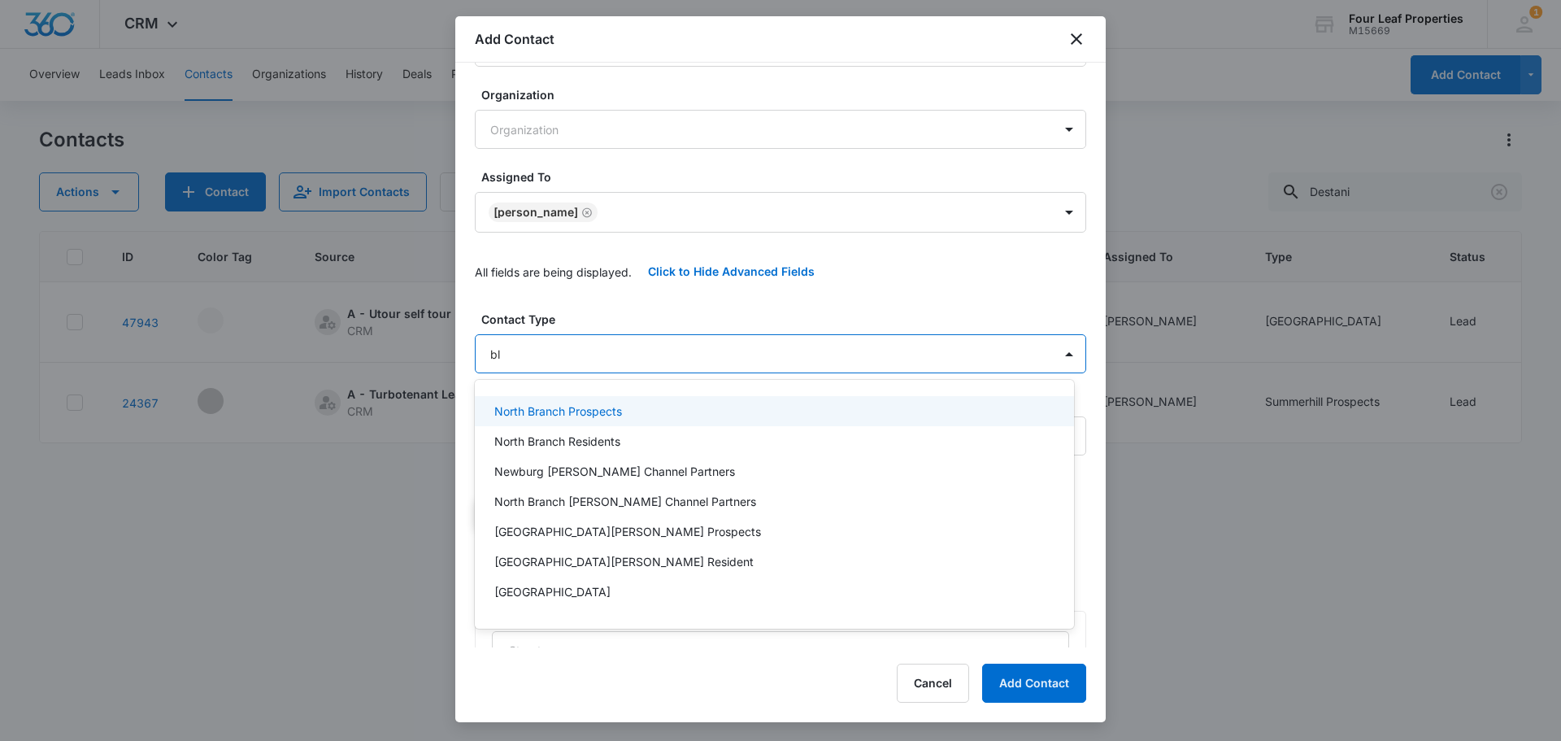
type input "blu"
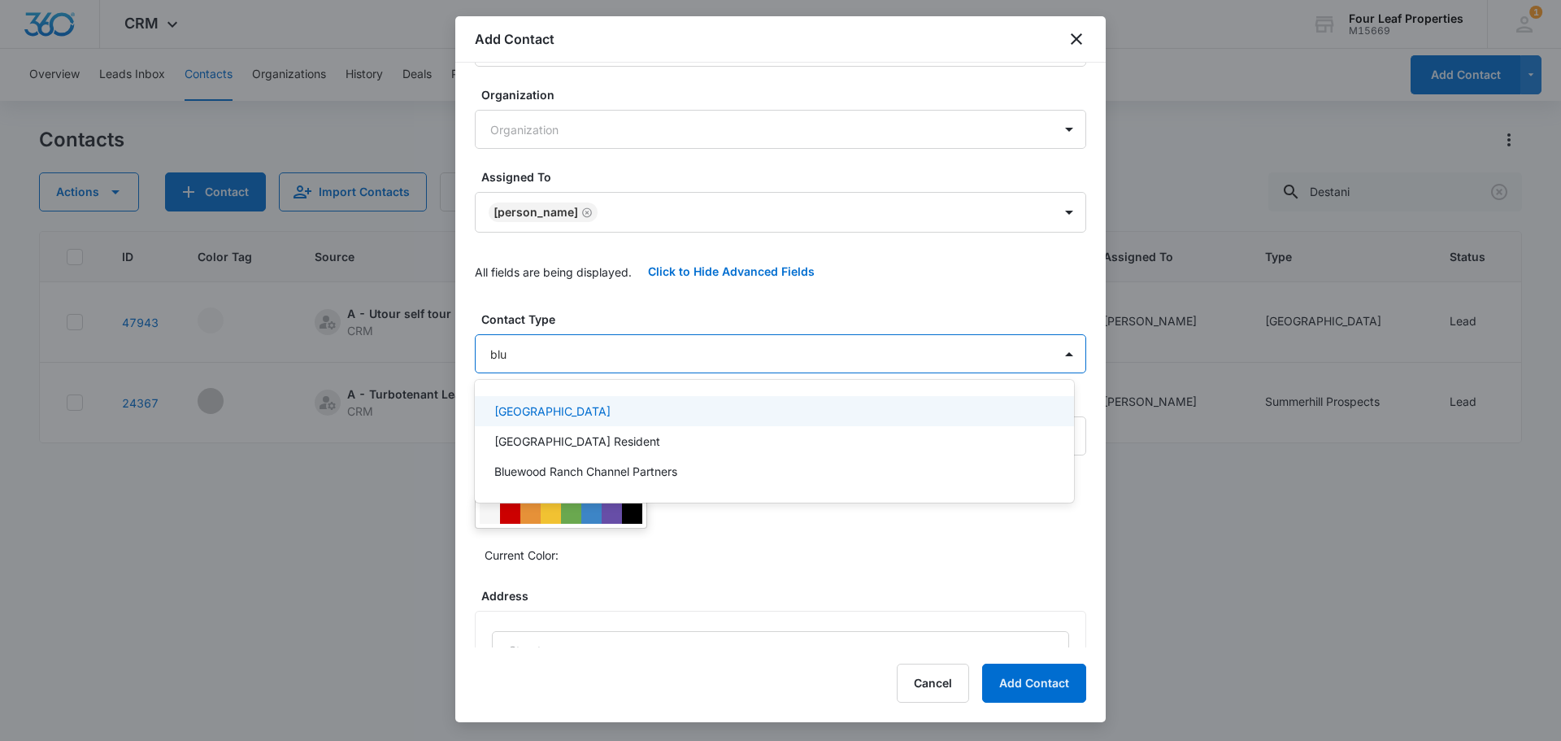
click at [551, 407] on p "[GEOGRAPHIC_DATA]" at bounding box center [552, 411] width 116 height 17
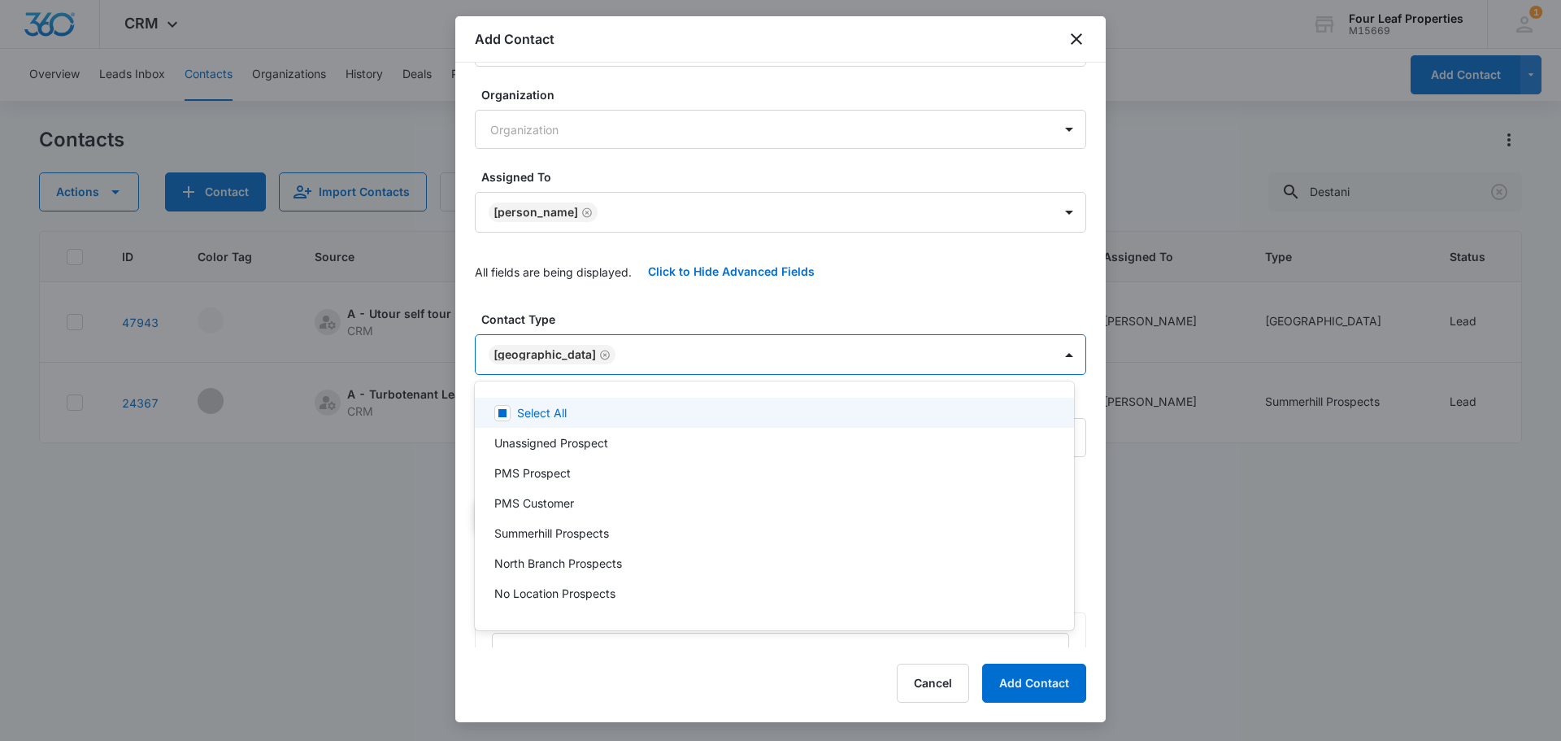
click at [596, 289] on div at bounding box center [780, 370] width 1561 height 741
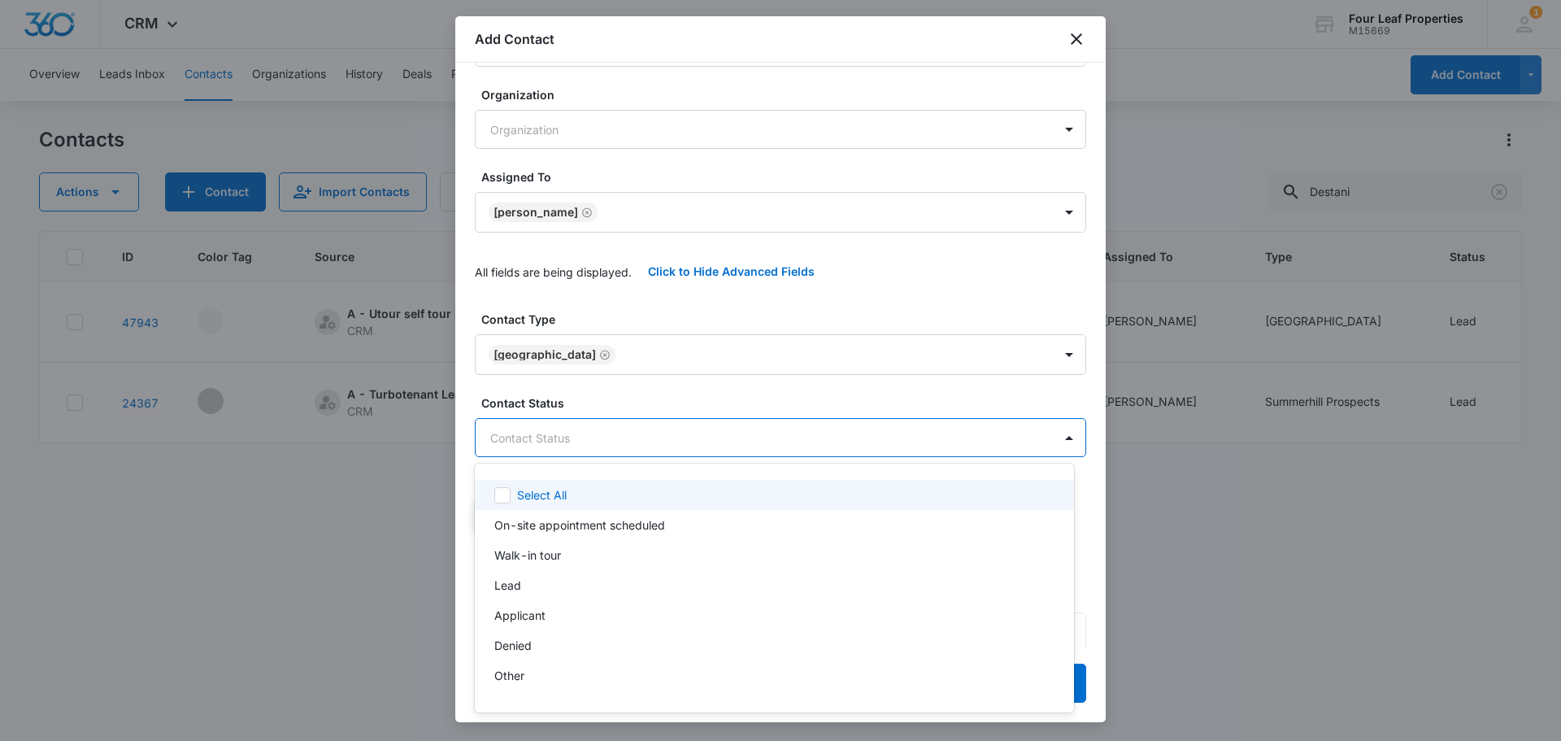
click at [610, 424] on body "CRM Apps Reputation Websites Forms CRM Email Social Shop Payments POS Content A…" at bounding box center [780, 370] width 1561 height 741
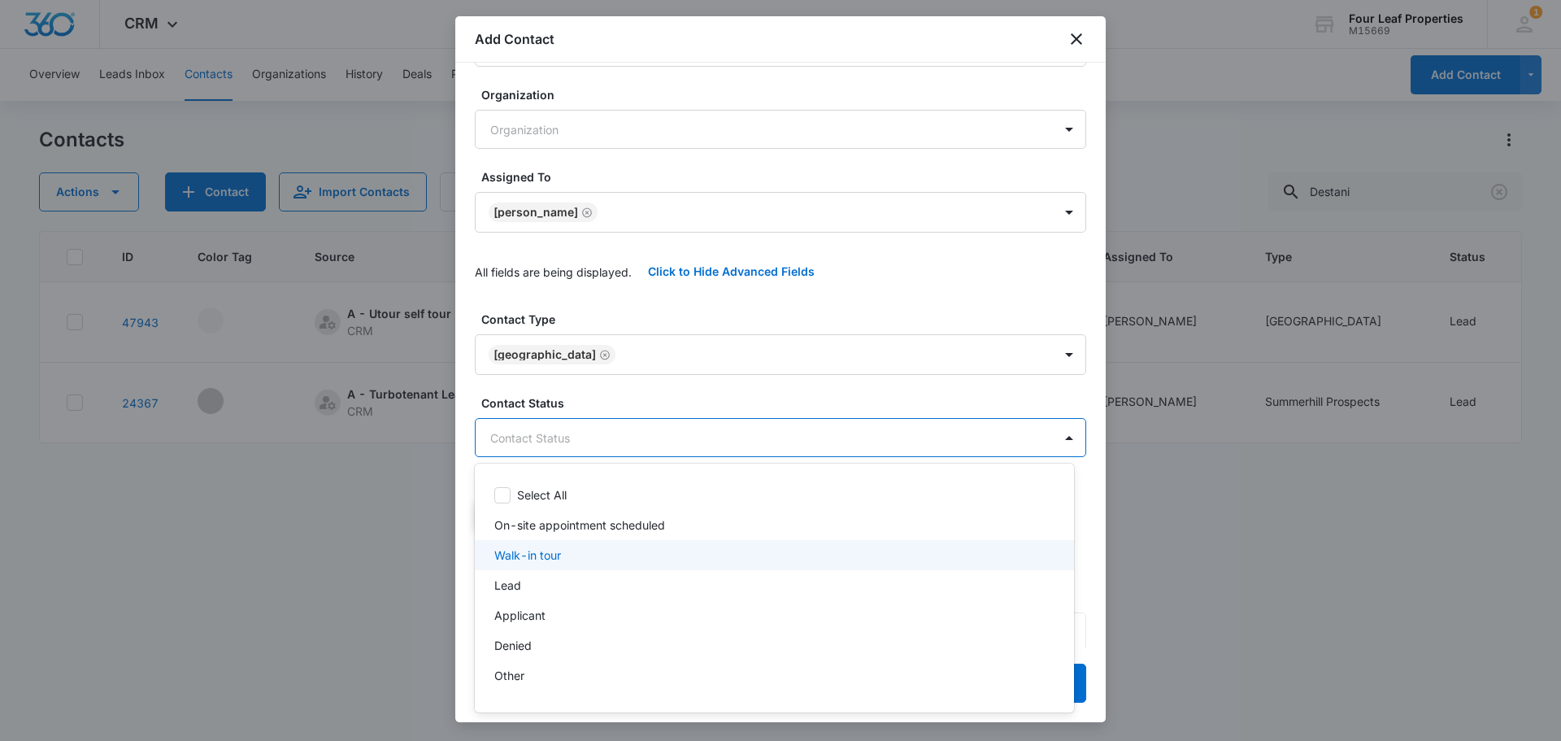
click at [565, 556] on div "Walk-in tour" at bounding box center [772, 554] width 557 height 17
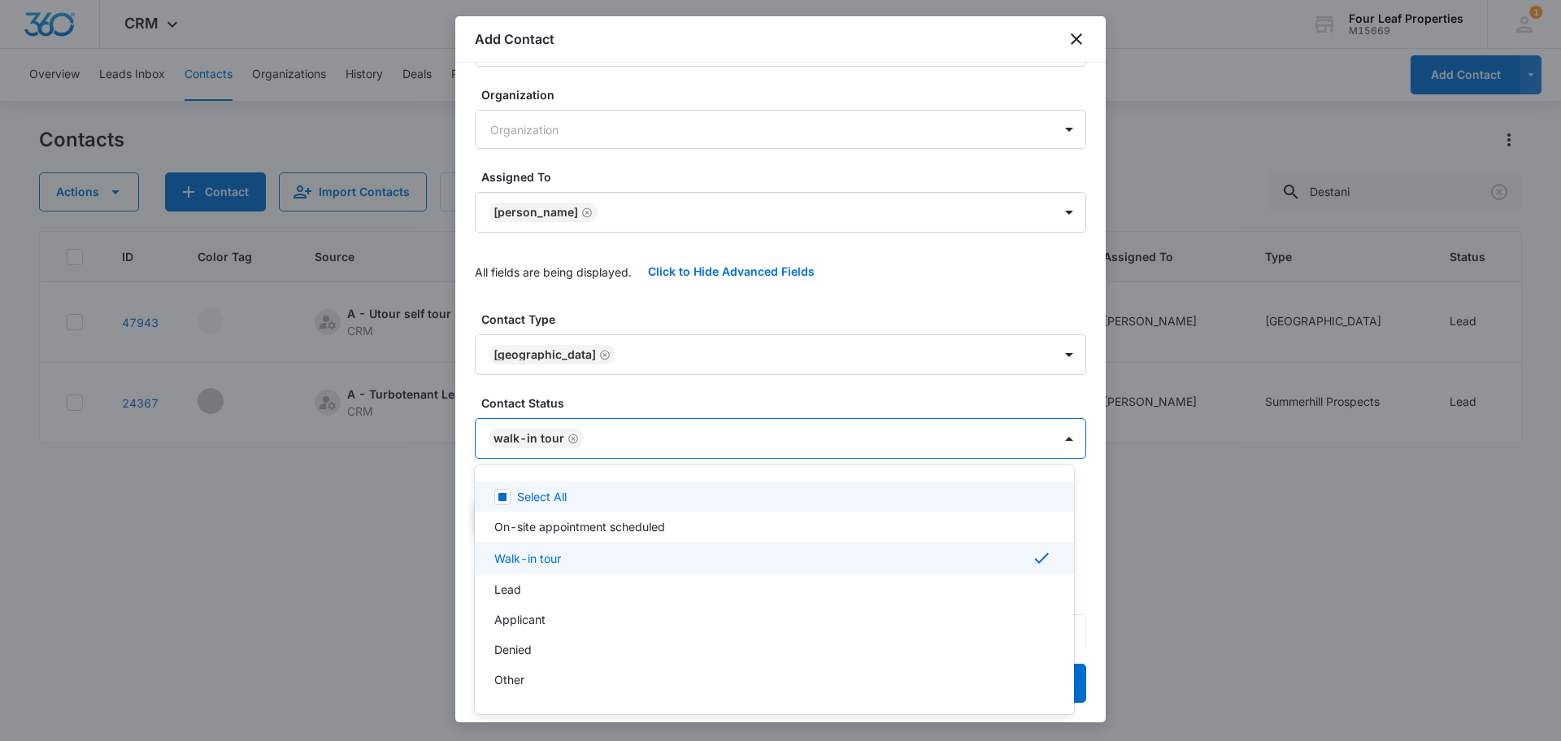
click at [615, 424] on div at bounding box center [780, 370] width 1561 height 741
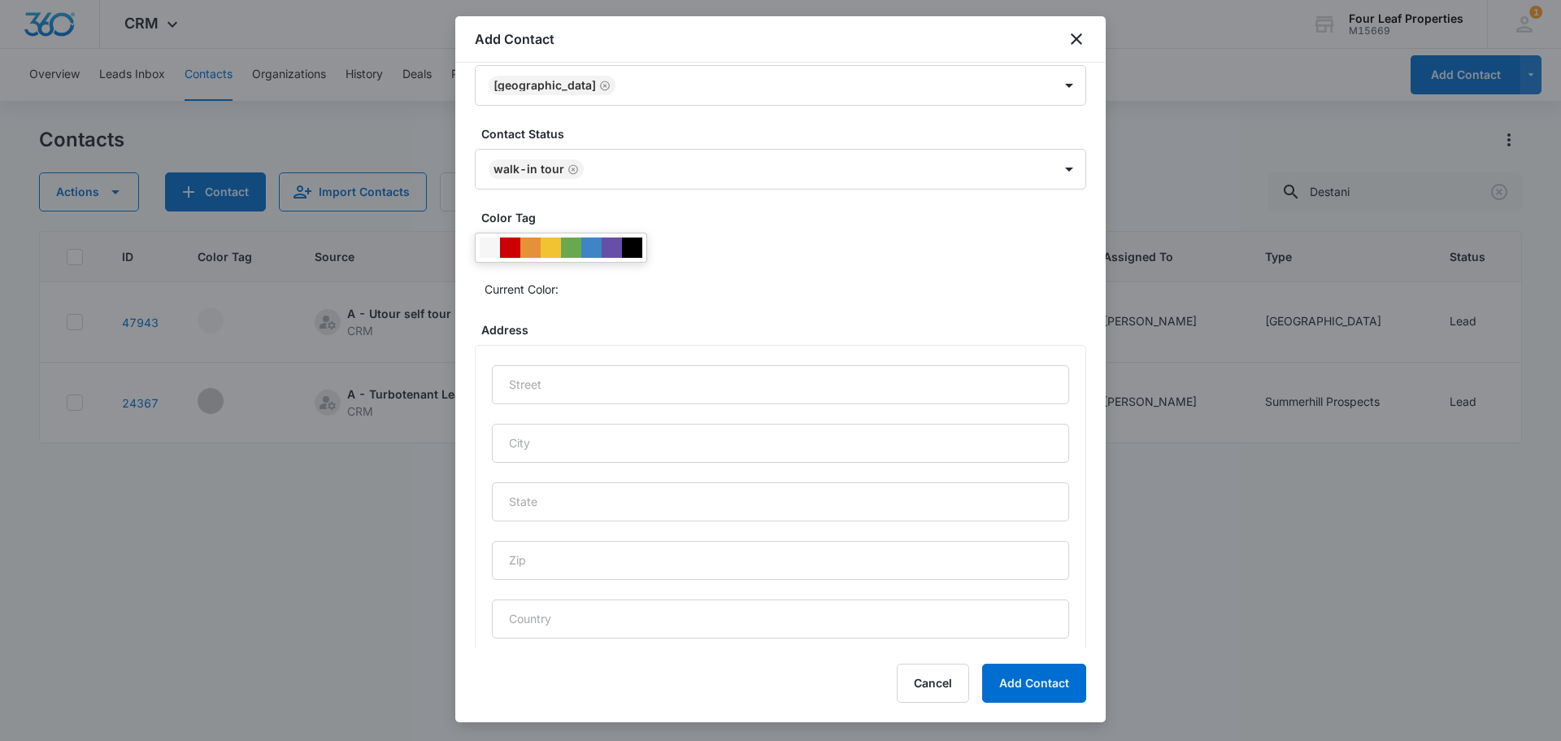
scroll to position [680, 0]
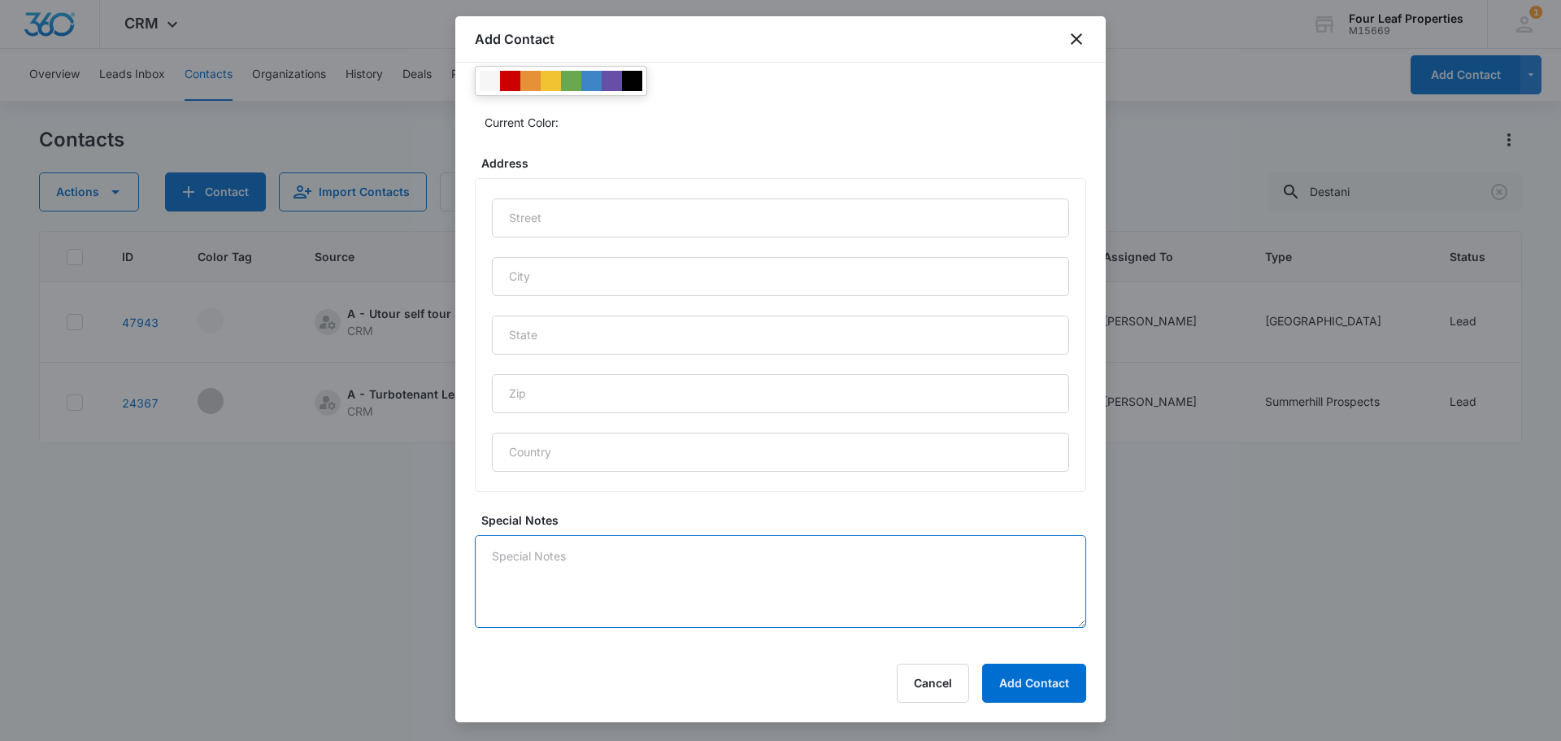
click at [768, 592] on textarea "Special Notes" at bounding box center [780, 581] width 611 height 93
type textarea "Colossal Aug move in"
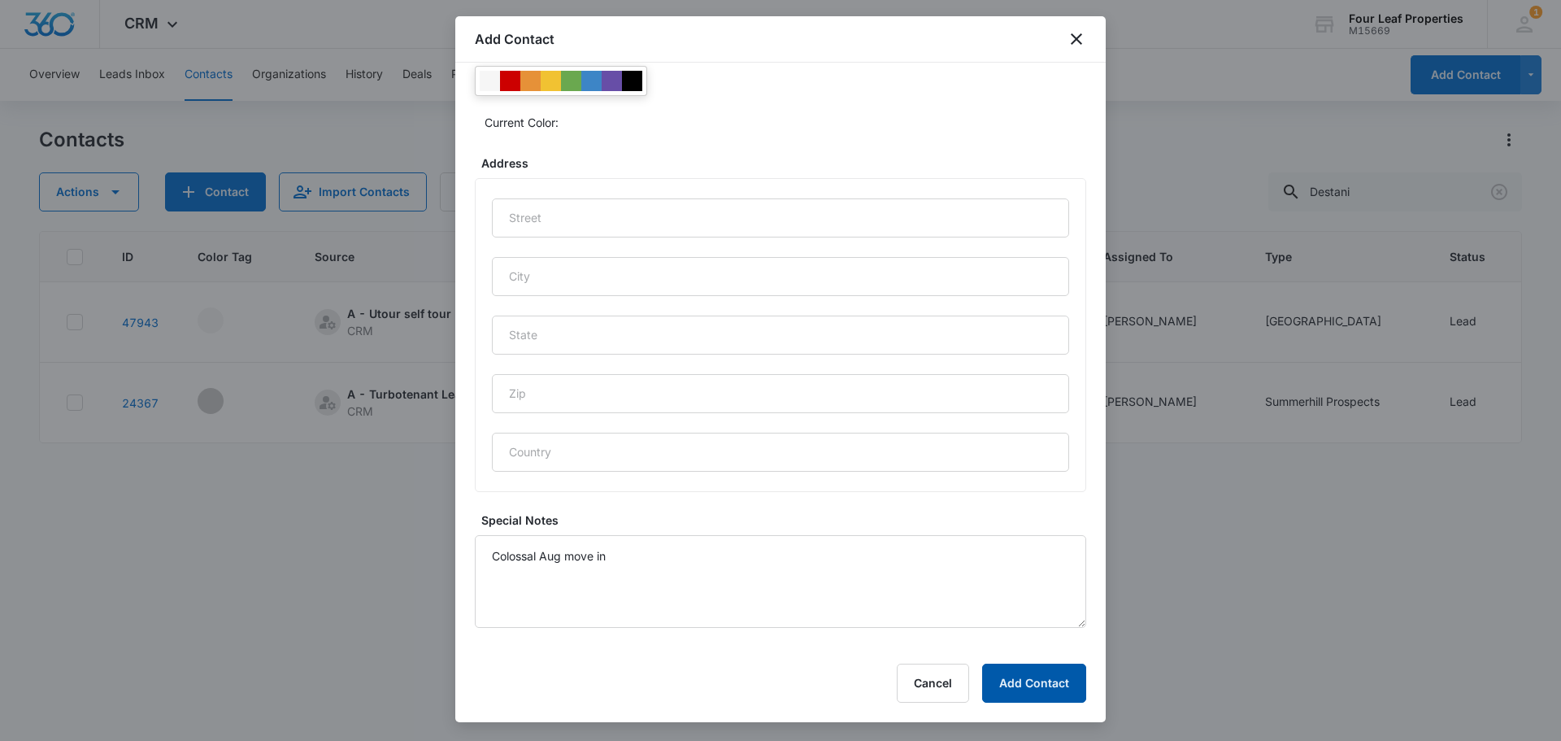
click at [1037, 686] on button "Add Contact" at bounding box center [1034, 683] width 104 height 39
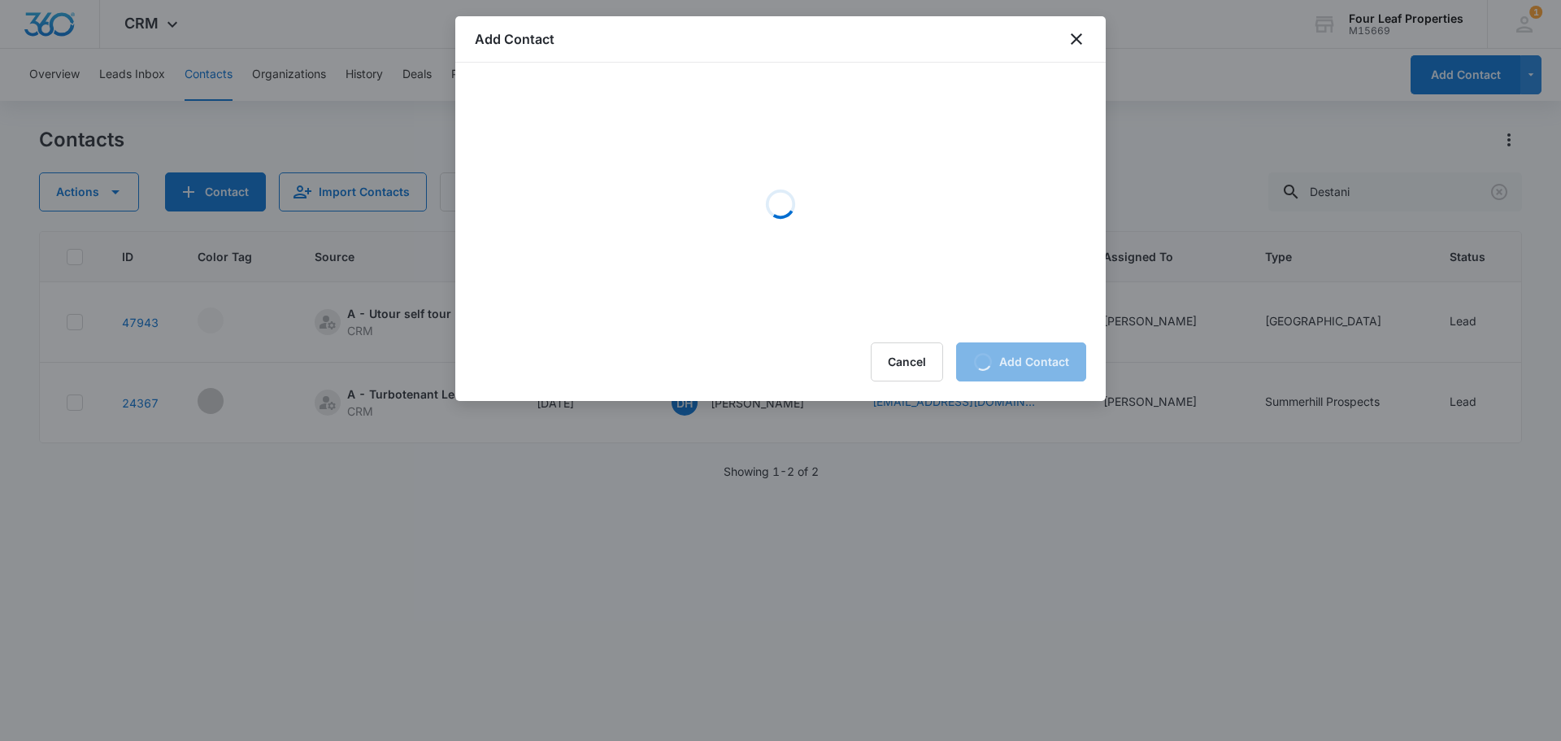
scroll to position [0, 0]
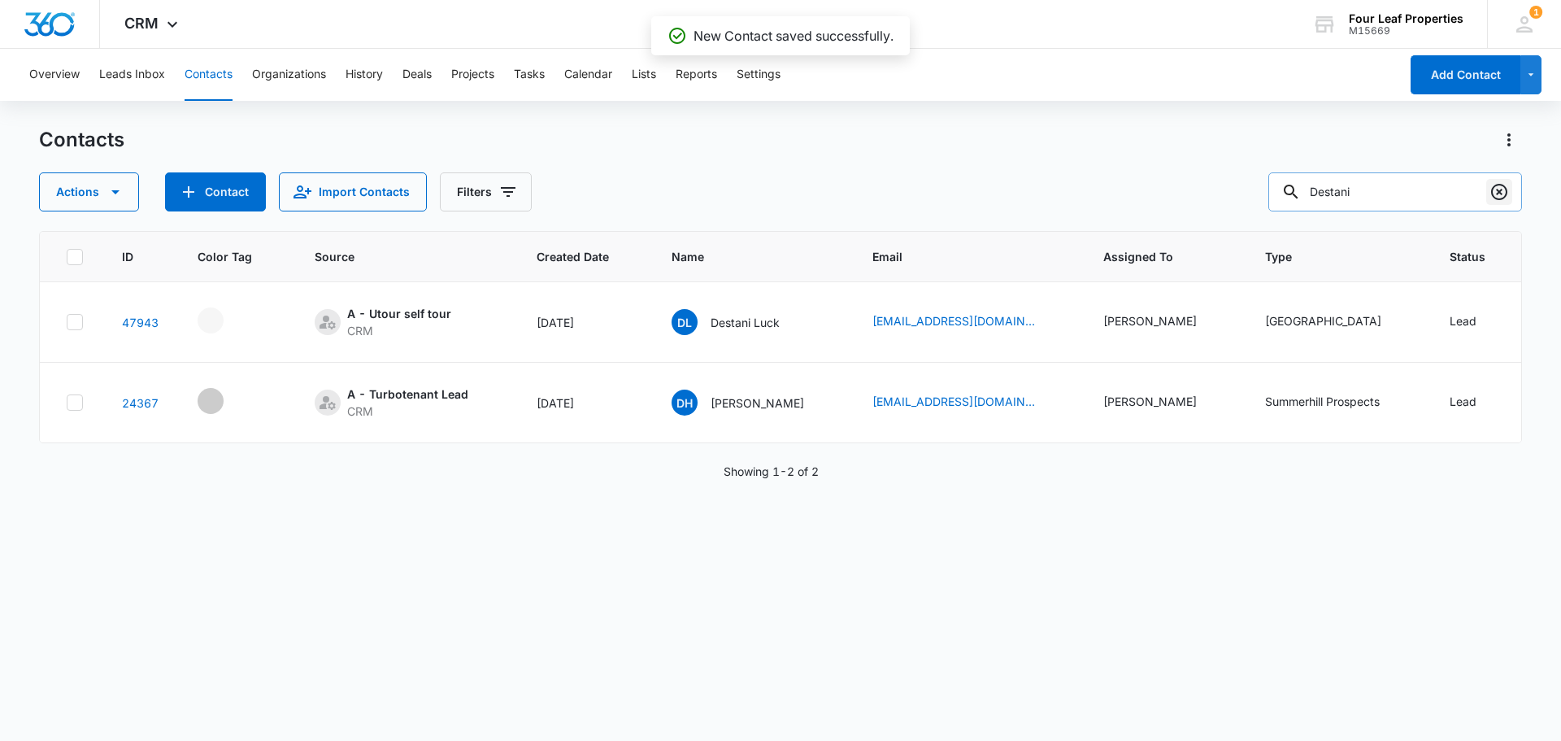
click at [1495, 189] on icon "Clear" at bounding box center [1500, 192] width 20 height 20
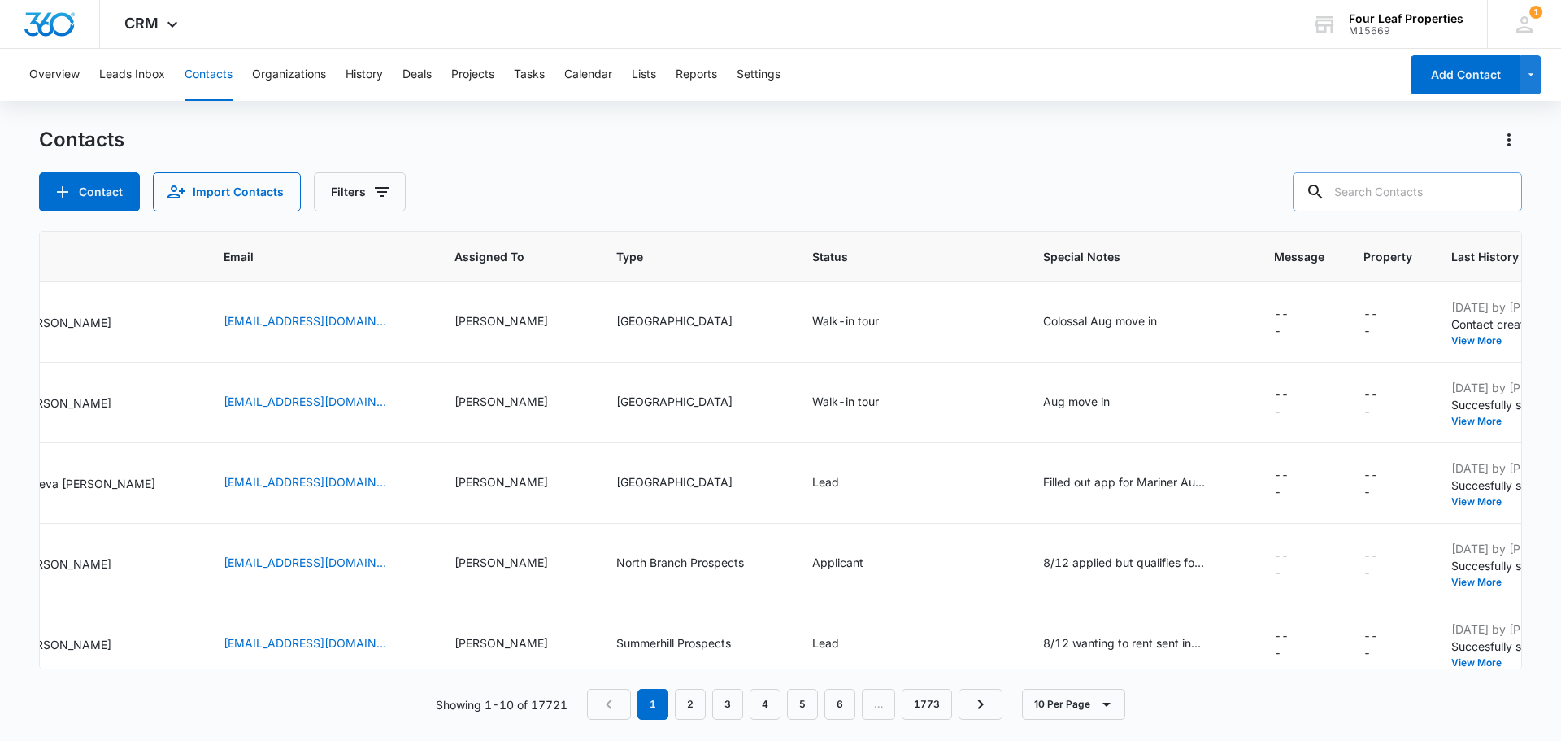
scroll to position [0, 763]
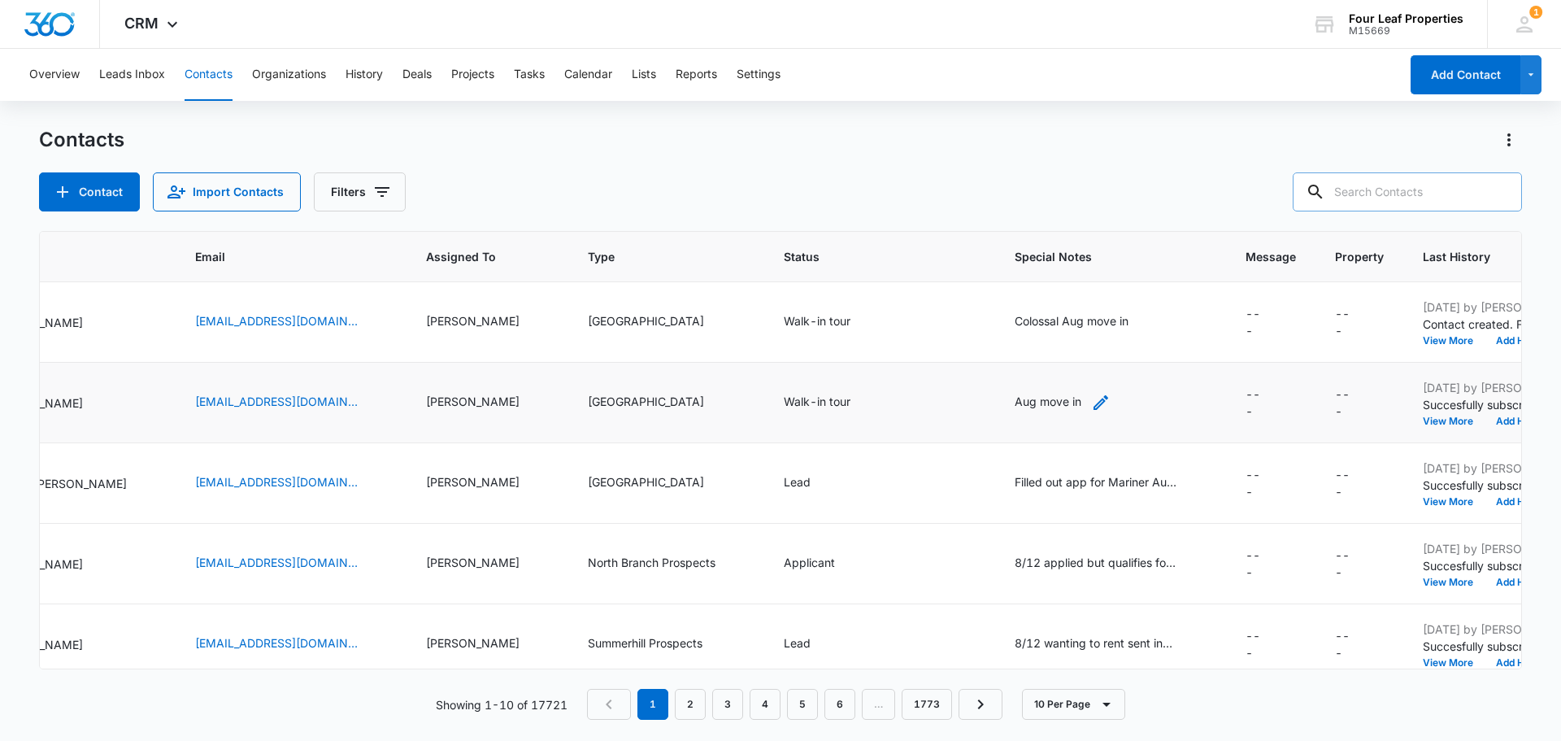
click at [1091, 397] on icon "Special Notes - Aug move in - Select to Edit Field" at bounding box center [1101, 403] width 20 height 20
click at [1096, 274] on textarea "Aug move in" at bounding box center [1062, 271] width 193 height 93
type textarea "Aug move in [GEOGRAPHIC_DATA] Filled out app"
click at [1117, 343] on button "Save" at bounding box center [1135, 349] width 48 height 31
